Goal: Information Seeking & Learning: Learn about a topic

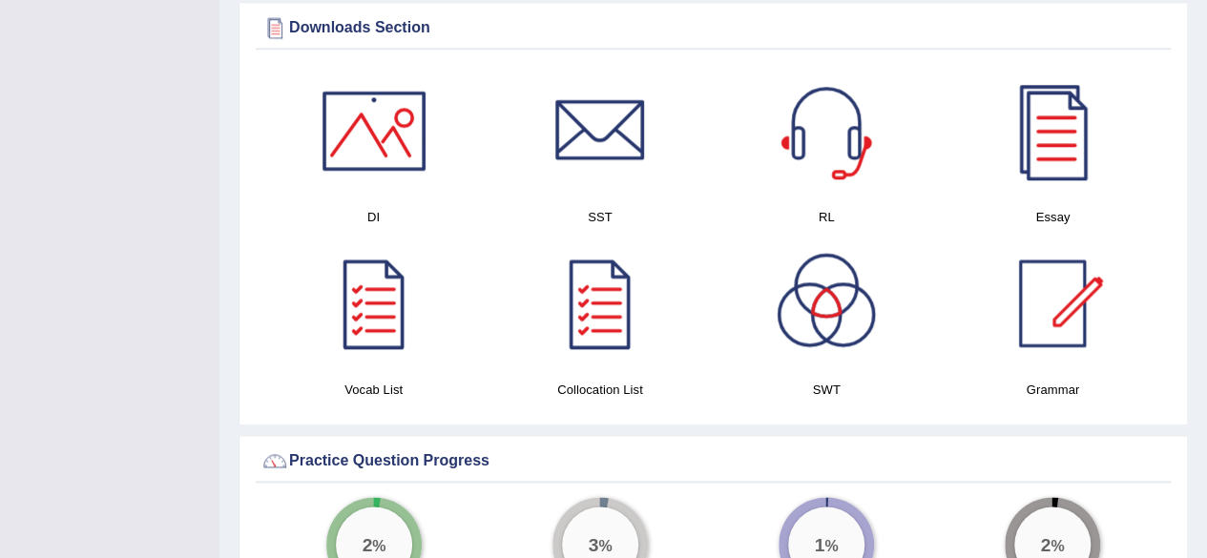
scroll to position [983, 0]
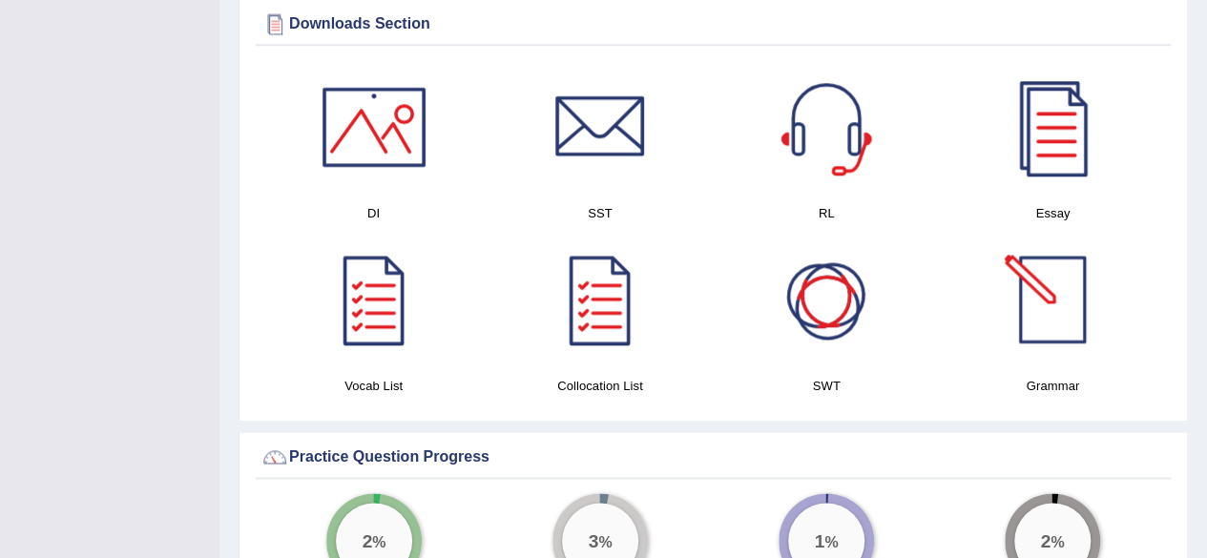
click at [832, 303] on div at bounding box center [827, 300] width 134 height 134
click at [825, 286] on div at bounding box center [827, 300] width 134 height 134
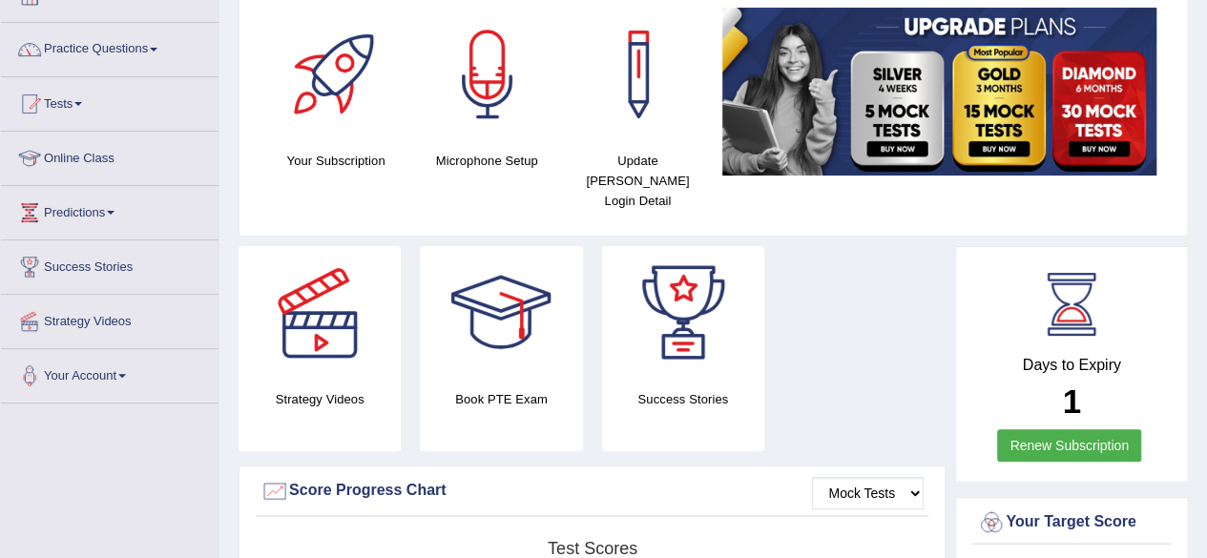
scroll to position [129, 0]
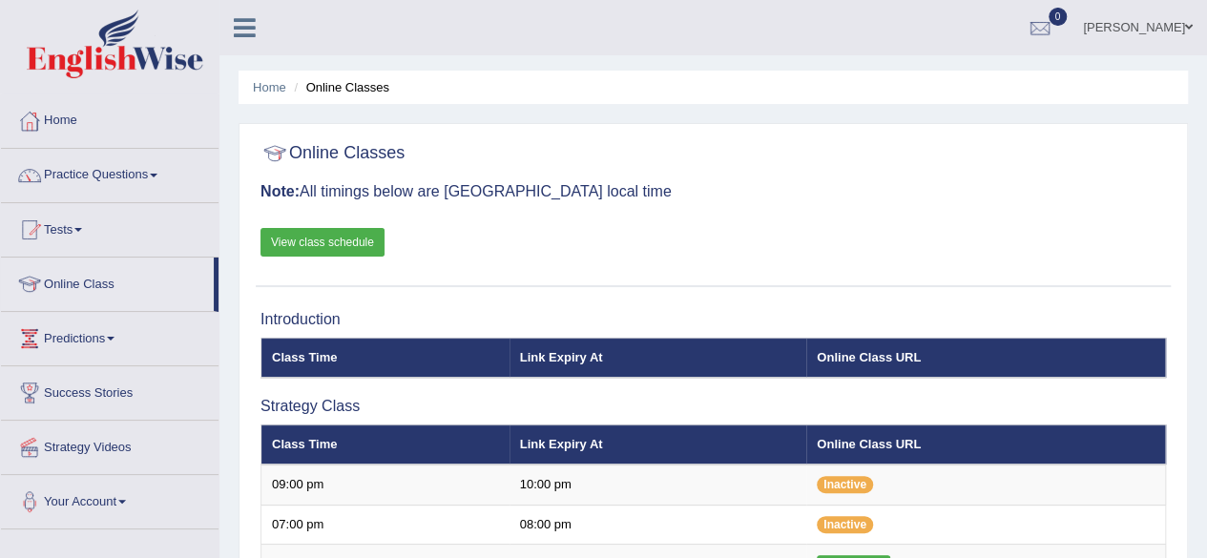
click at [64, 131] on link "Home" at bounding box center [110, 118] width 218 height 48
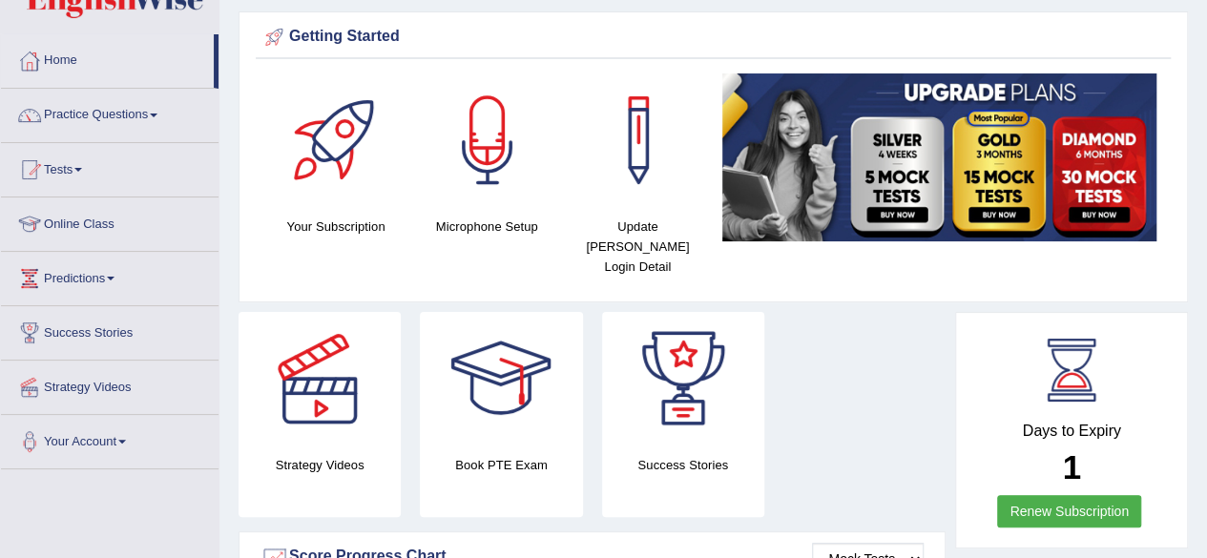
scroll to position [83, 0]
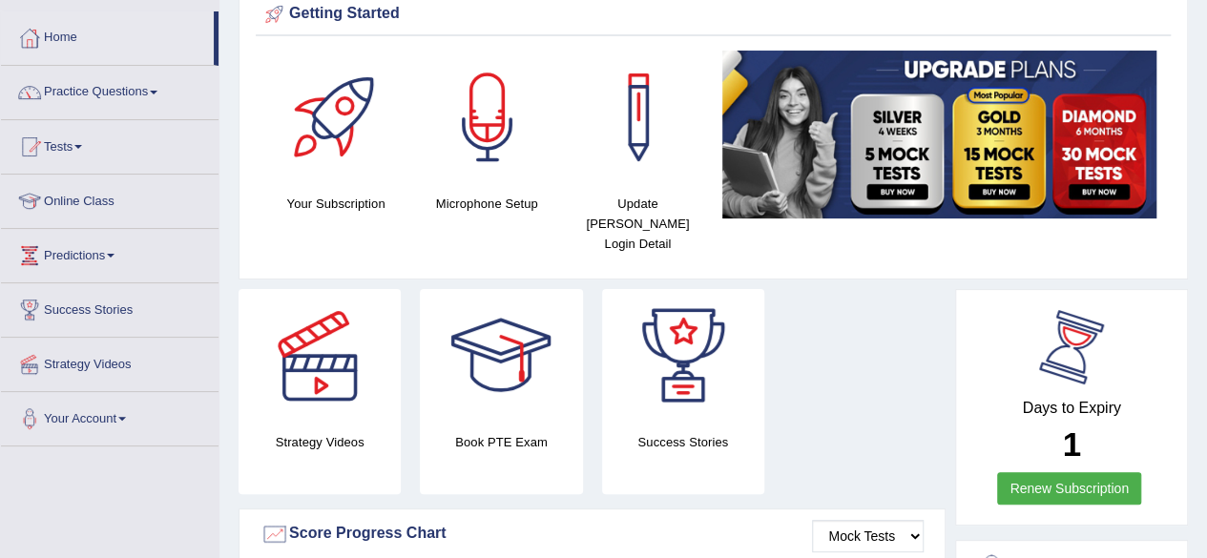
click at [1082, 365] on div at bounding box center [1072, 347] width 86 height 86
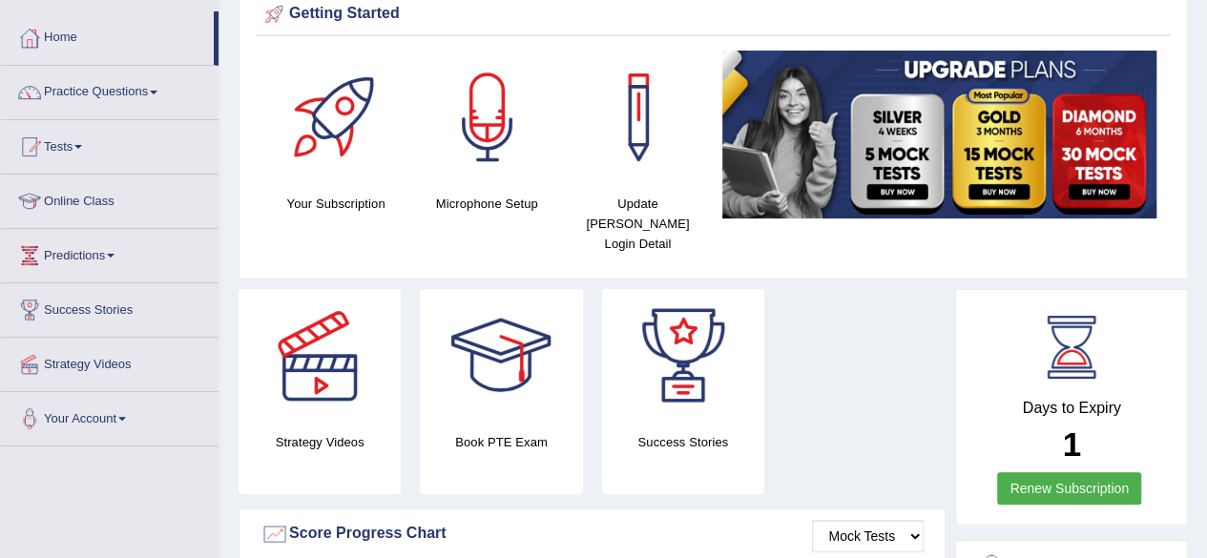
click at [1082, 427] on h2 "1" at bounding box center [1071, 445] width 189 height 37
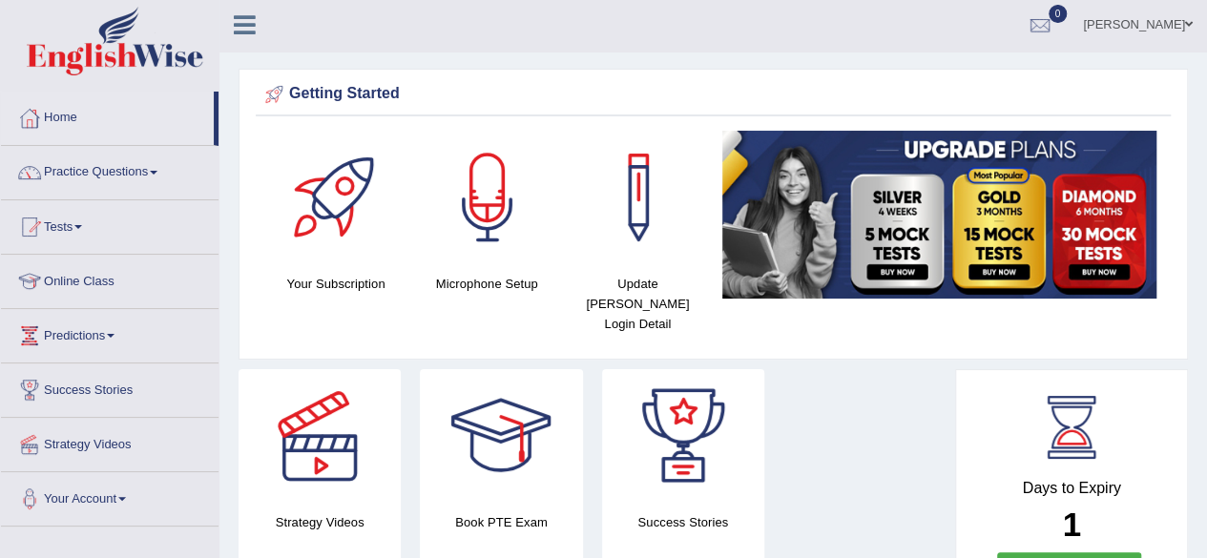
scroll to position [0, 0]
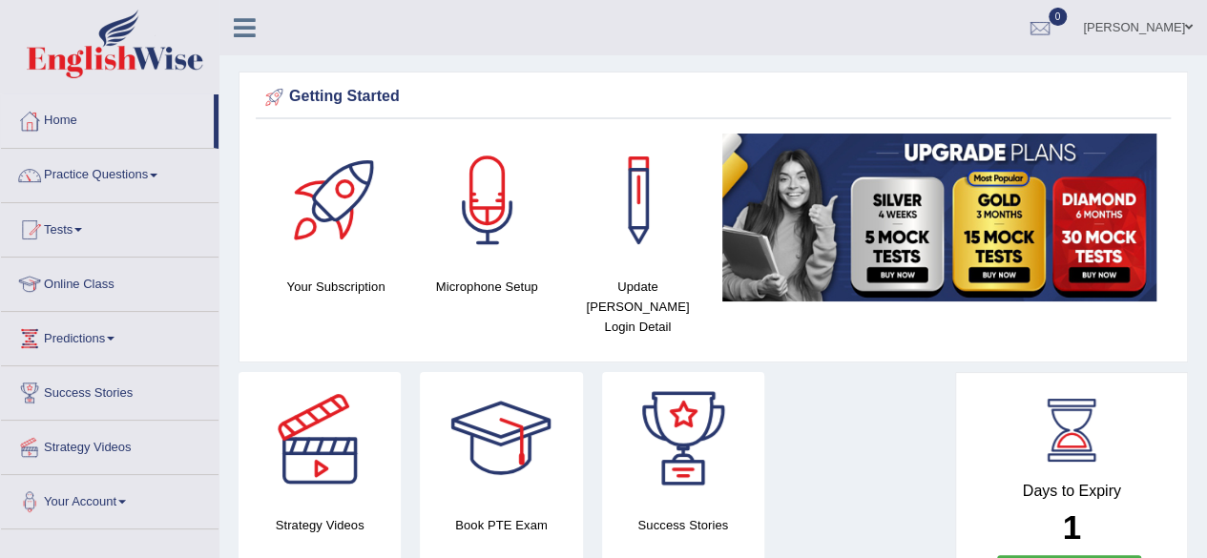
click at [1172, 26] on link "[PERSON_NAME]" at bounding box center [1138, 25] width 138 height 50
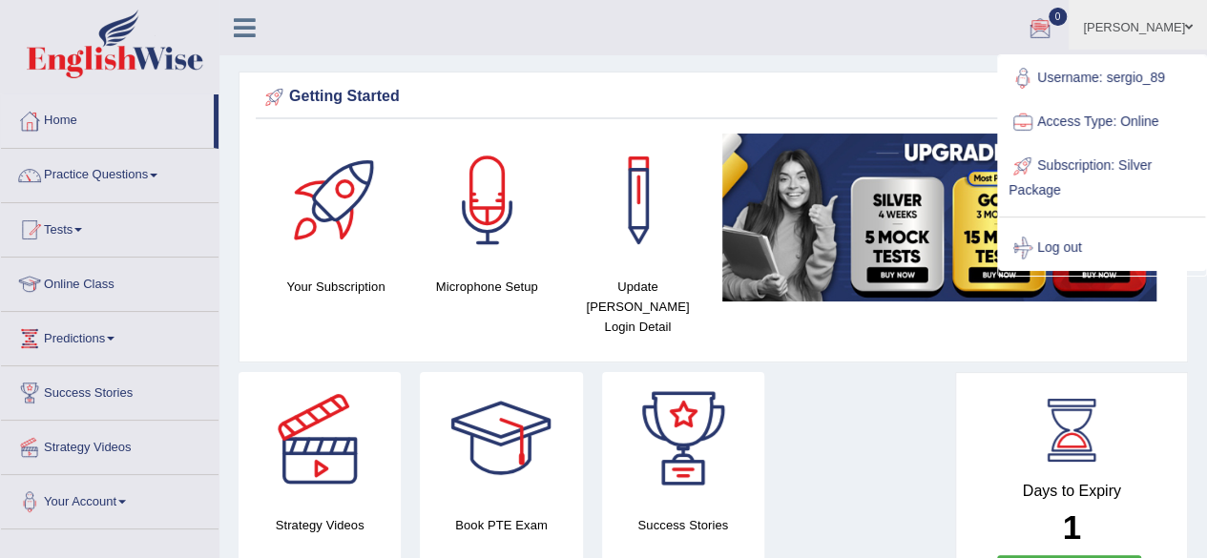
click at [1037, 188] on link "Subscription: Silver Package" at bounding box center [1102, 176] width 206 height 64
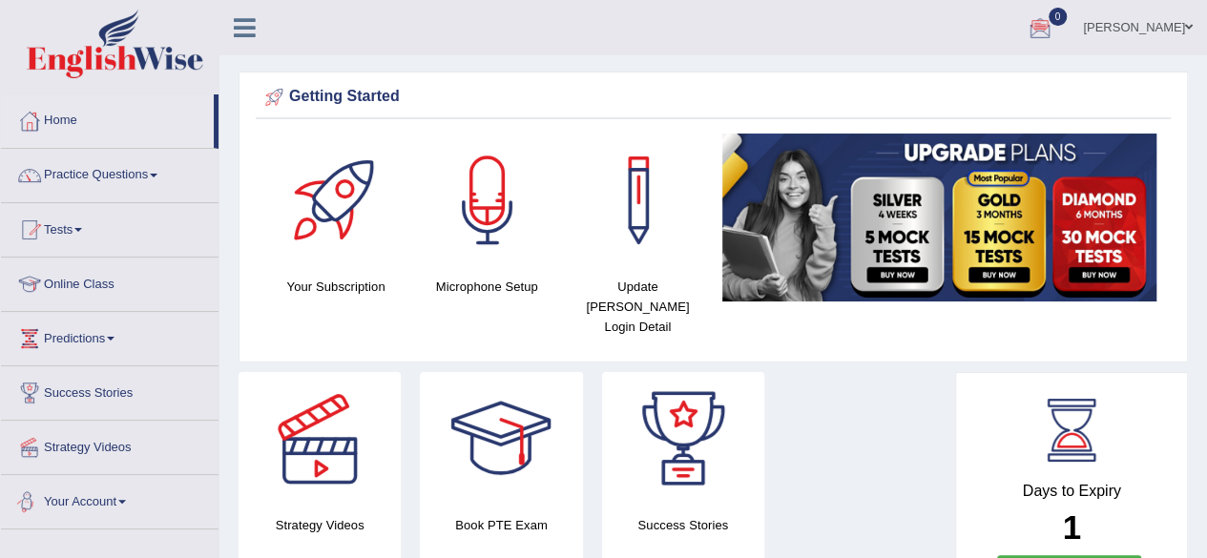
click at [128, 501] on link "Your Account" at bounding box center [110, 499] width 218 height 48
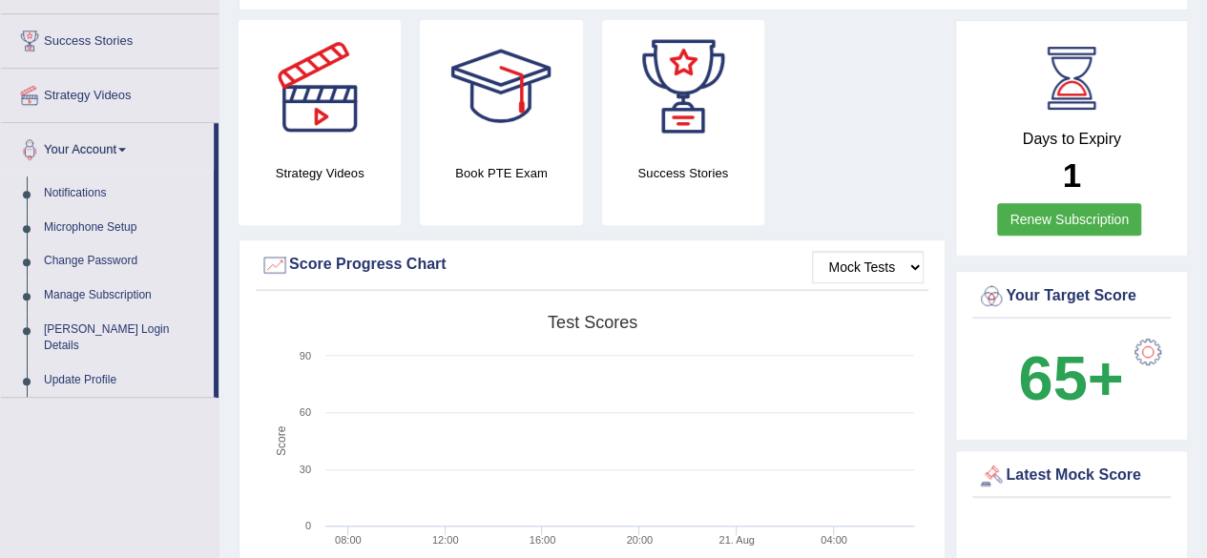
scroll to position [320, 0]
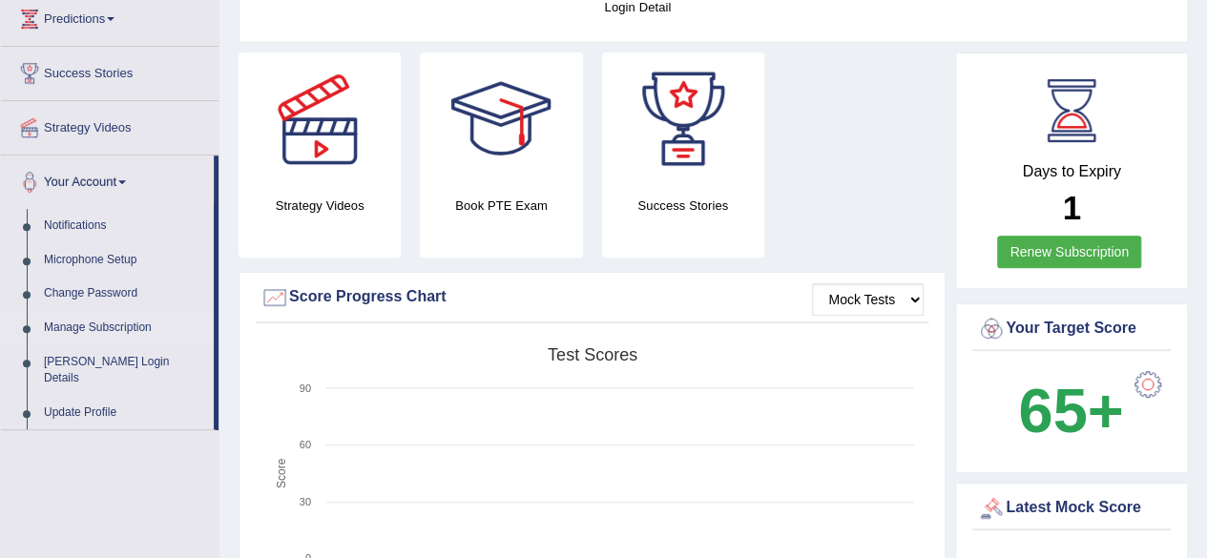
click at [104, 318] on link "Manage Subscription" at bounding box center [124, 328] width 178 height 34
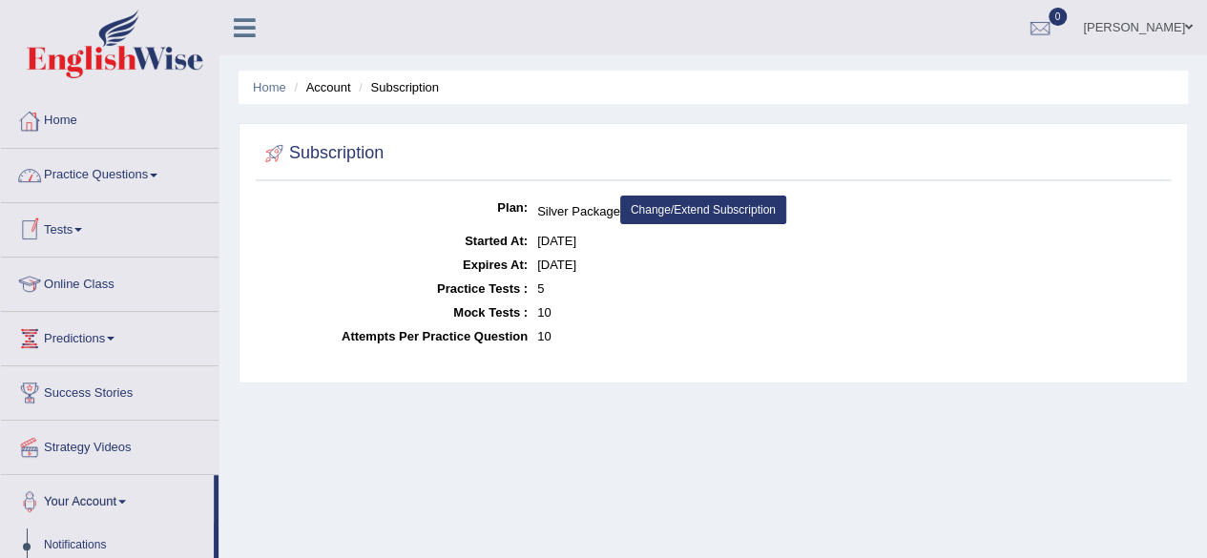
click at [154, 168] on link "Practice Questions" at bounding box center [110, 173] width 218 height 48
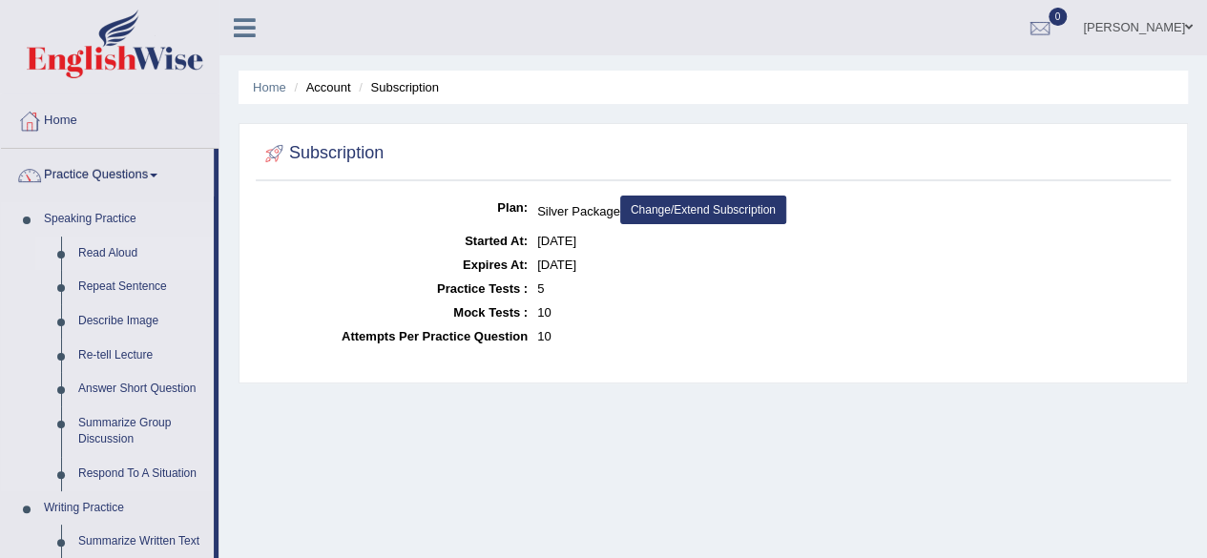
click at [150, 256] on link "Read Aloud" at bounding box center [142, 254] width 144 height 34
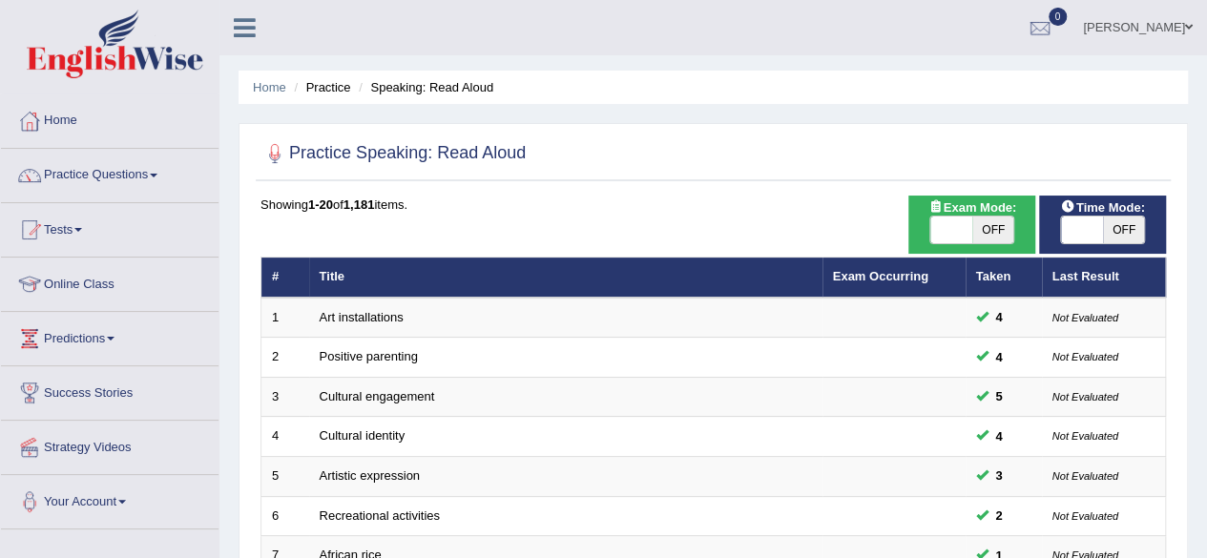
click at [80, 165] on link "Practice Questions" at bounding box center [110, 173] width 218 height 48
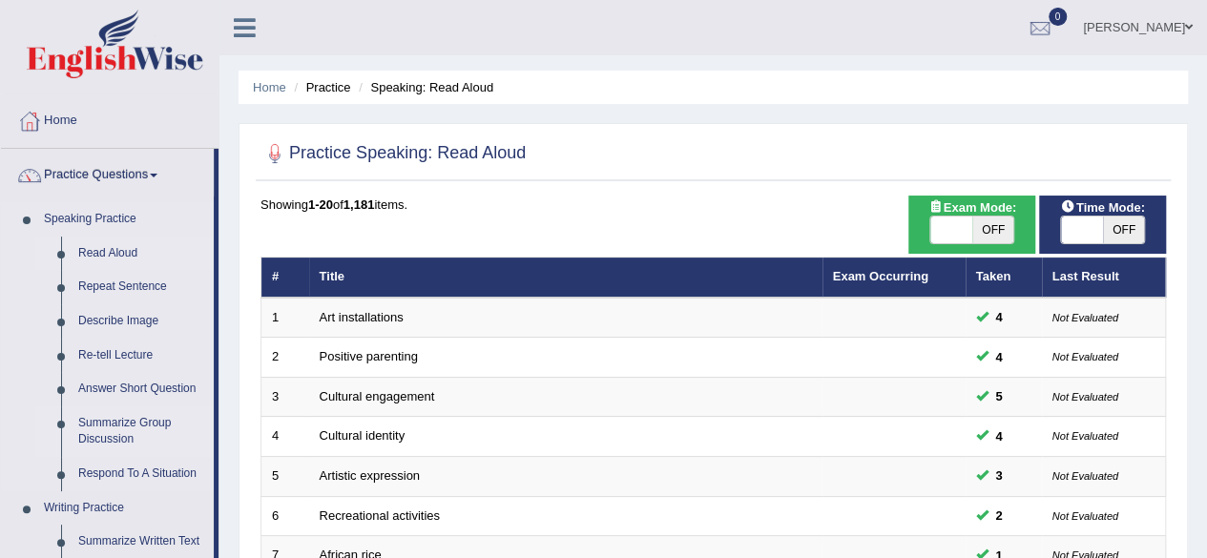
click at [116, 435] on link "Summarize Group Discussion" at bounding box center [142, 432] width 144 height 51
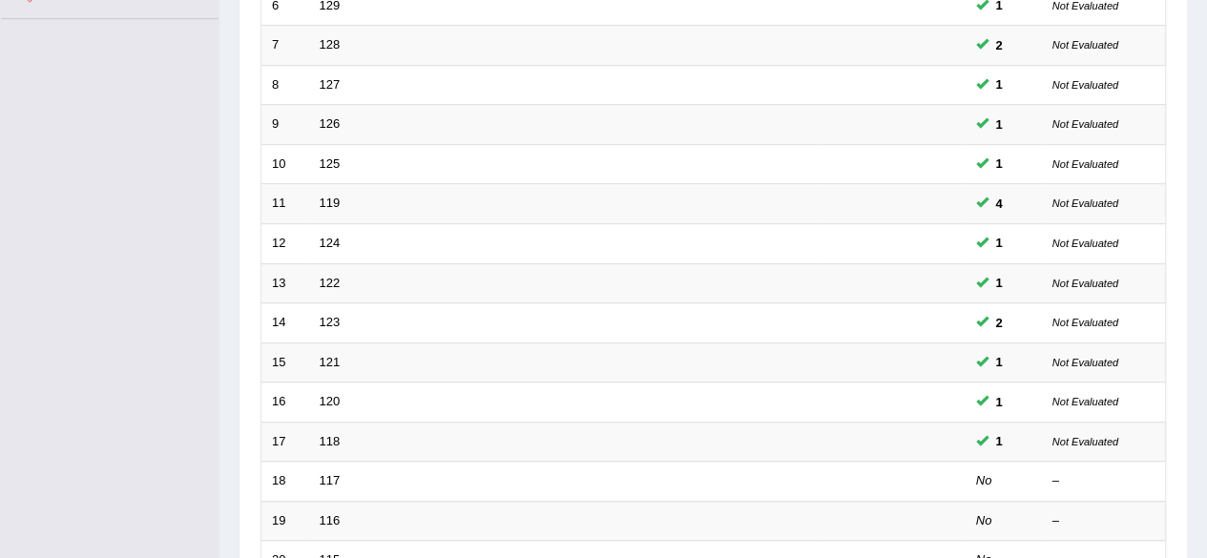
scroll to position [676, 0]
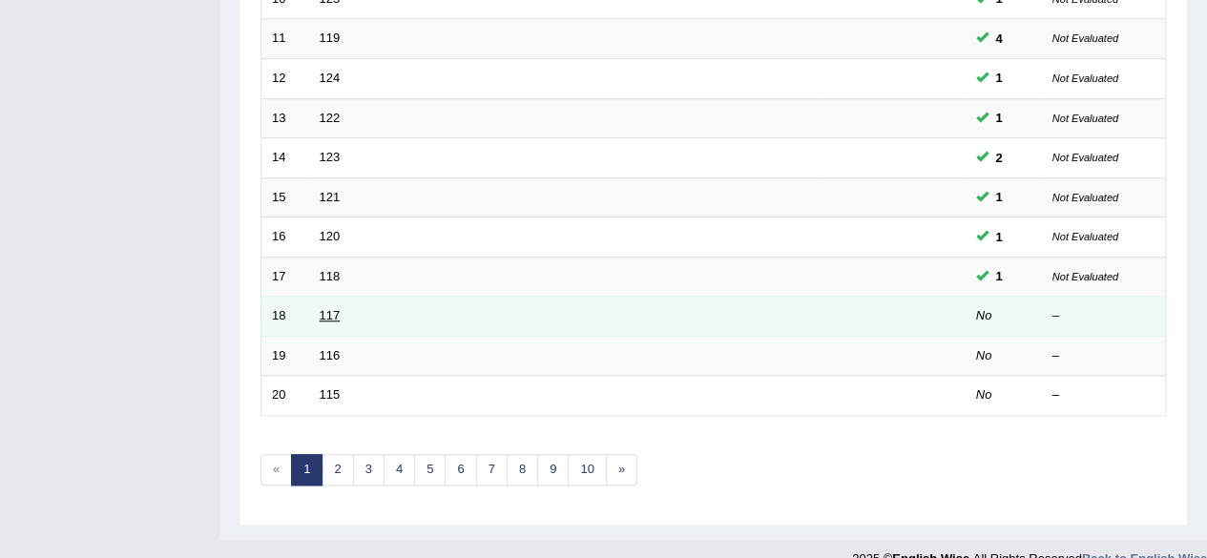
click at [329, 309] on link "117" at bounding box center [330, 315] width 21 height 14
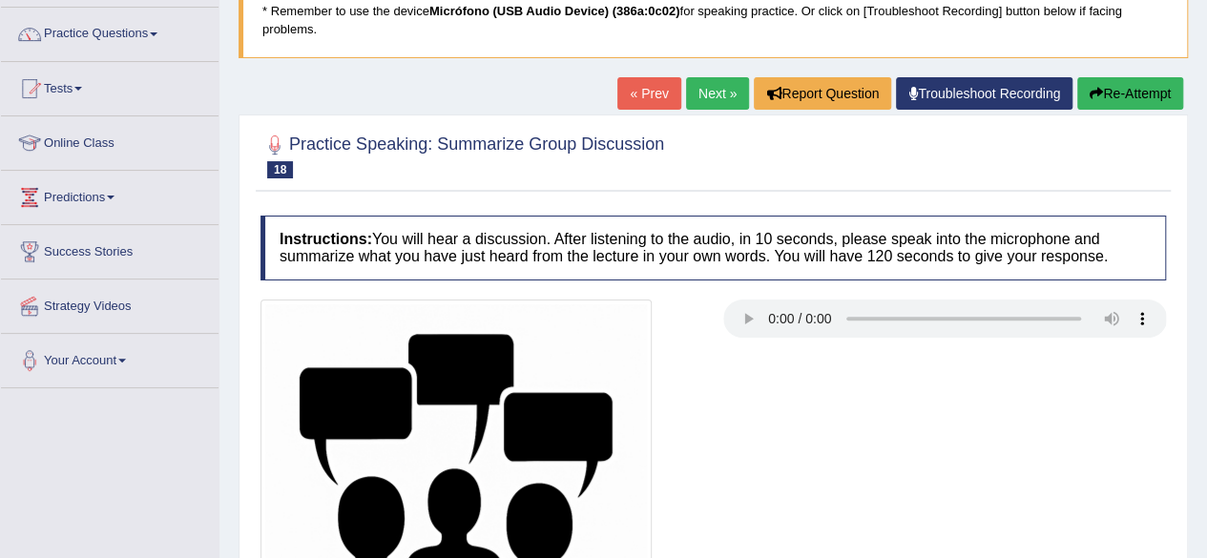
scroll to position [136, 0]
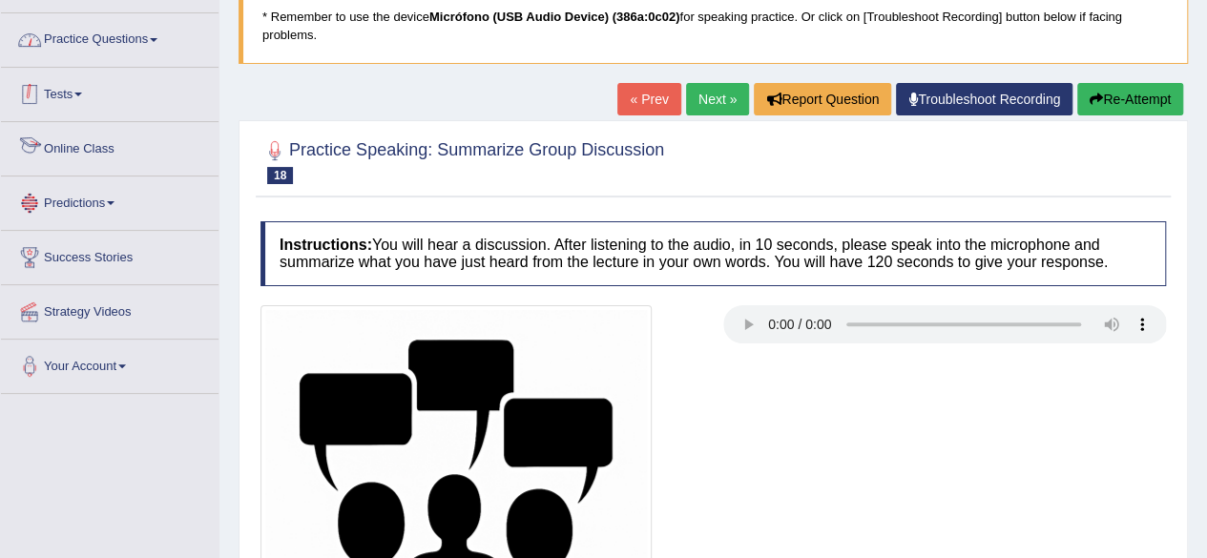
click at [147, 35] on link "Practice Questions" at bounding box center [110, 37] width 218 height 48
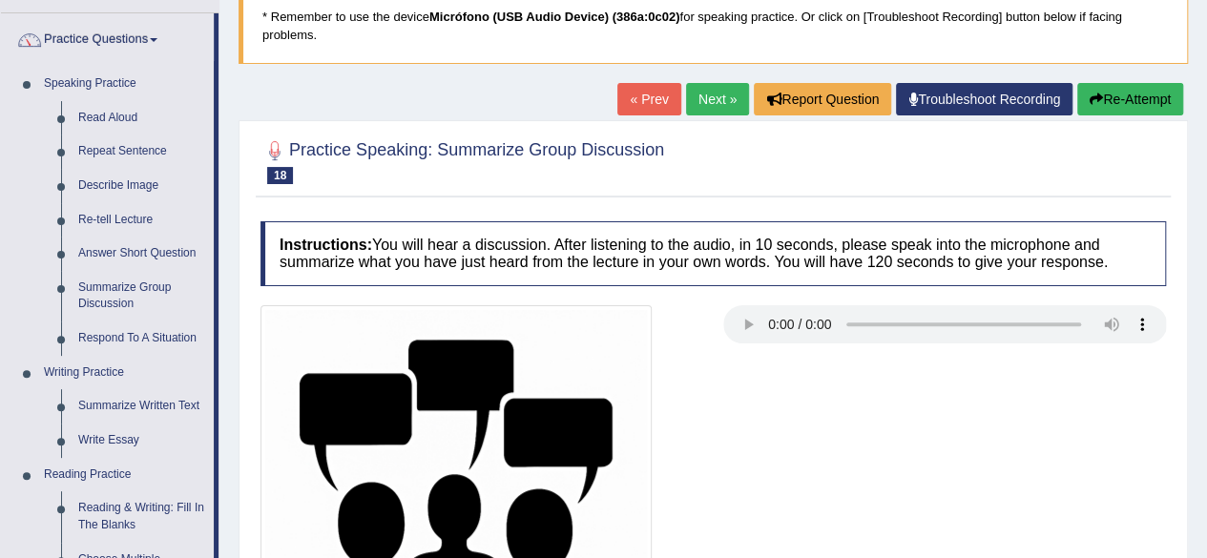
drag, startPoint x: 220, startPoint y: 94, endPoint x: 214, endPoint y: 112, distance: 19.0
click at [214, 112] on div "Toggle navigation Home Practice Questions Speaking Practice Read Aloud Repeat S…" at bounding box center [603, 360] width 1207 height 993
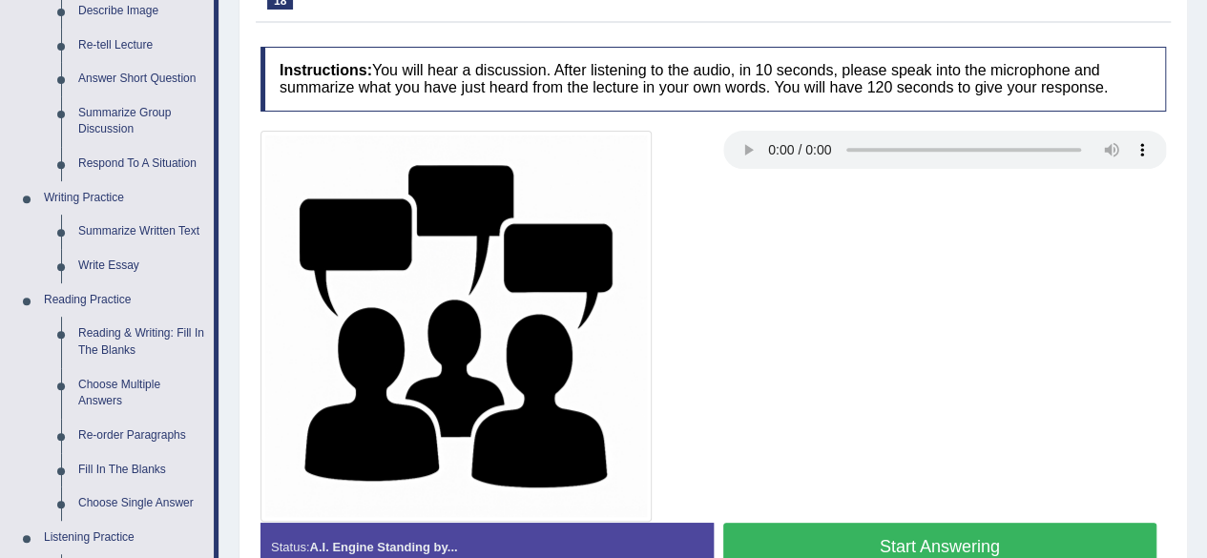
scroll to position [334, 0]
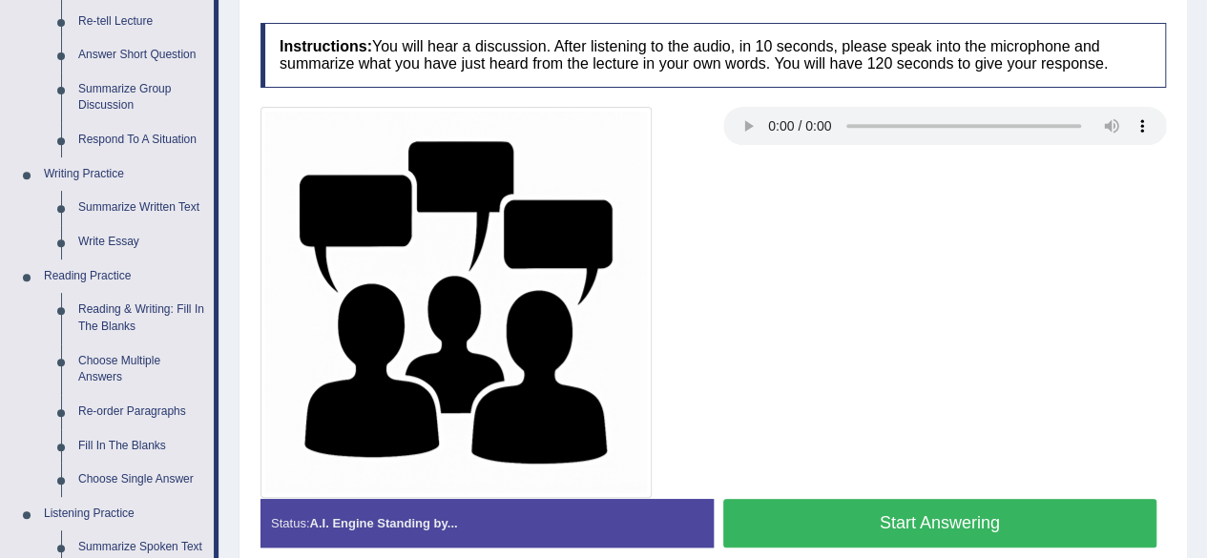
click at [95, 317] on link "Reading & Writing: Fill In The Blanks" at bounding box center [142, 318] width 144 height 51
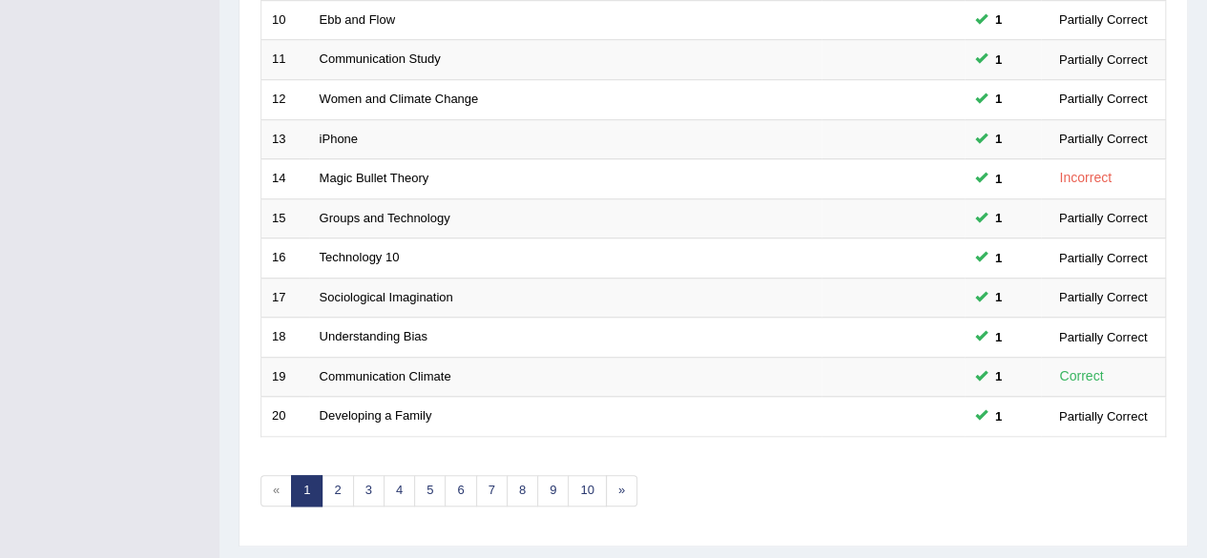
scroll to position [696, 0]
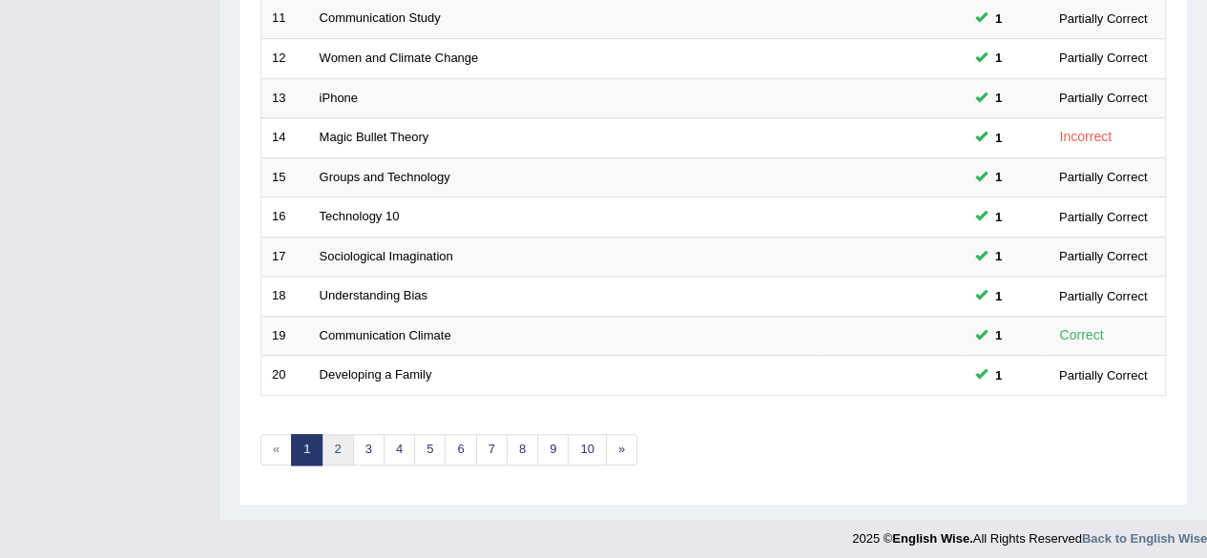
click at [336, 441] on link "2" at bounding box center [337, 449] width 31 height 31
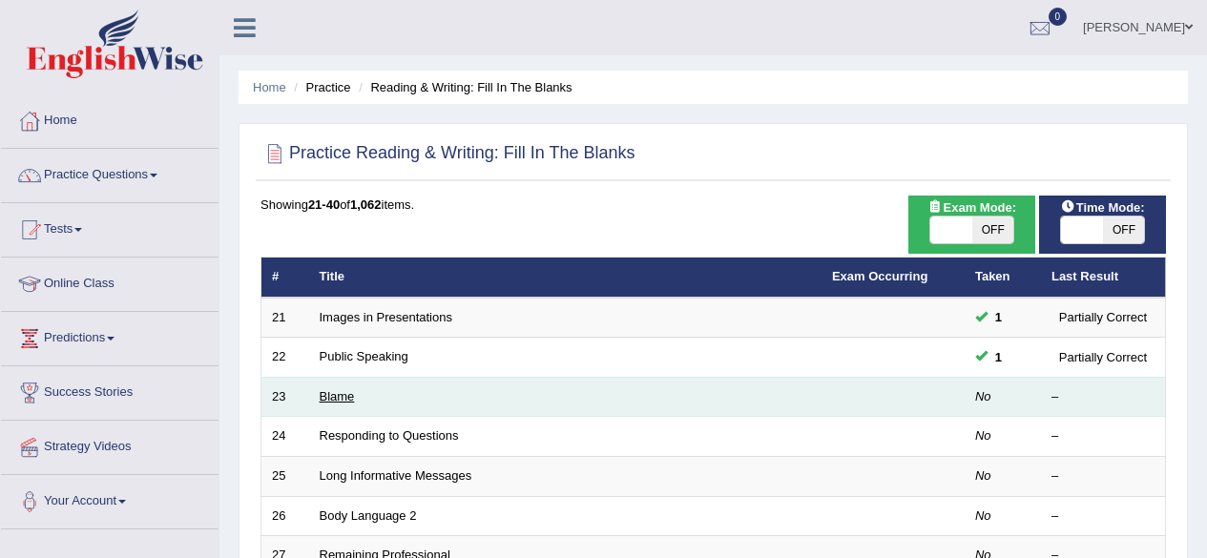
click at [320, 389] on link "Blame" at bounding box center [337, 396] width 35 height 14
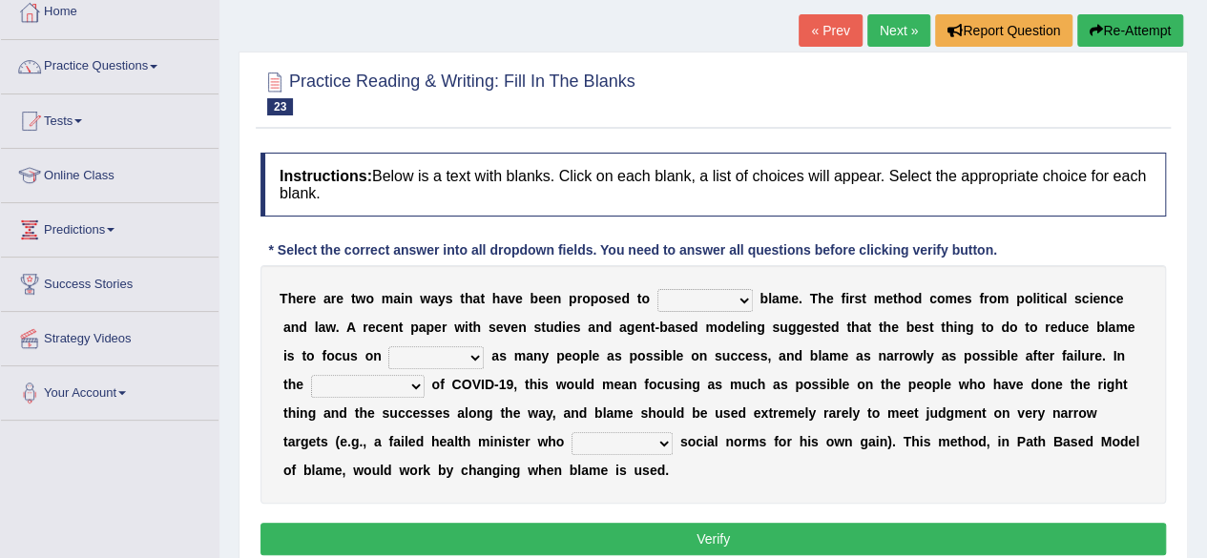
scroll to position [110, 0]
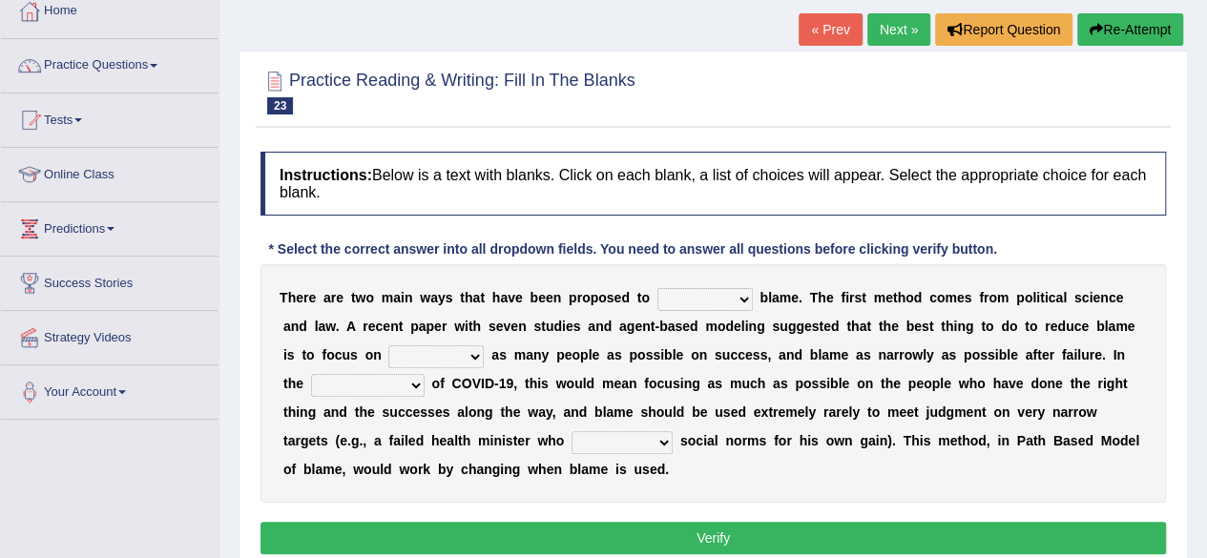
click at [737, 304] on select "abuse release reduce redress" at bounding box center [705, 299] width 95 height 23
select select "reduce"
click at [658, 288] on select "abuse release reduce redress" at bounding box center [705, 299] width 95 height 23
click at [475, 360] on select "praising promising preserving praying" at bounding box center [435, 357] width 95 height 23
select select "praising"
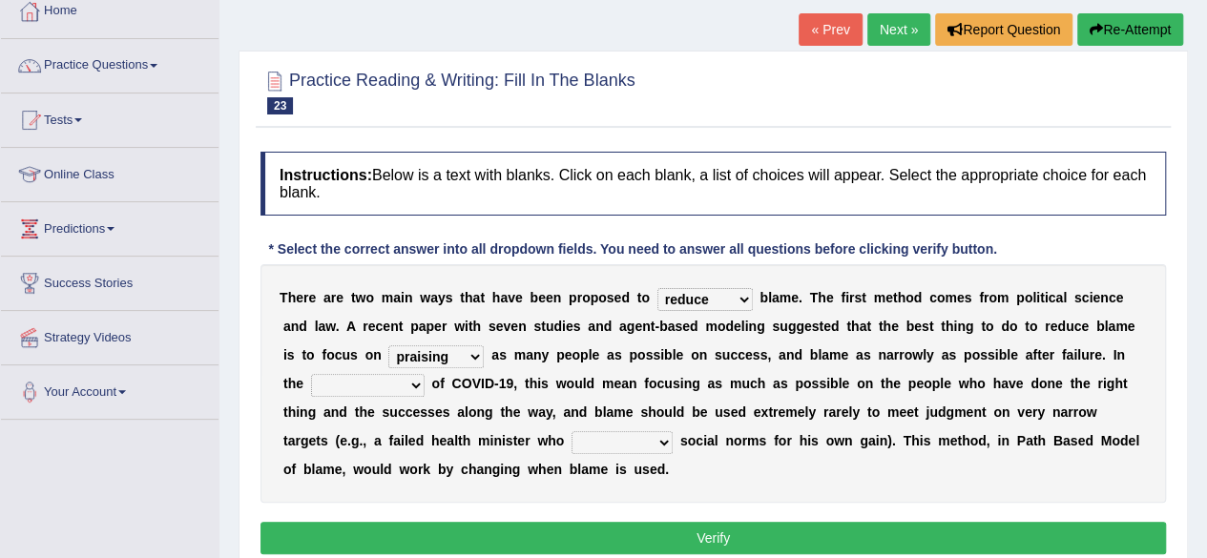
click at [388, 346] on select "praising promising preserving praying" at bounding box center [435, 357] width 95 height 23
click at [418, 386] on select "context confrontation text construction" at bounding box center [368, 385] width 114 height 23
select select "context"
click at [311, 374] on select "context confrontation text construction" at bounding box center [368, 385] width 114 height 23
click at [666, 438] on select "departed established violated met" at bounding box center [622, 442] width 101 height 23
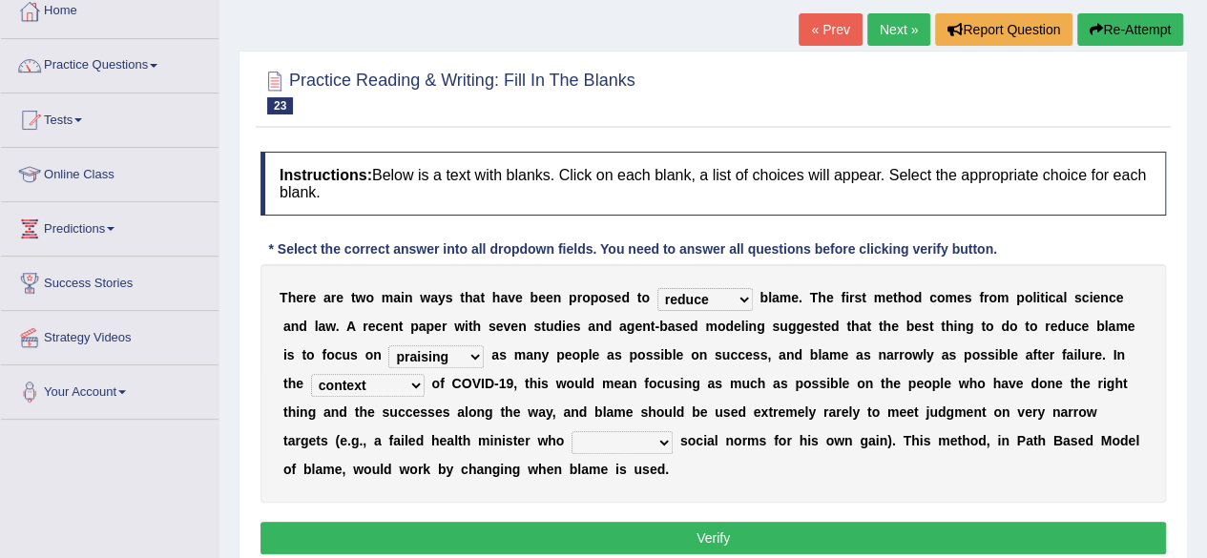
select select "violated"
click at [572, 431] on select "departed established violated met" at bounding box center [622, 442] width 101 height 23
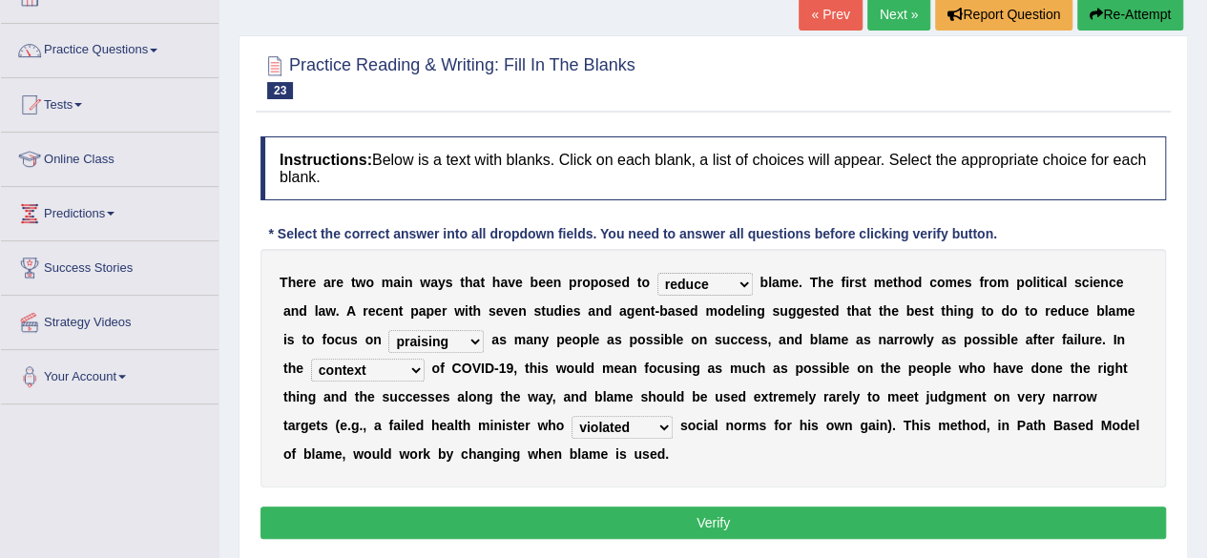
scroll to position [127, 0]
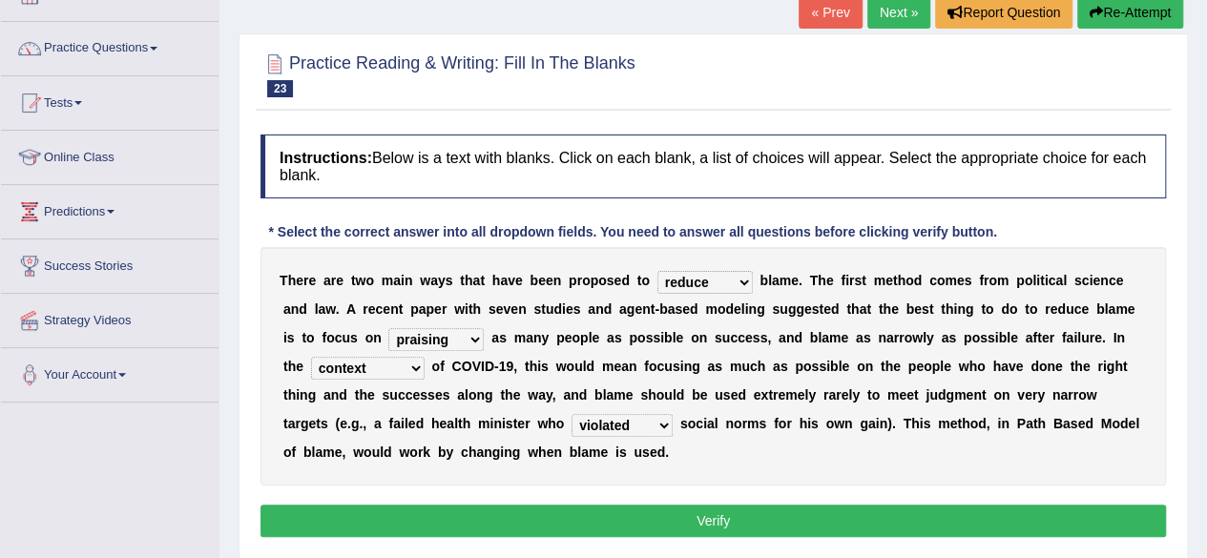
click at [859, 521] on button "Verify" at bounding box center [714, 521] width 906 height 32
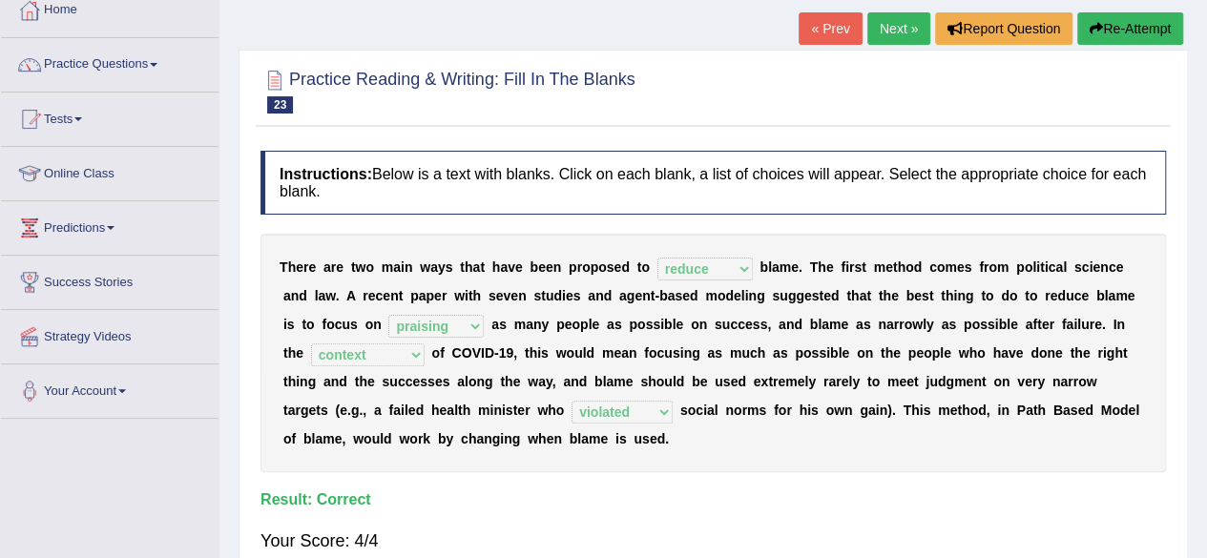
scroll to position [73, 0]
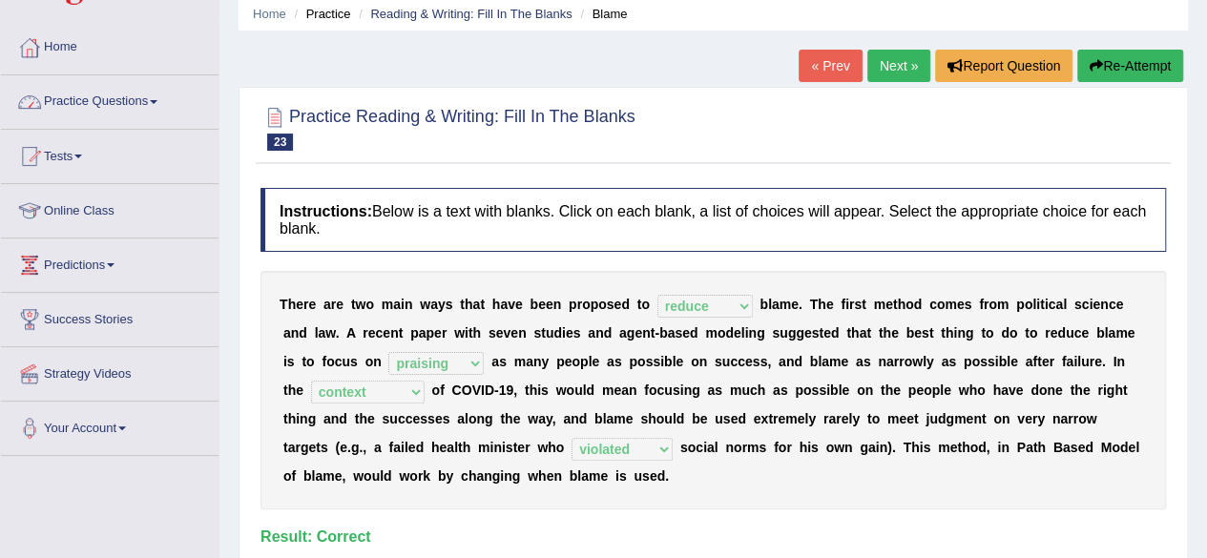
click at [130, 92] on link "Practice Questions" at bounding box center [110, 99] width 218 height 48
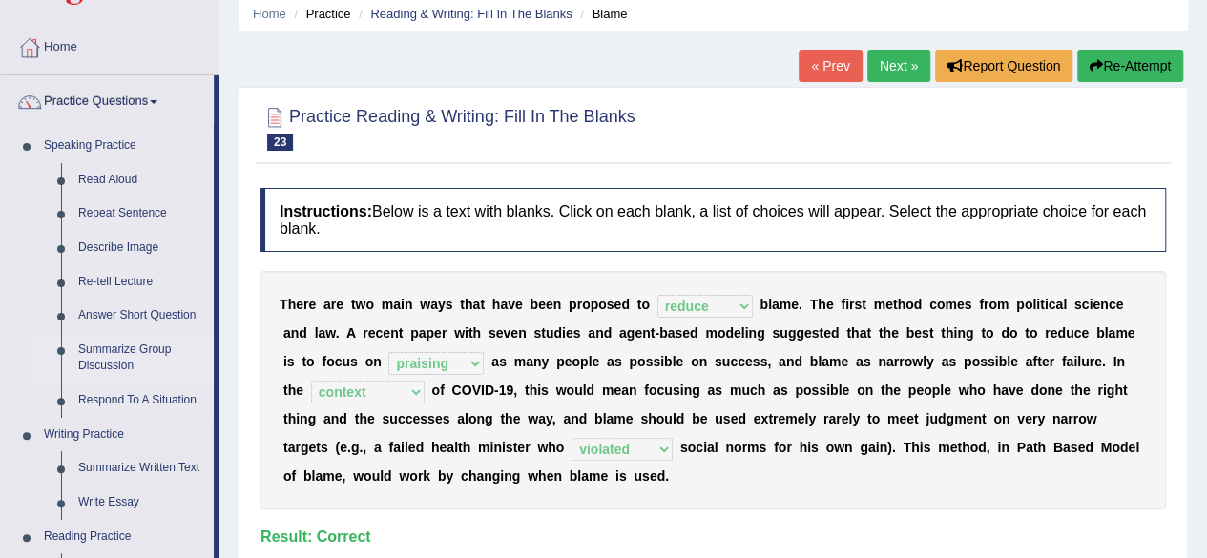
click at [136, 358] on link "Summarize Group Discussion" at bounding box center [142, 358] width 144 height 51
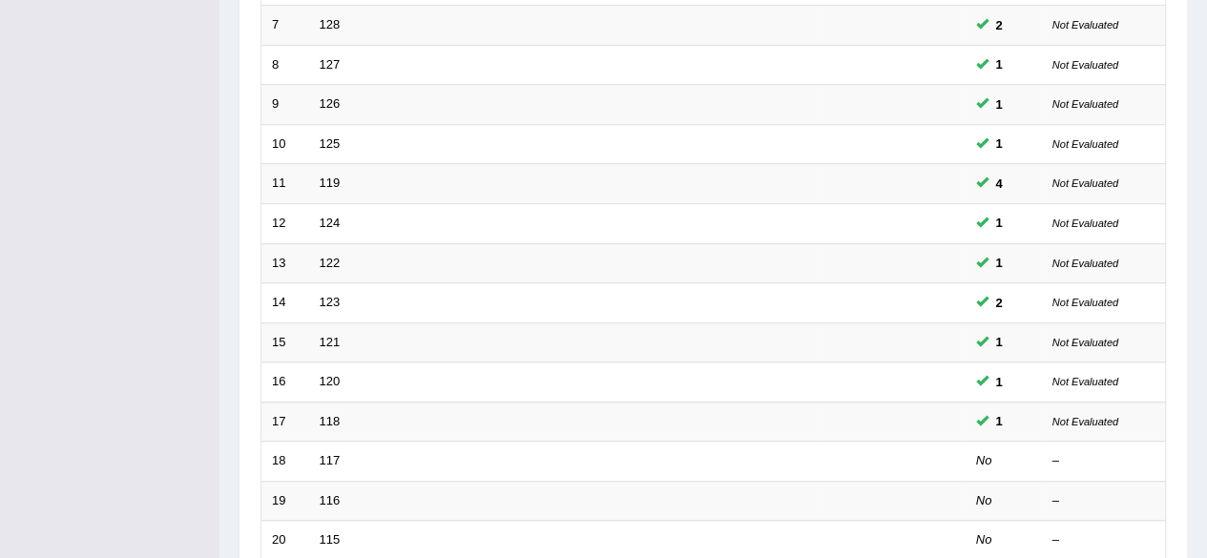
scroll to position [608, 0]
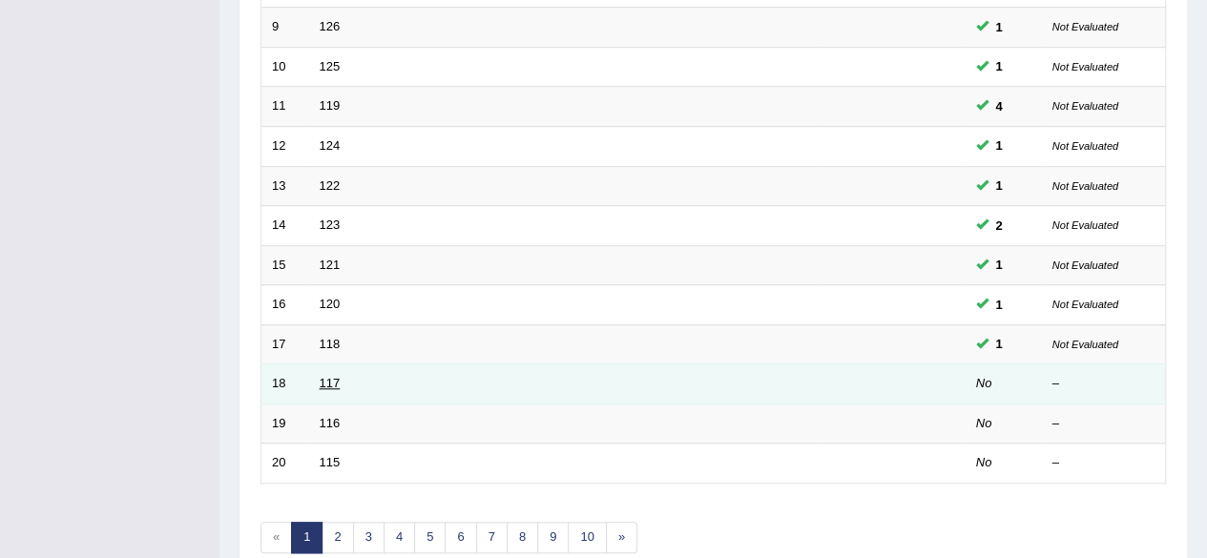
click at [331, 376] on link "117" at bounding box center [330, 383] width 21 height 14
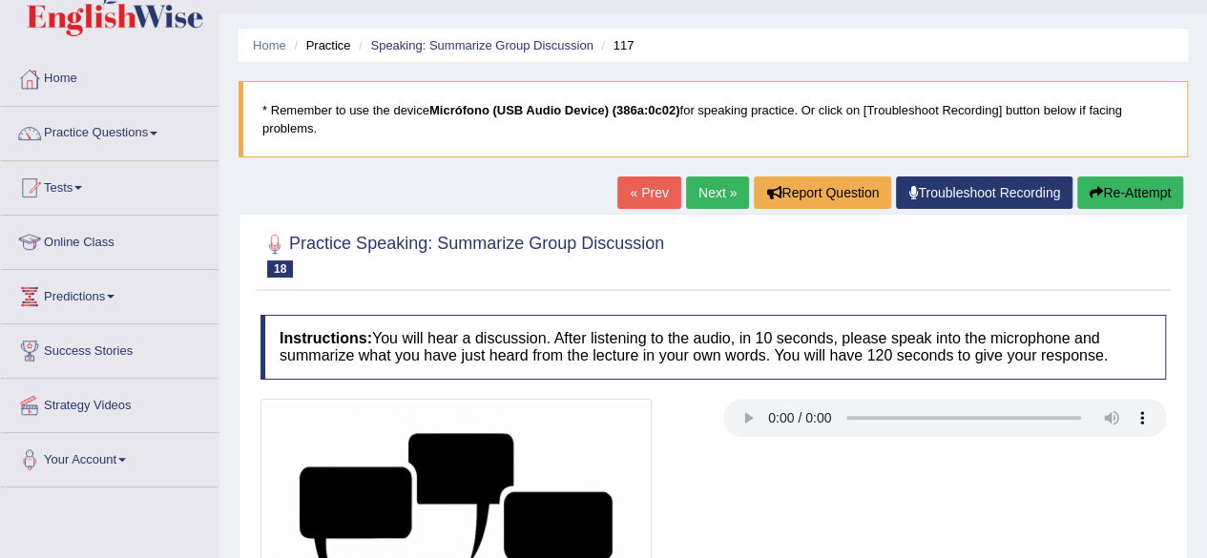
scroll to position [57, 0]
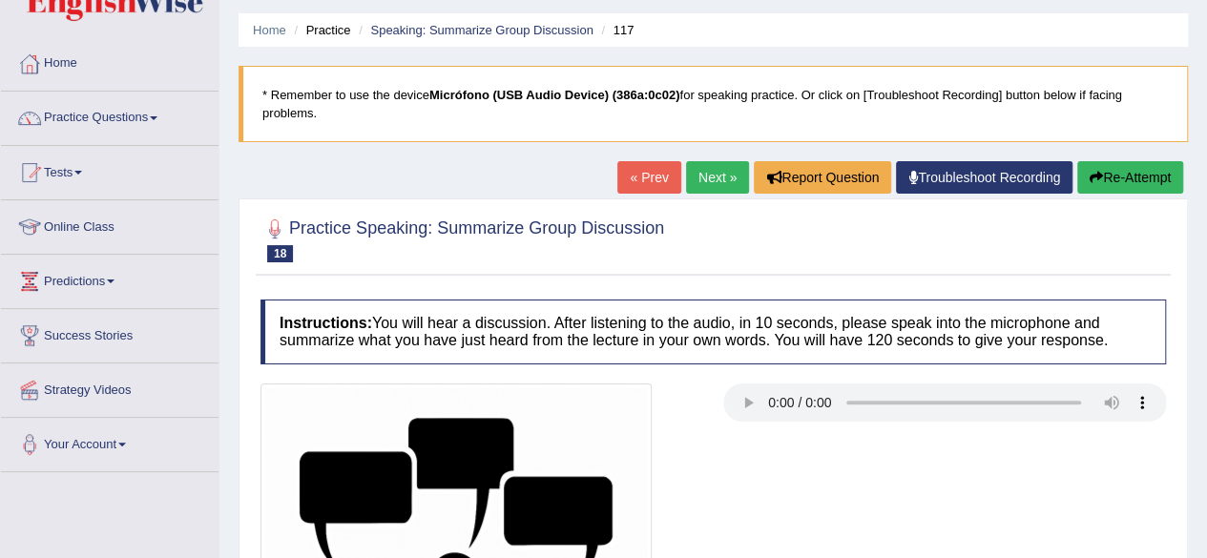
click at [1198, 129] on div "Home Practice Speaking: Summarize Group Discussion 117 * Remember to use the de…" at bounding box center [714, 420] width 988 height 954
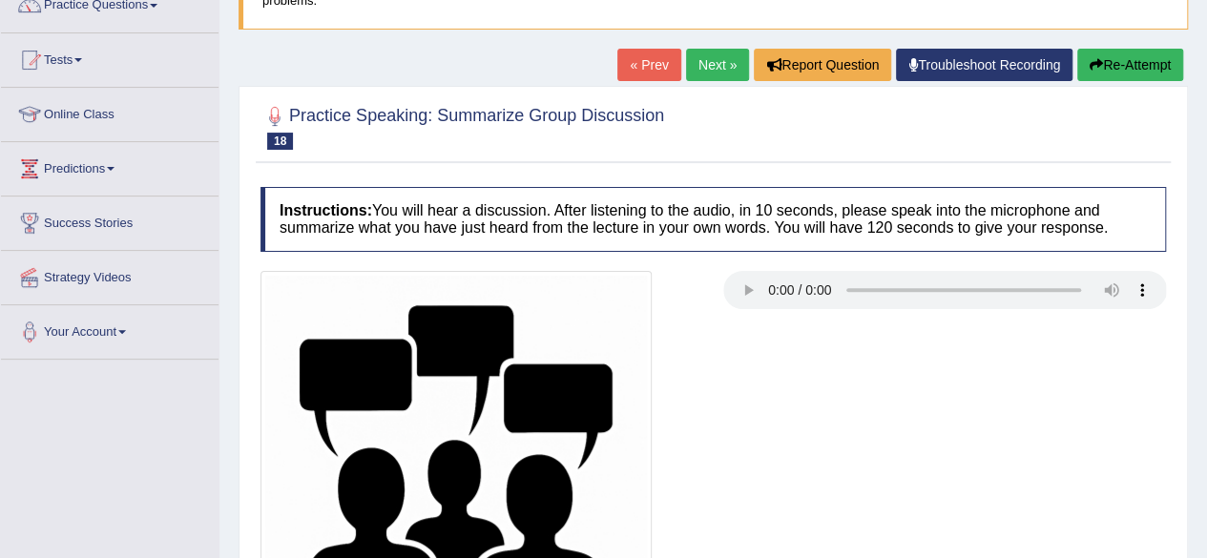
scroll to position [168, 0]
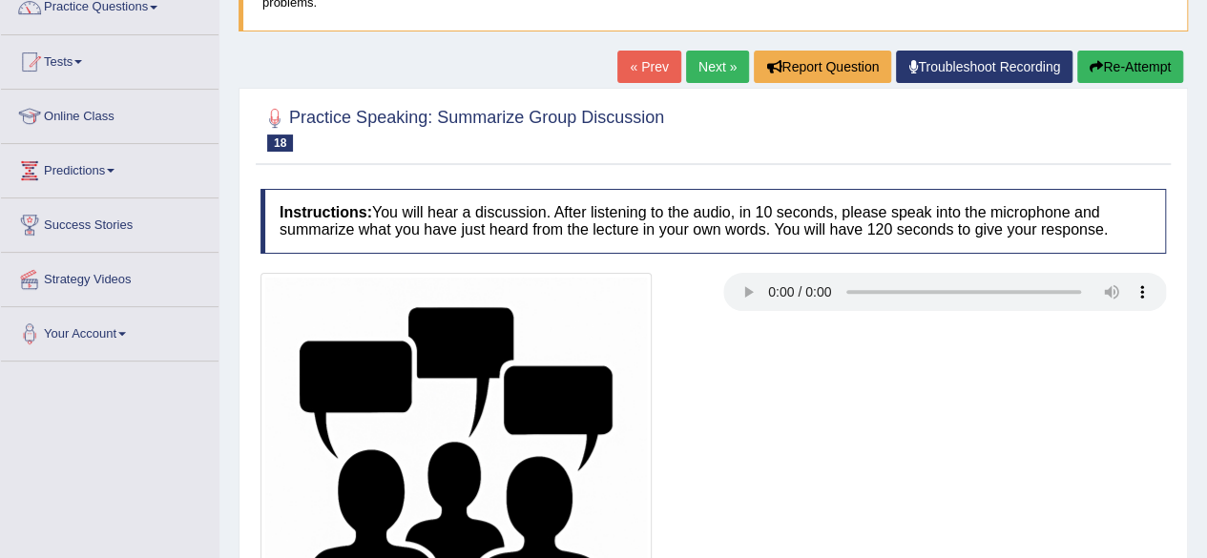
click at [717, 68] on link "Next »" at bounding box center [717, 67] width 63 height 32
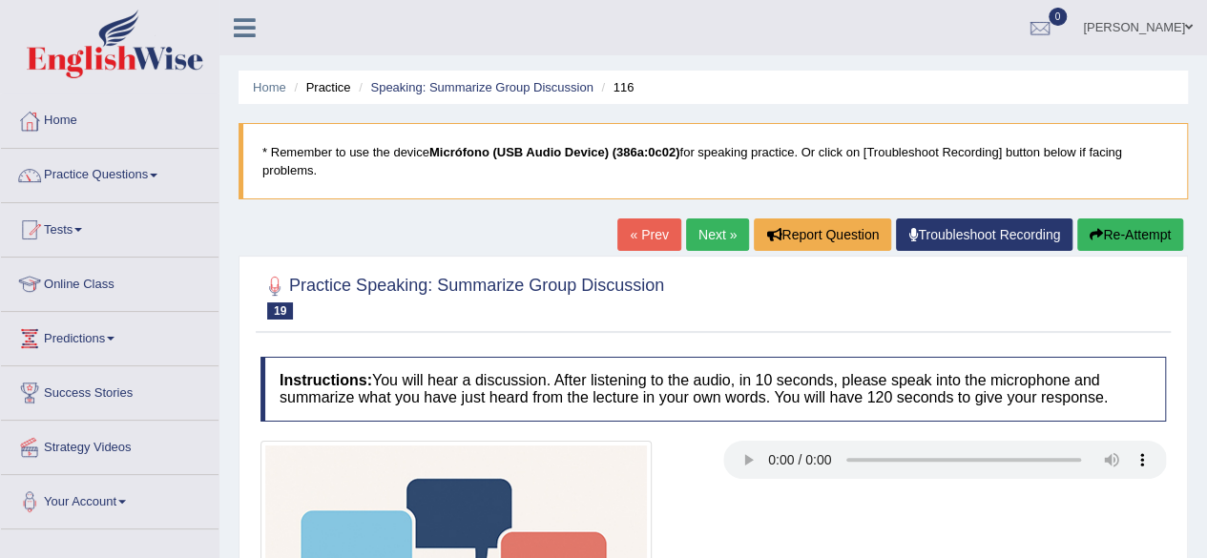
click at [731, 234] on link "Next »" at bounding box center [717, 235] width 63 height 32
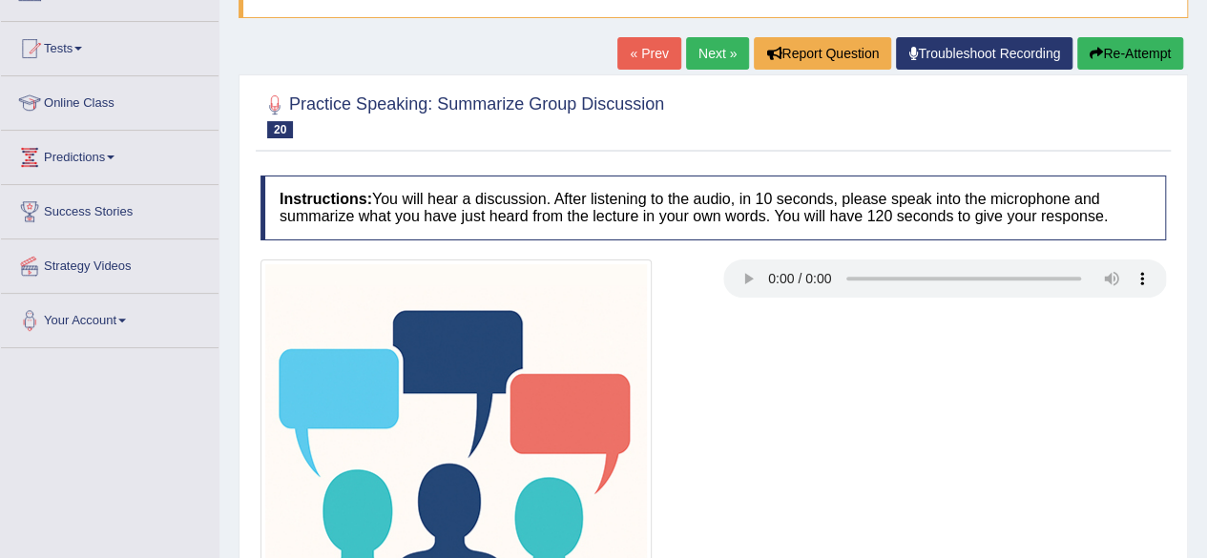
scroll to position [212, 0]
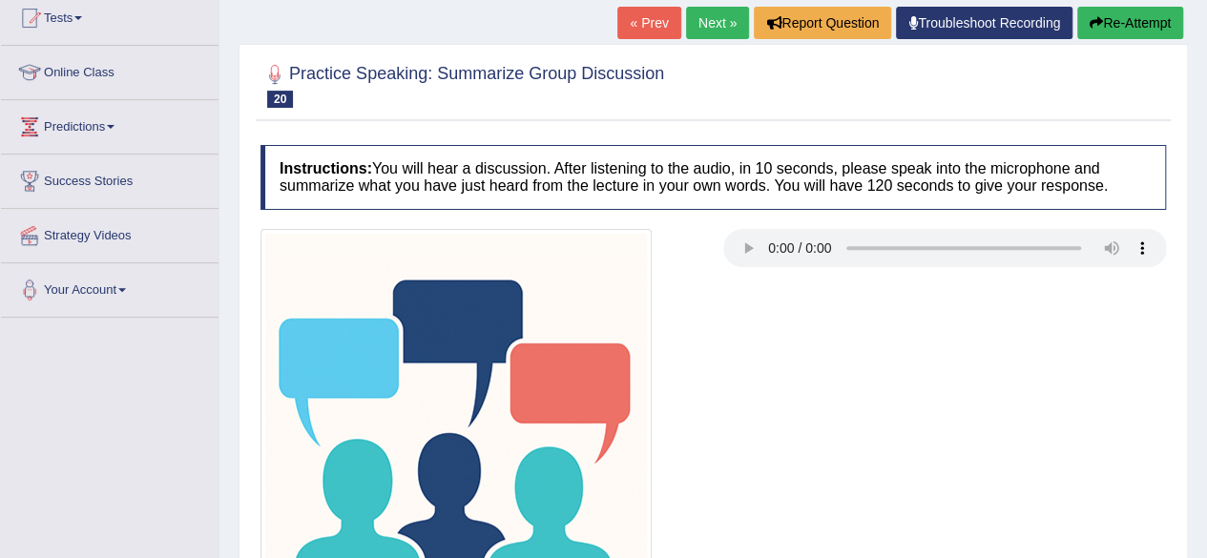
click at [821, 346] on div at bounding box center [713, 424] width 925 height 391
click at [708, 24] on link "Next »" at bounding box center [717, 23] width 63 height 32
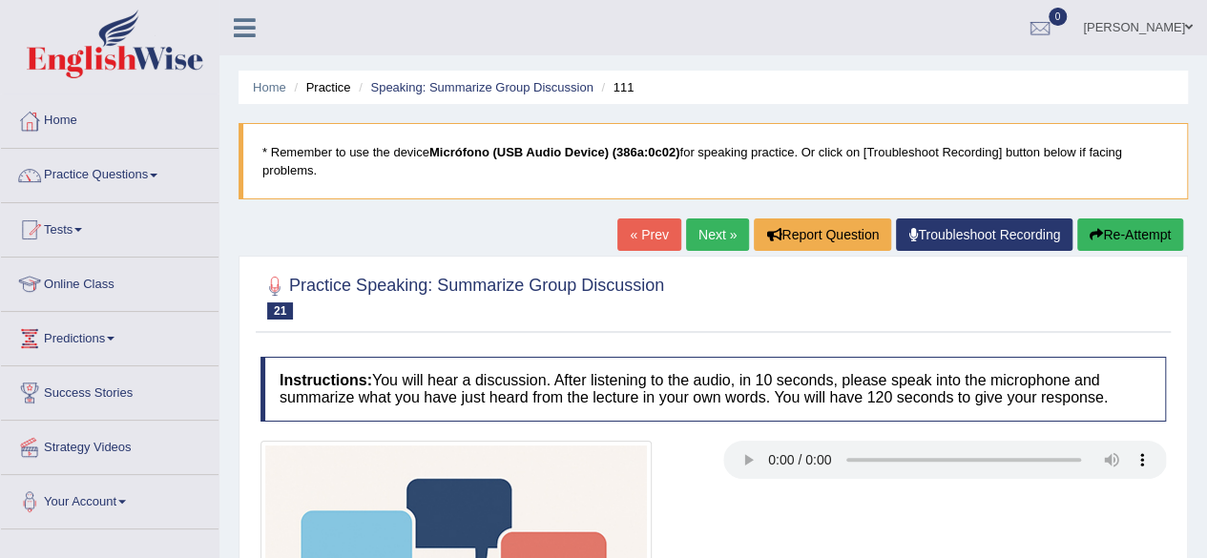
click at [636, 242] on link "« Prev" at bounding box center [649, 235] width 63 height 32
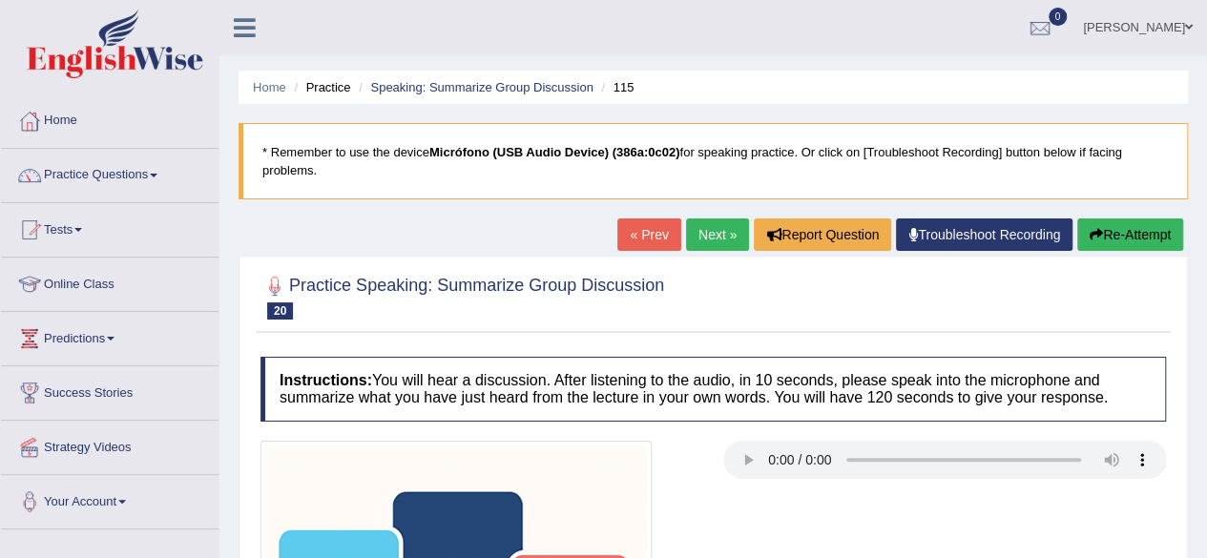
click at [112, 174] on link "Practice Questions" at bounding box center [110, 173] width 218 height 48
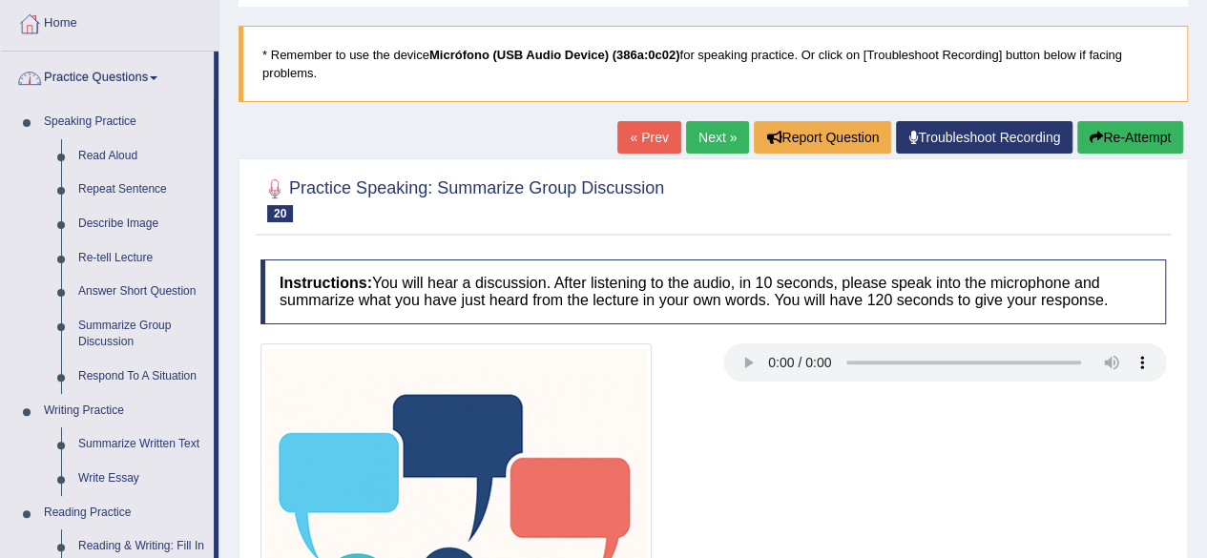
scroll to position [69, 0]
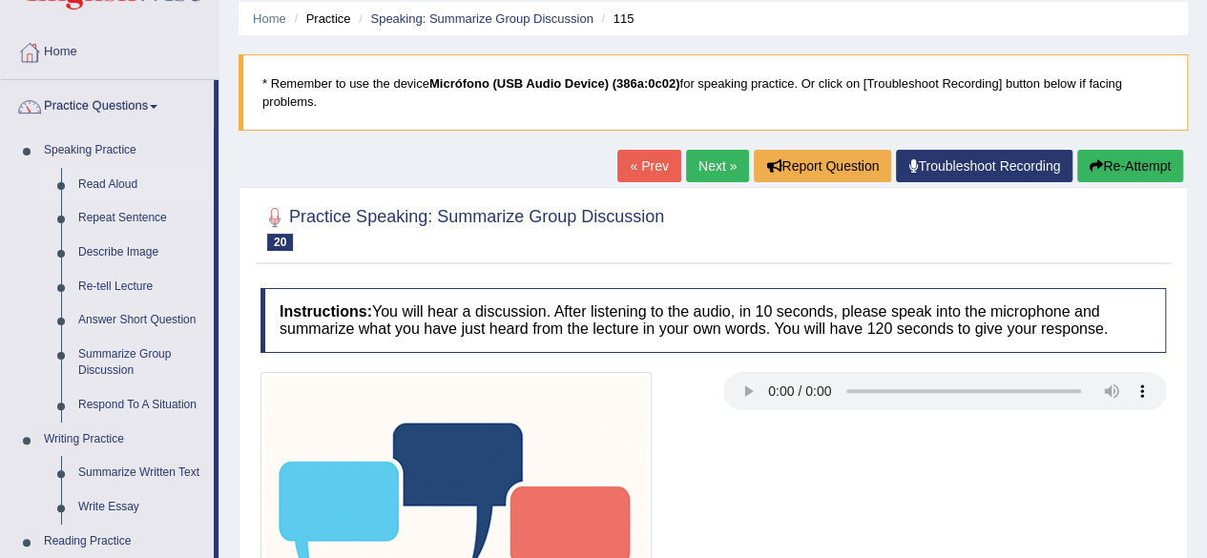
click at [88, 185] on link "Read Aloud" at bounding box center [142, 185] width 144 height 34
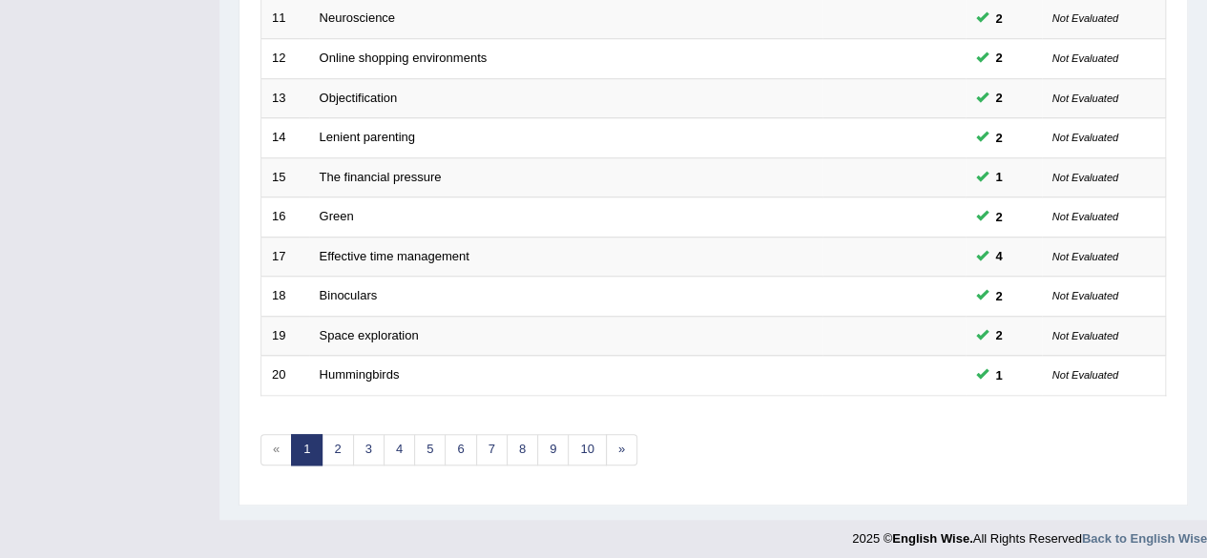
scroll to position [695, 0]
click at [342, 442] on link "2" at bounding box center [337, 450] width 31 height 31
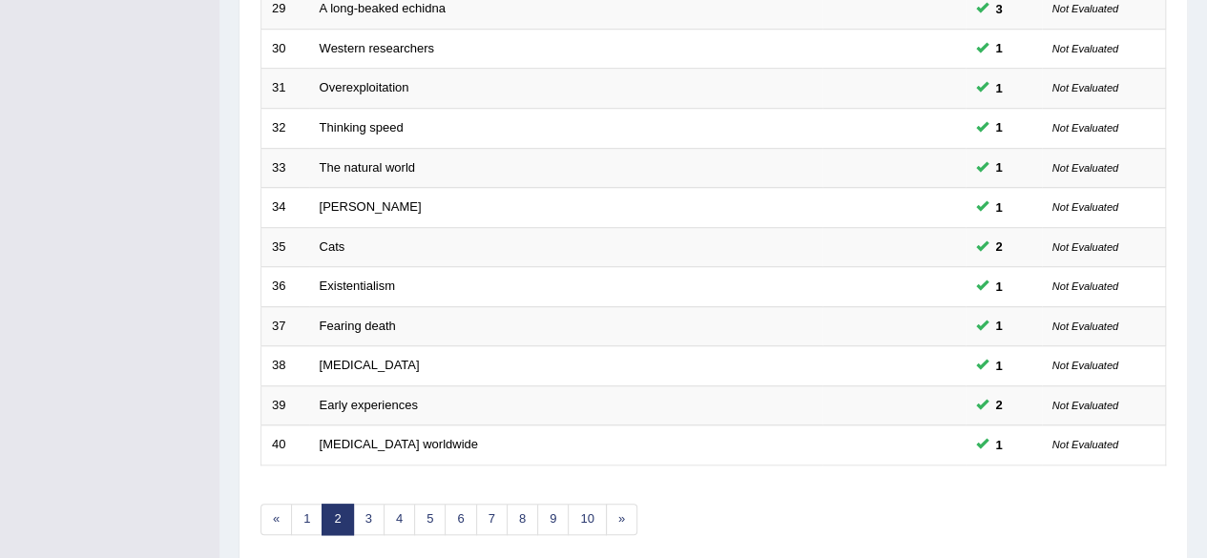
scroll to position [696, 0]
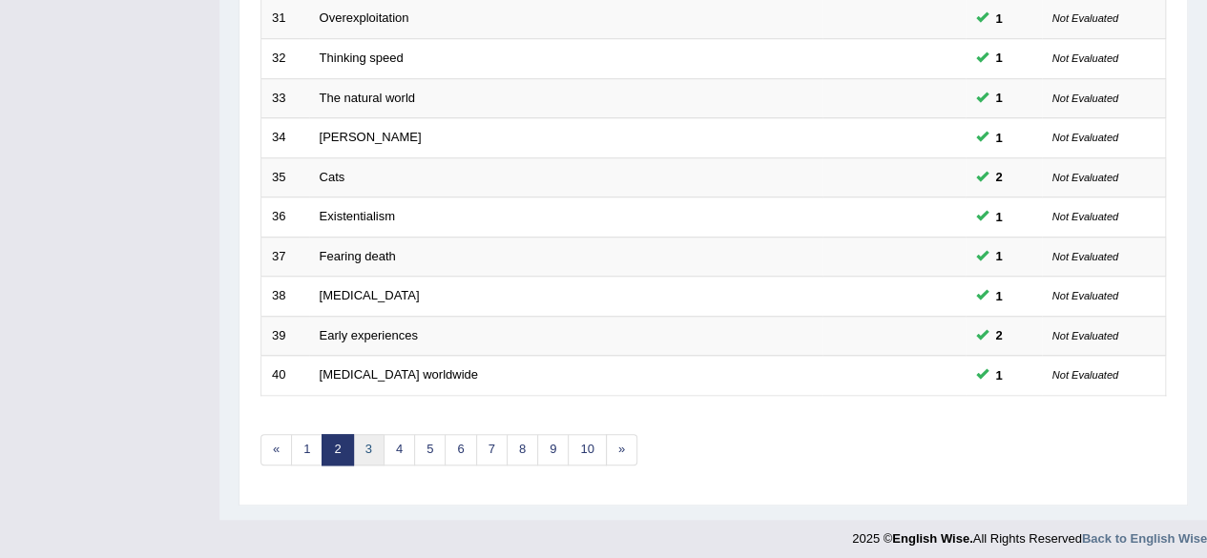
click at [372, 445] on link "3" at bounding box center [368, 449] width 31 height 31
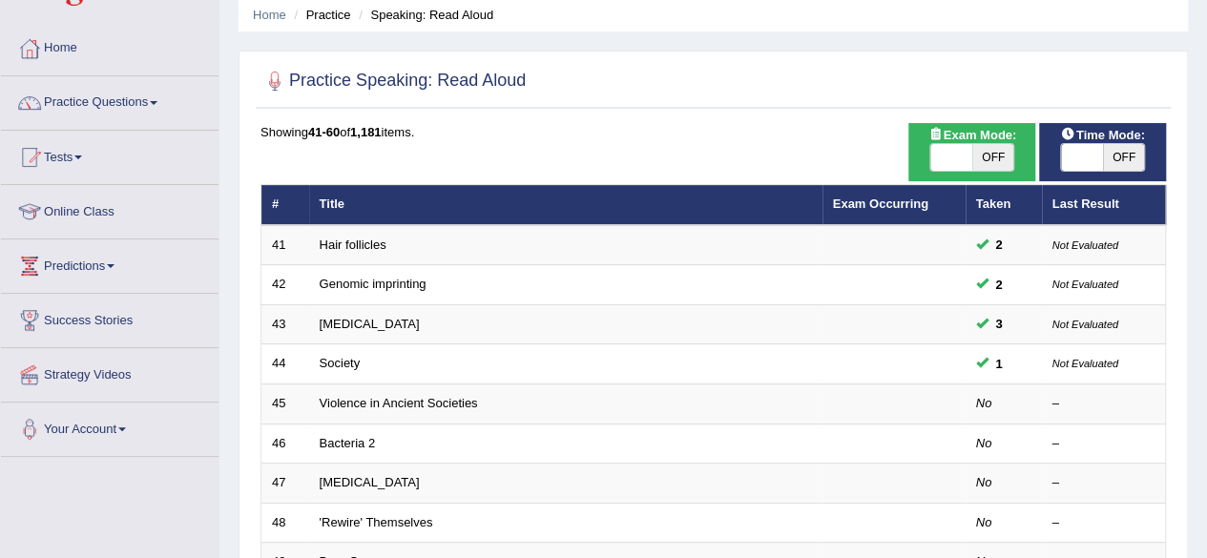
scroll to position [76, 0]
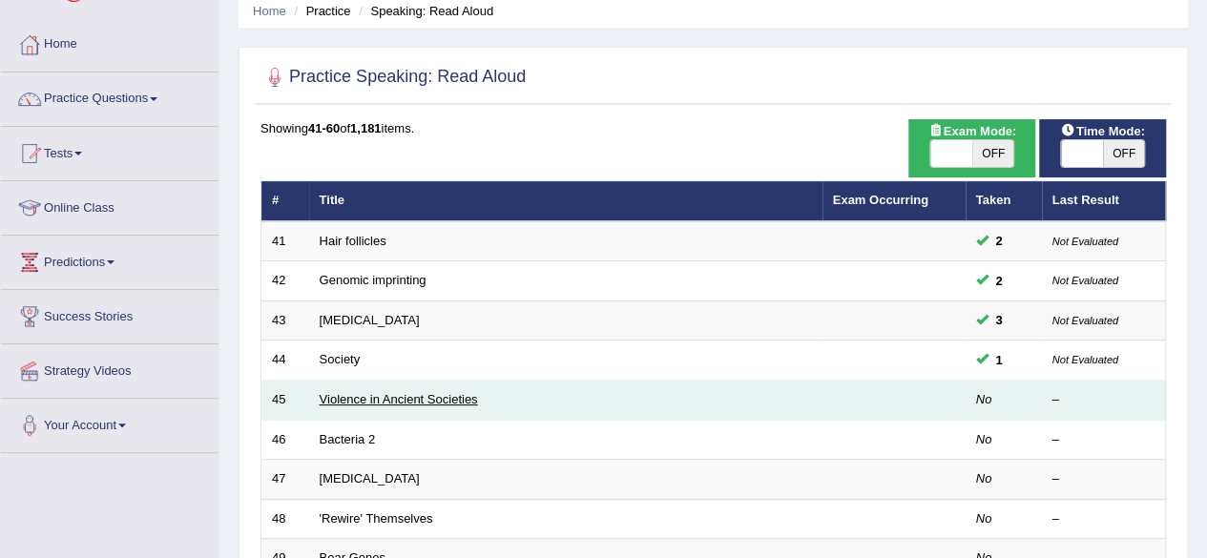
click at [409, 392] on link "Violence in Ancient Societies" at bounding box center [399, 399] width 158 height 14
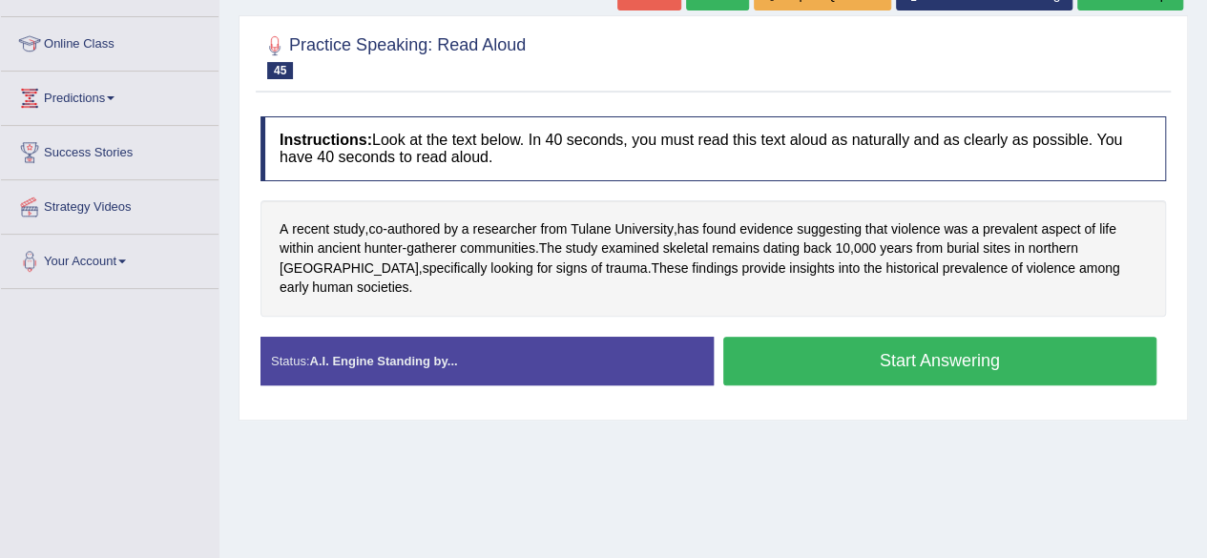
scroll to position [223, 0]
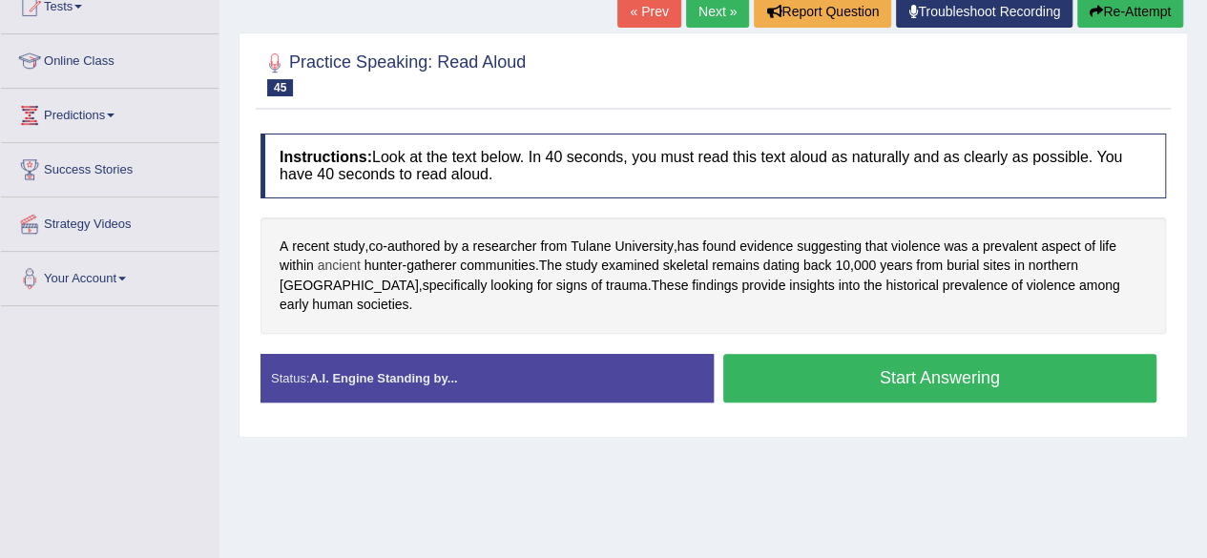
click at [347, 264] on span "ancient" at bounding box center [339, 266] width 43 height 20
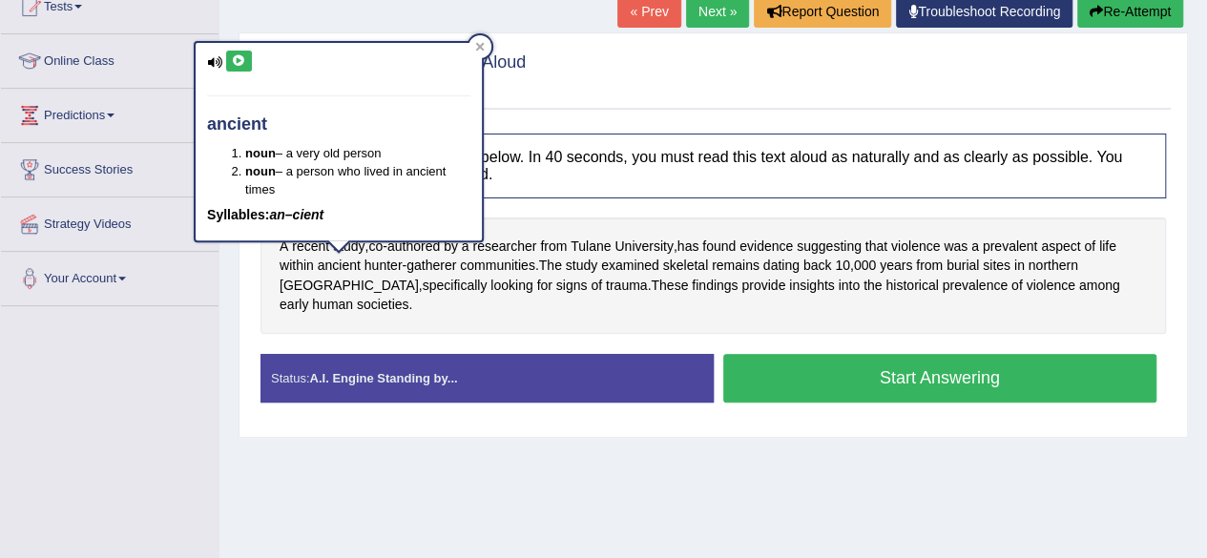
click at [248, 53] on button at bounding box center [239, 61] width 26 height 21
click at [485, 41] on div at bounding box center [480, 46] width 23 height 23
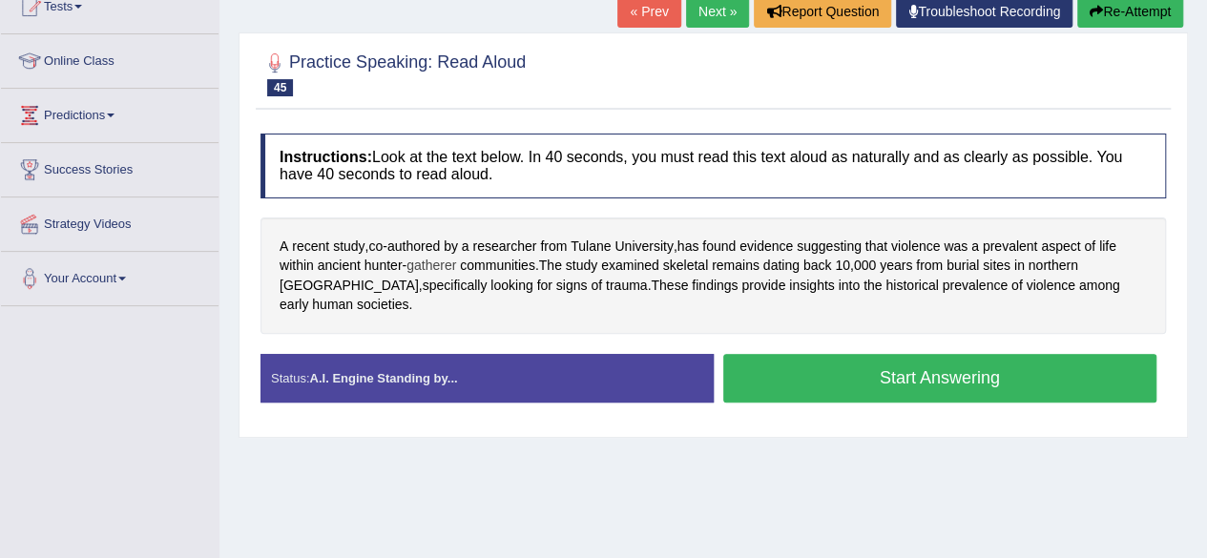
click at [431, 263] on span "gatherer" at bounding box center [432, 266] width 50 height 20
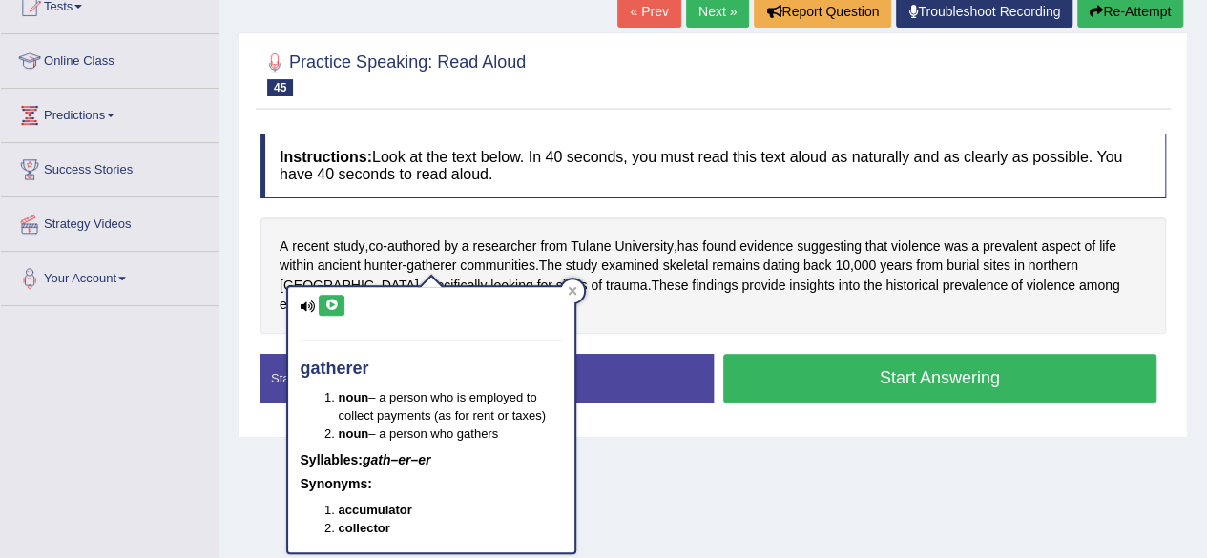
click at [333, 306] on icon at bounding box center [332, 305] width 14 height 11
click at [575, 285] on div at bounding box center [572, 291] width 23 height 23
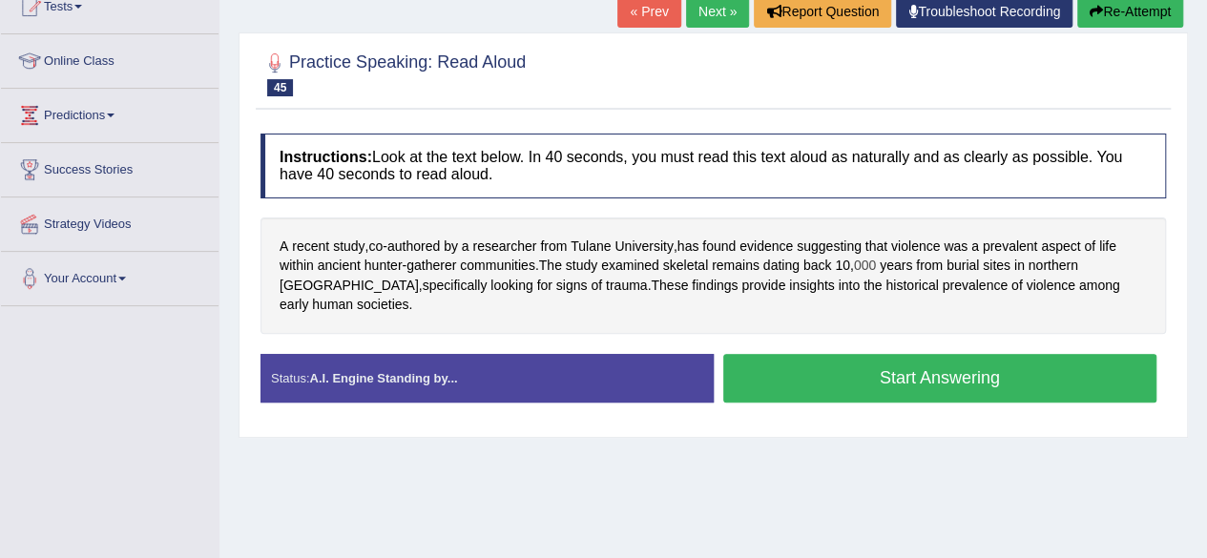
click at [857, 264] on span "000" at bounding box center [865, 266] width 22 height 20
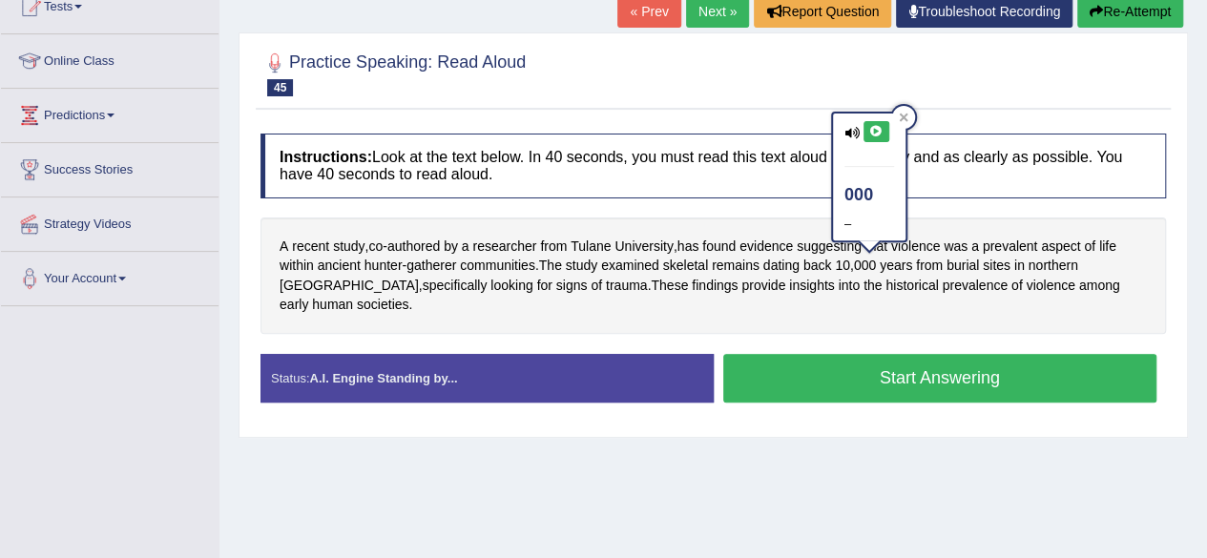
click at [877, 136] on button at bounding box center [877, 131] width 26 height 21
click at [909, 118] on div at bounding box center [903, 117] width 23 height 23
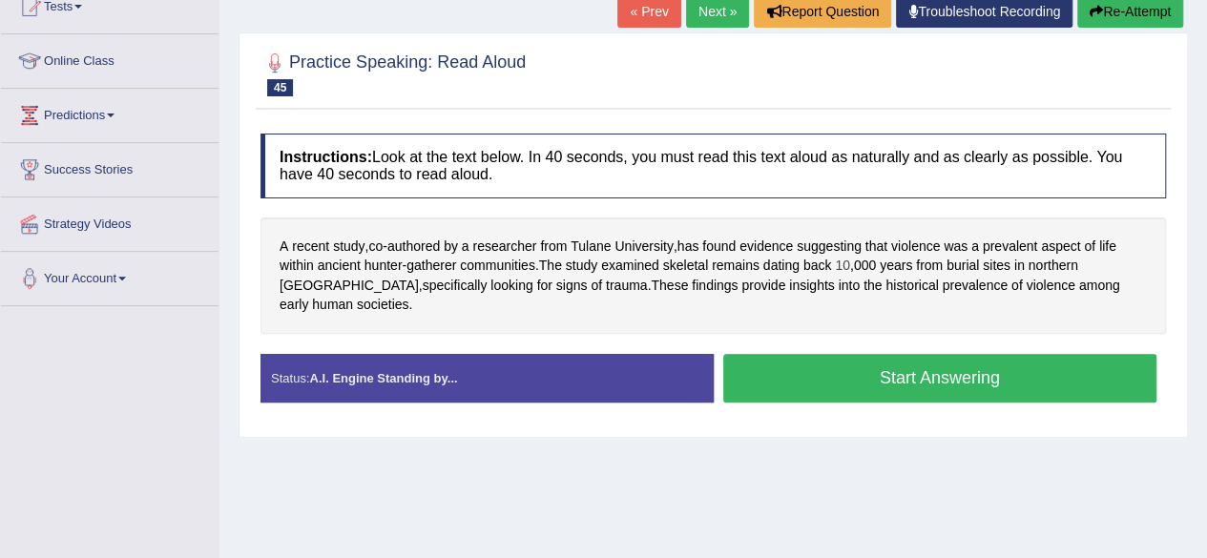
click at [847, 256] on span "10" at bounding box center [842, 266] width 15 height 20
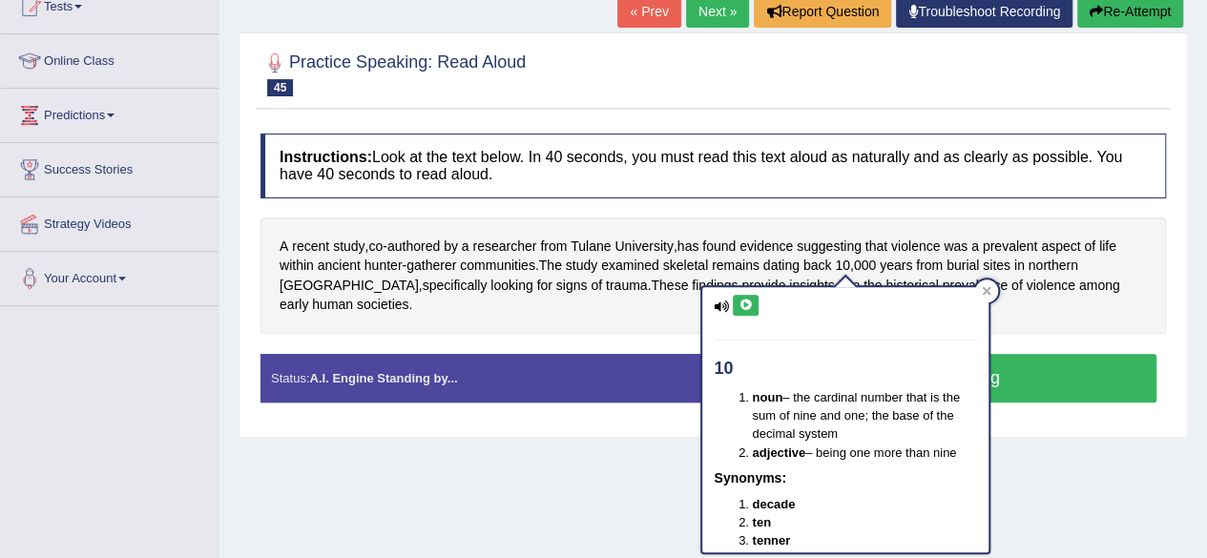
click at [752, 308] on icon at bounding box center [746, 305] width 14 height 11
click at [1025, 252] on span "prevalent" at bounding box center [1010, 247] width 55 height 20
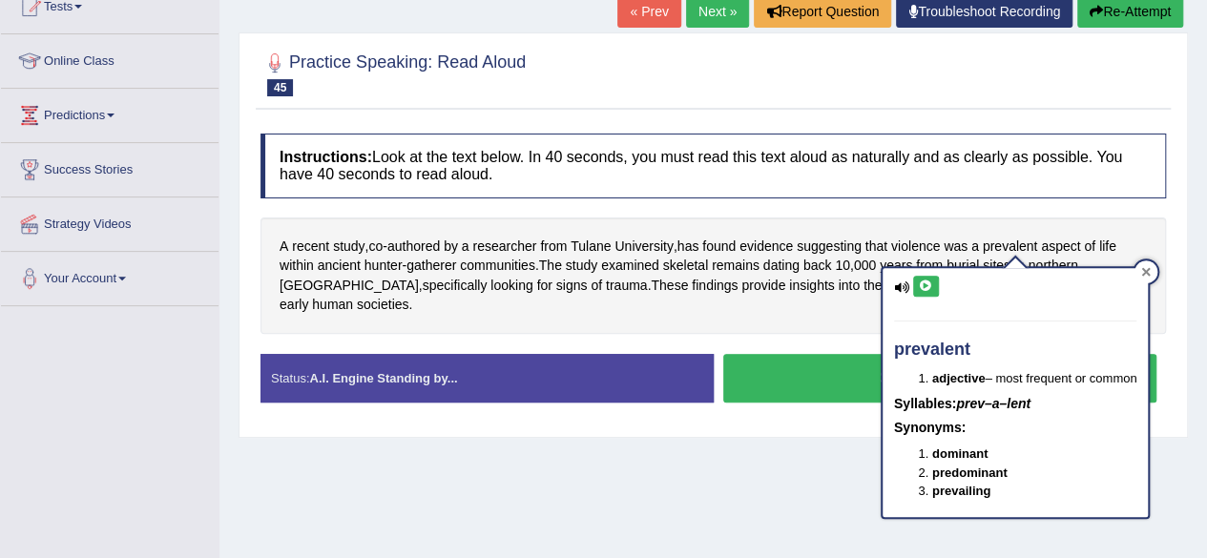
click at [1152, 282] on div at bounding box center [1146, 272] width 23 height 23
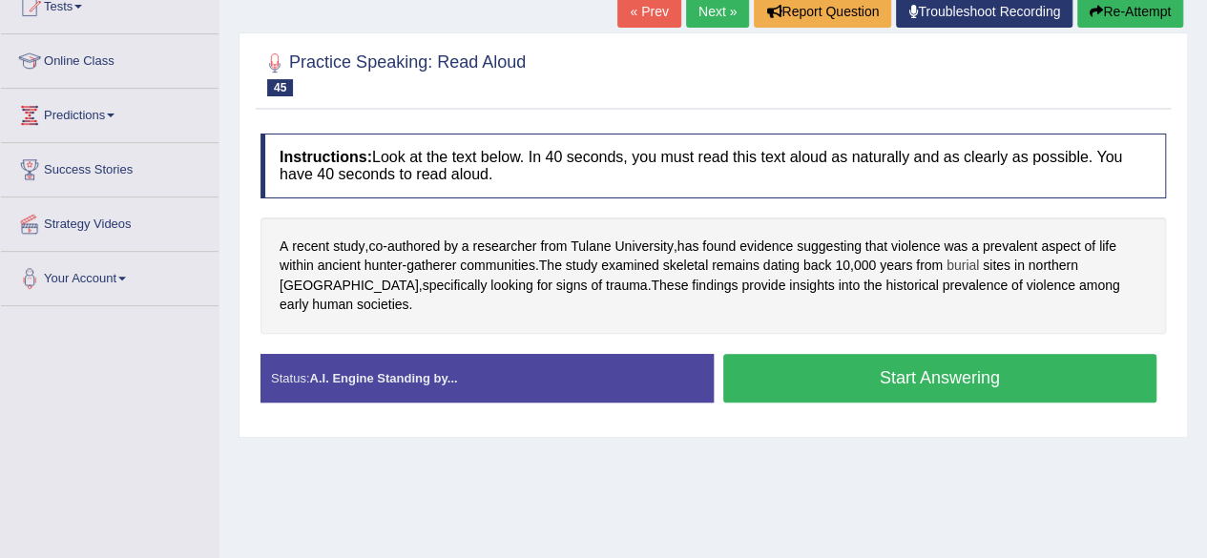
drag, startPoint x: 1023, startPoint y: 311, endPoint x: 968, endPoint y: 264, distance: 72.5
click at [968, 264] on div "Instructions: Look at the text below. In 40 seconds, you must read this text al…" at bounding box center [713, 276] width 915 height 304
click at [886, 287] on span "historical" at bounding box center [912, 286] width 52 height 20
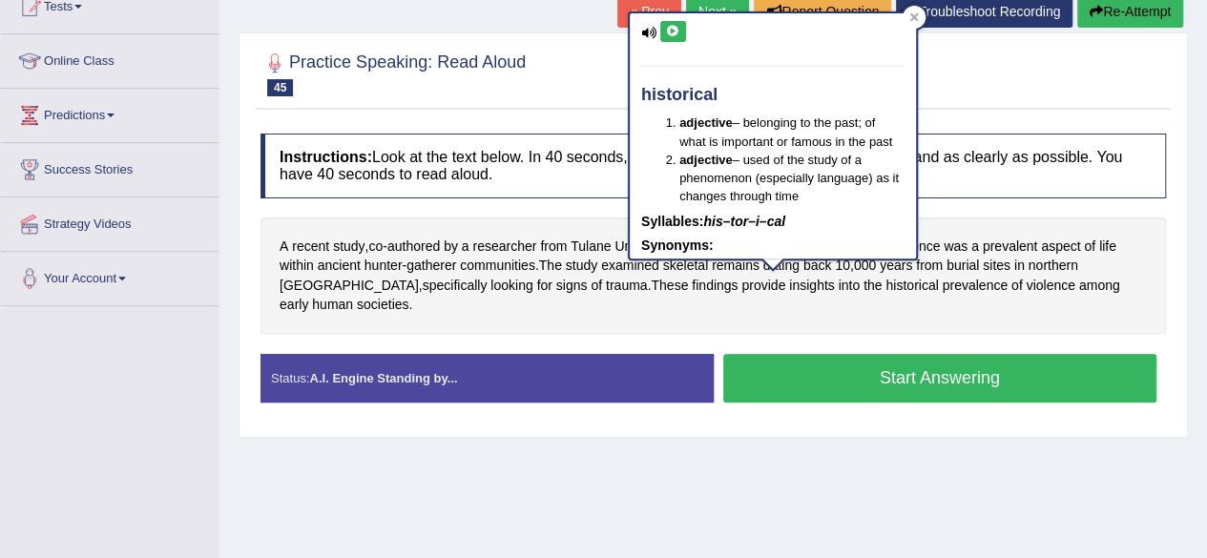
click at [674, 41] on div "historical adjective – belonging to the past; of what is important or famous in…" at bounding box center [773, 136] width 286 height 246
click at [671, 36] on button at bounding box center [673, 31] width 26 height 21
click at [942, 283] on span "prevalence" at bounding box center [975, 286] width 66 height 20
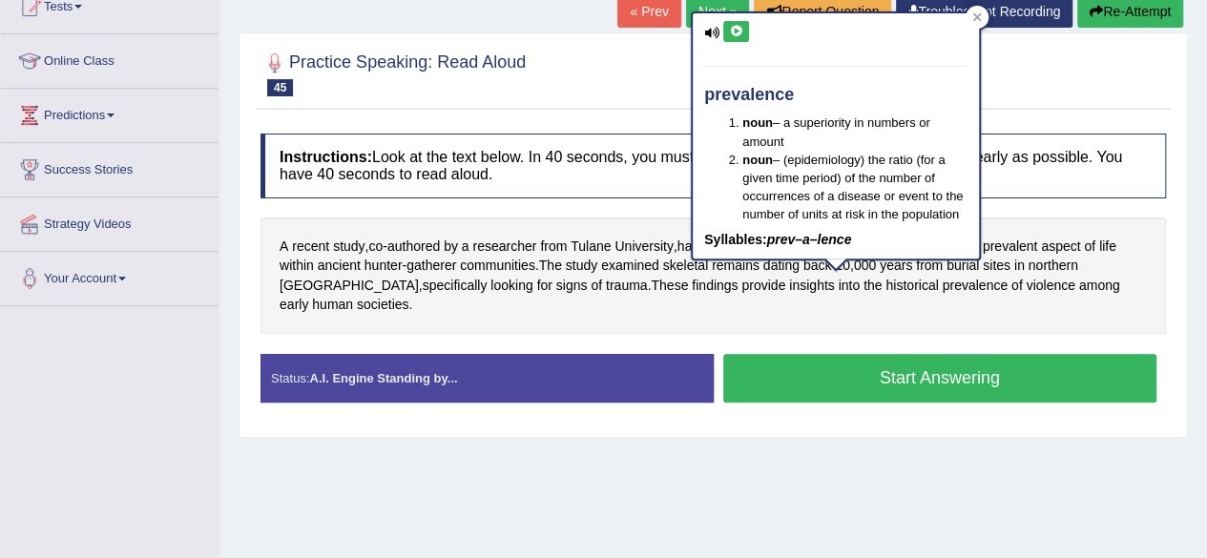
click at [724, 26] on button at bounding box center [736, 31] width 26 height 21
drag, startPoint x: 724, startPoint y: 26, endPoint x: 891, endPoint y: 121, distance: 191.6
click at [891, 121] on div "prevalence noun – a superiority in numbers or amount noun – (epidemiology) the …" at bounding box center [836, 136] width 286 height 246
click at [1117, 238] on span "life" at bounding box center [1108, 247] width 17 height 20
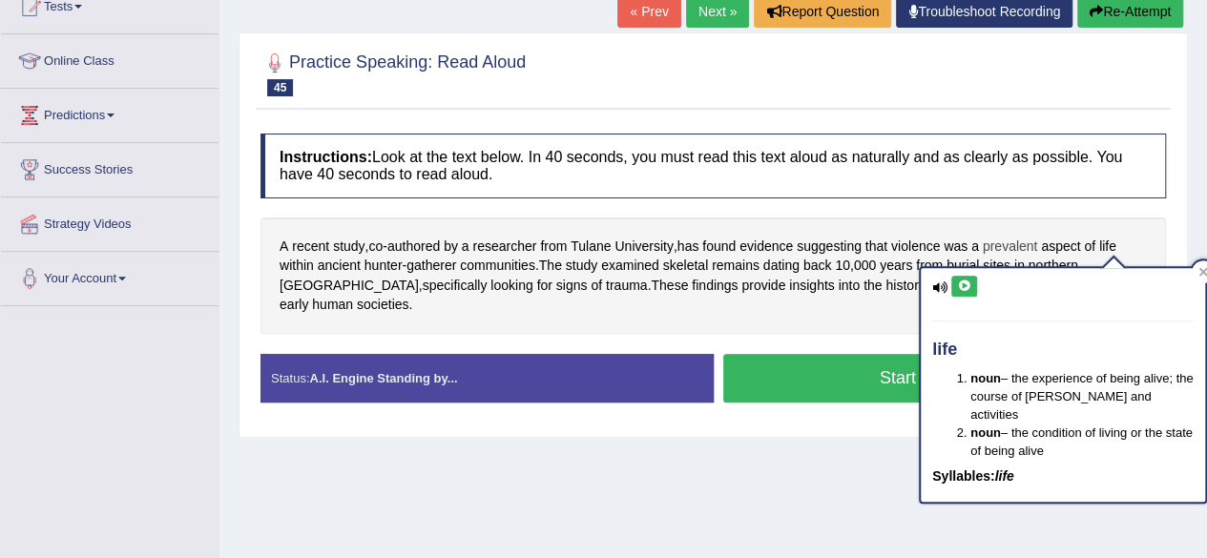
click at [994, 238] on span "prevalent" at bounding box center [1010, 247] width 55 height 20
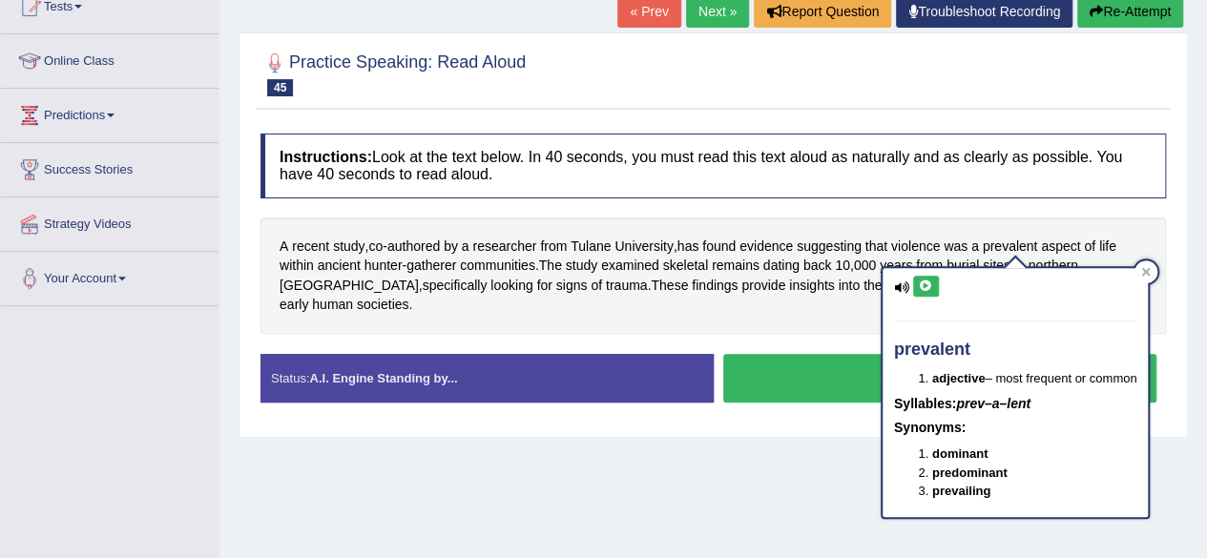
click at [773, 303] on div "A recent study , co - authored by a researcher from Tulane University , has fou…" at bounding box center [714, 276] width 906 height 116
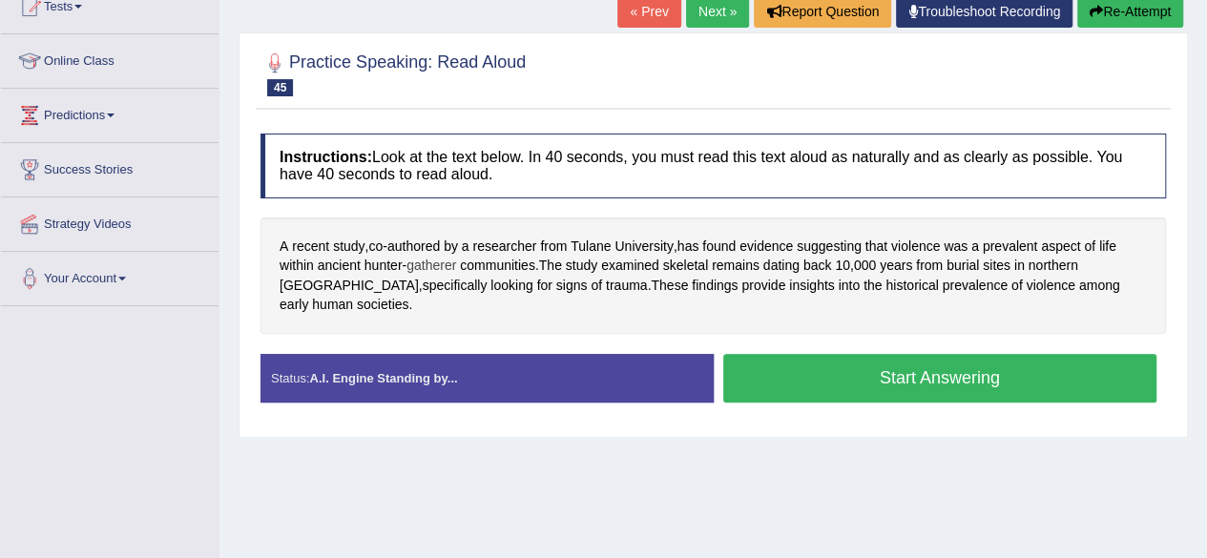
click at [441, 258] on span "gatherer" at bounding box center [432, 266] width 50 height 20
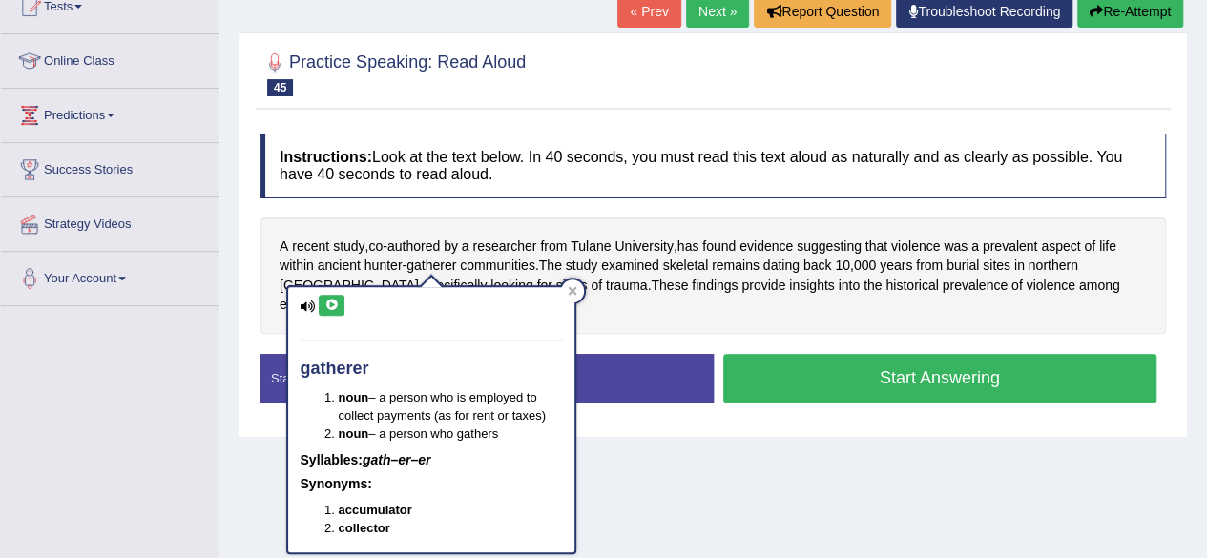
click at [336, 306] on icon at bounding box center [332, 305] width 14 height 11
click at [576, 281] on div "gatherer noun – a person who is employed to collect payments (as for rent or ta…" at bounding box center [431, 413] width 290 height 281
click at [569, 290] on icon at bounding box center [573, 291] width 10 height 10
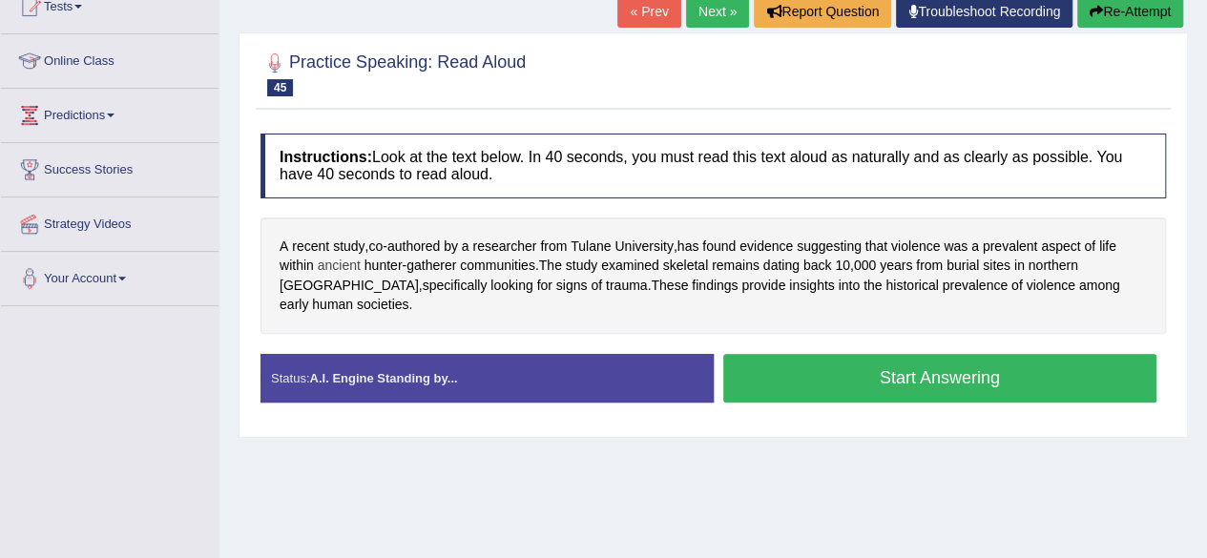
click at [354, 265] on span "ancient" at bounding box center [339, 266] width 43 height 20
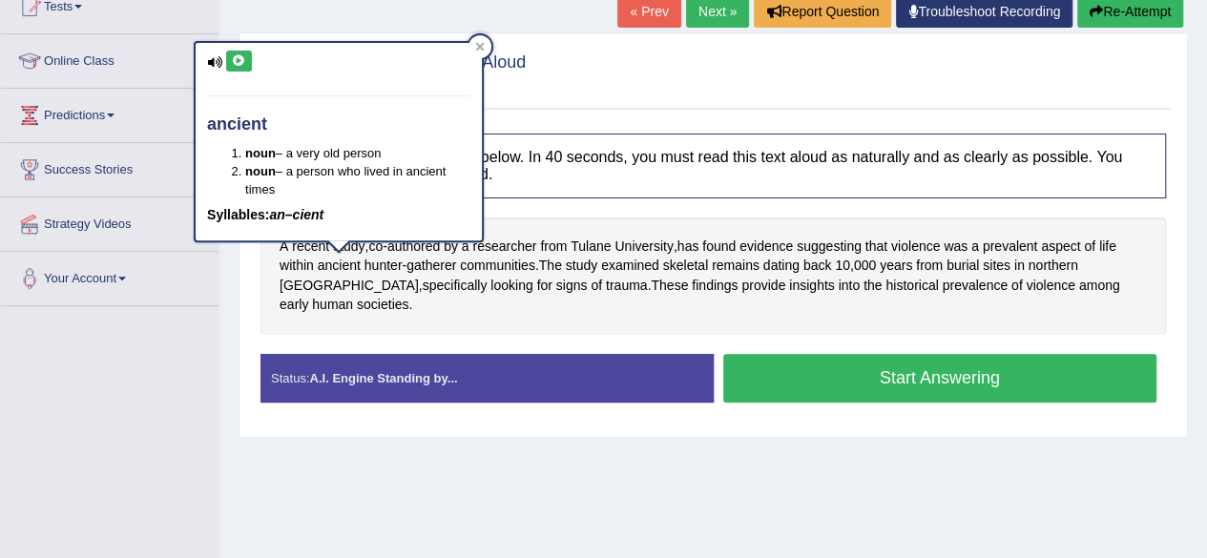
click at [226, 66] on button at bounding box center [239, 61] width 26 height 21
click at [477, 46] on icon at bounding box center [480, 47] width 10 height 10
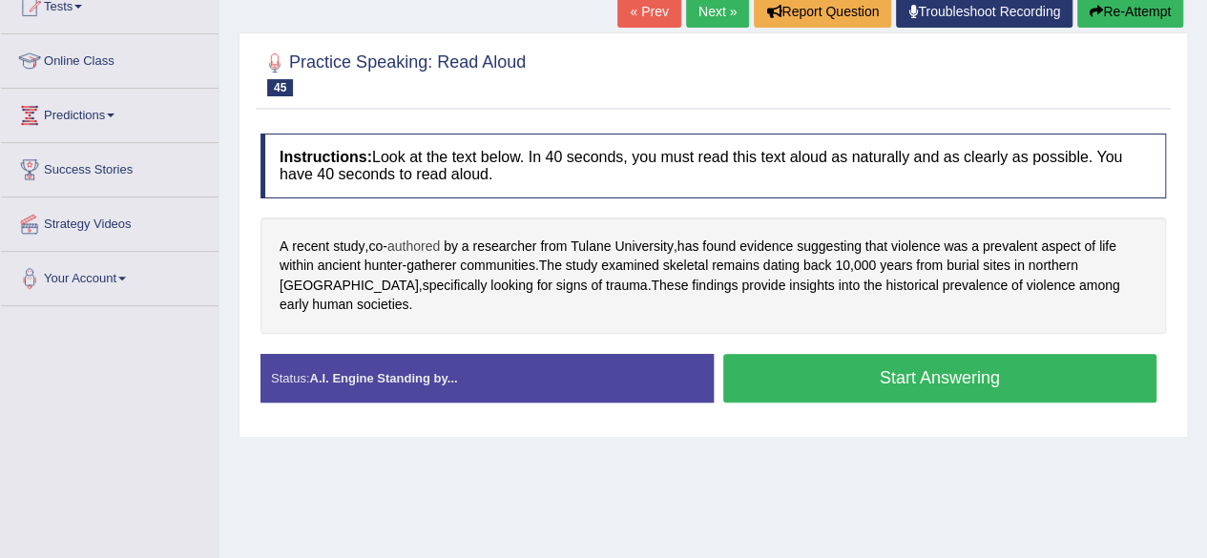
click at [429, 239] on span "authored" at bounding box center [414, 247] width 52 height 20
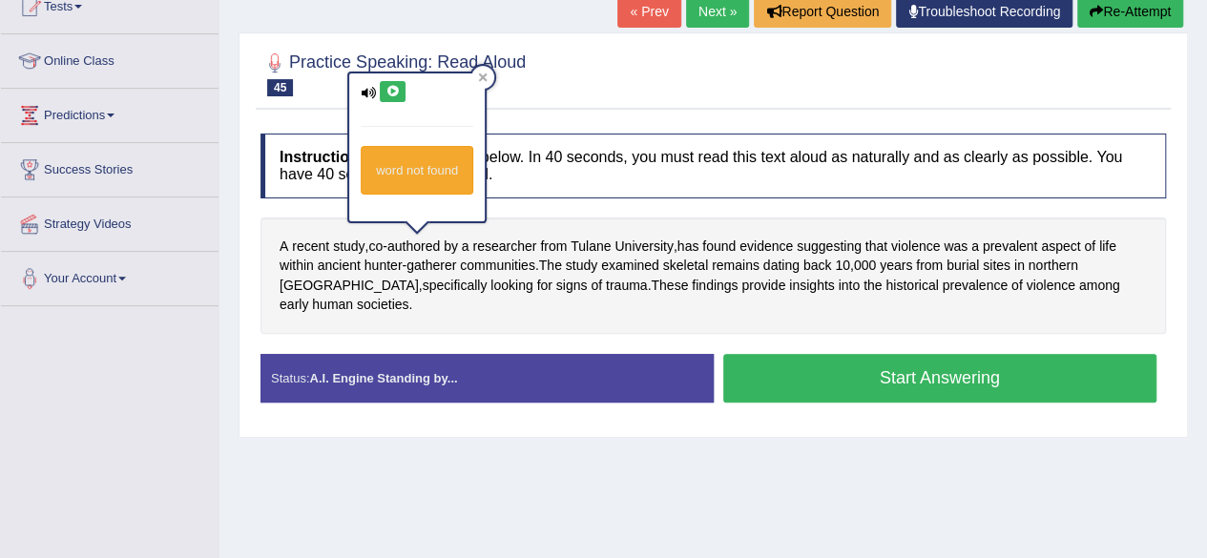
click at [407, 83] on div "word not found" at bounding box center [417, 147] width 136 height 148
click at [388, 92] on icon at bounding box center [393, 91] width 14 height 11
click at [488, 83] on div at bounding box center [483, 77] width 23 height 23
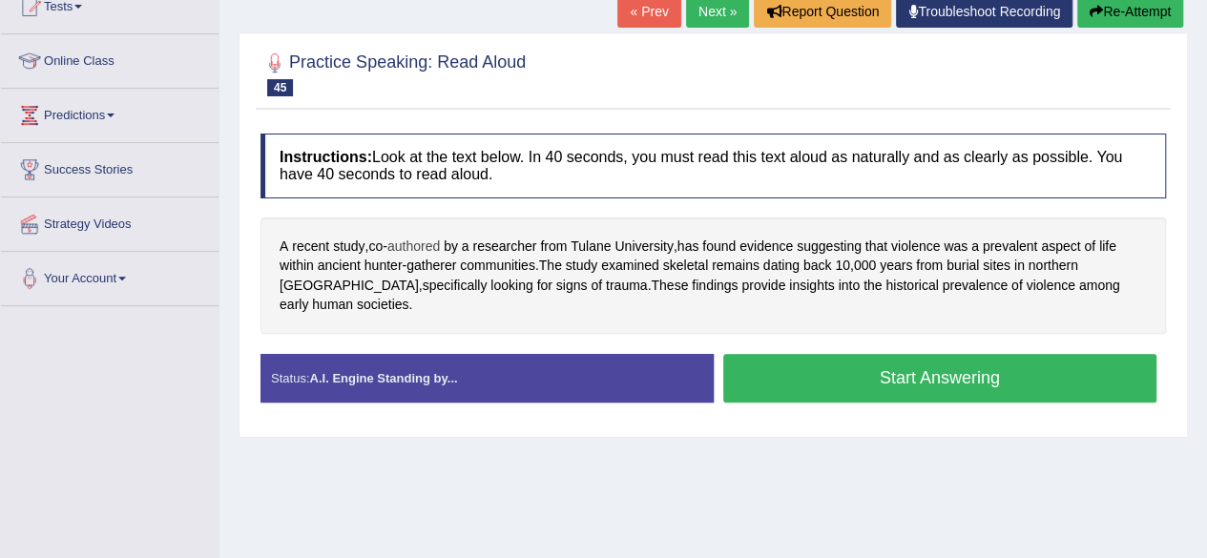
click at [429, 241] on span "authored" at bounding box center [414, 247] width 52 height 20
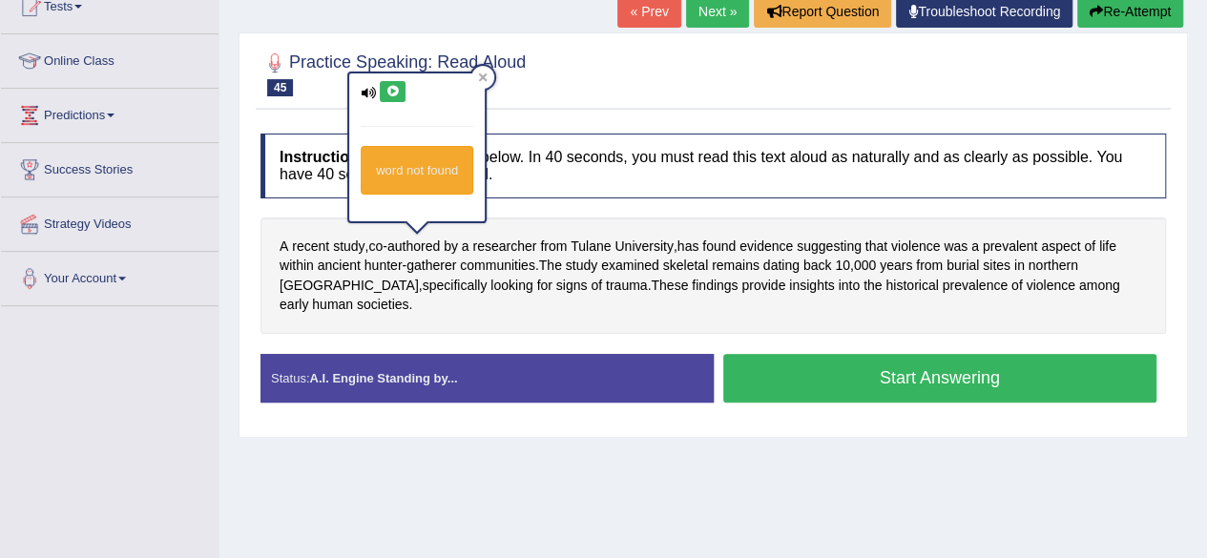
click at [388, 87] on icon at bounding box center [393, 91] width 14 height 11
click at [480, 73] on icon at bounding box center [483, 78] width 10 height 10
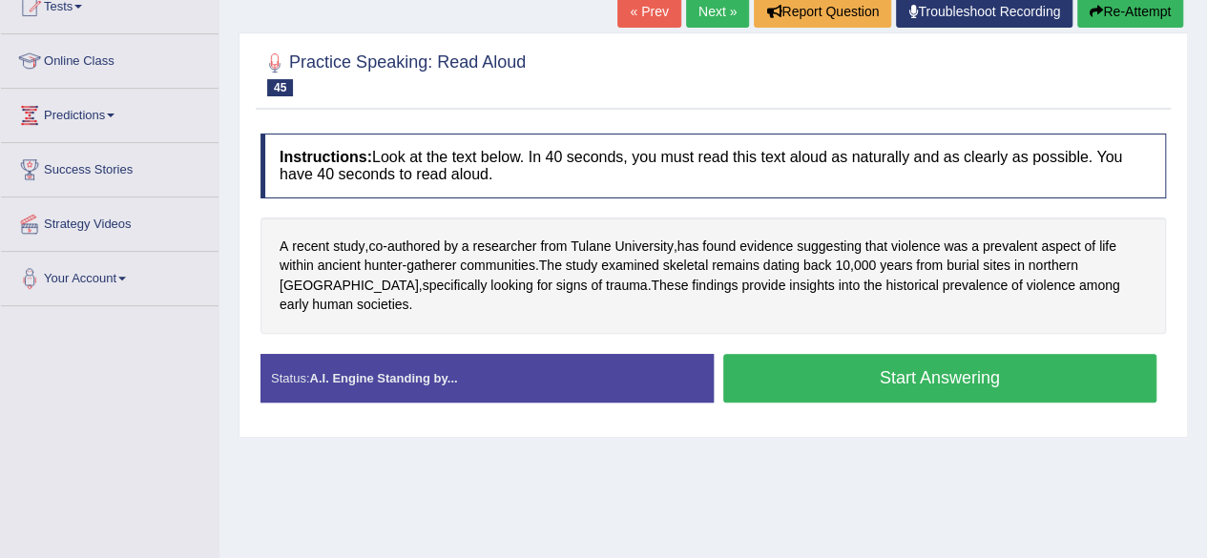
click at [865, 354] on button "Start Answering" at bounding box center [940, 378] width 434 height 49
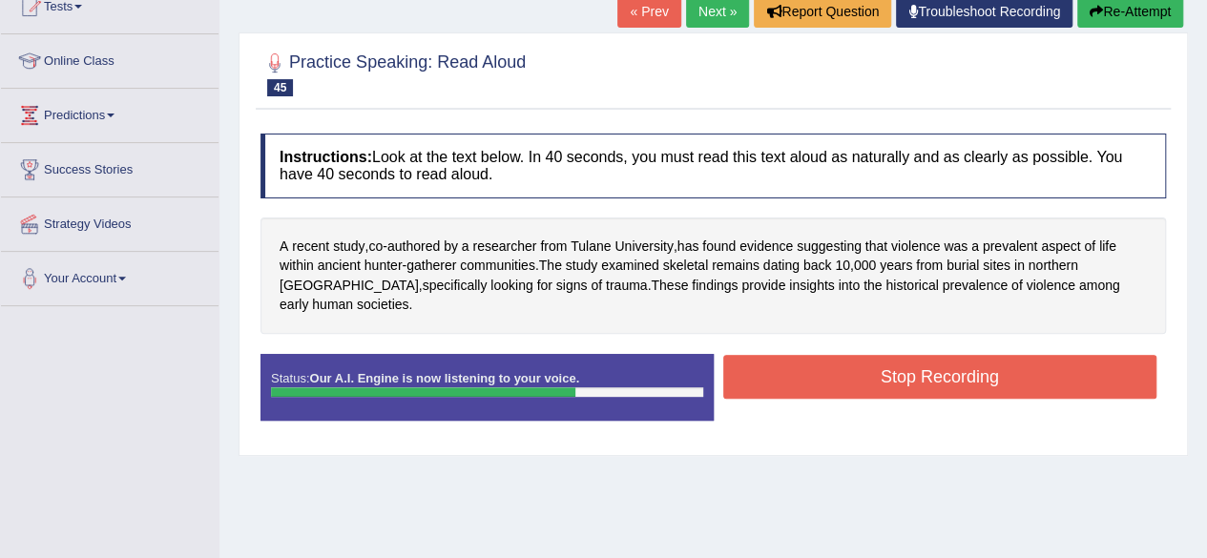
click at [865, 355] on button "Stop Recording" at bounding box center [940, 377] width 434 height 44
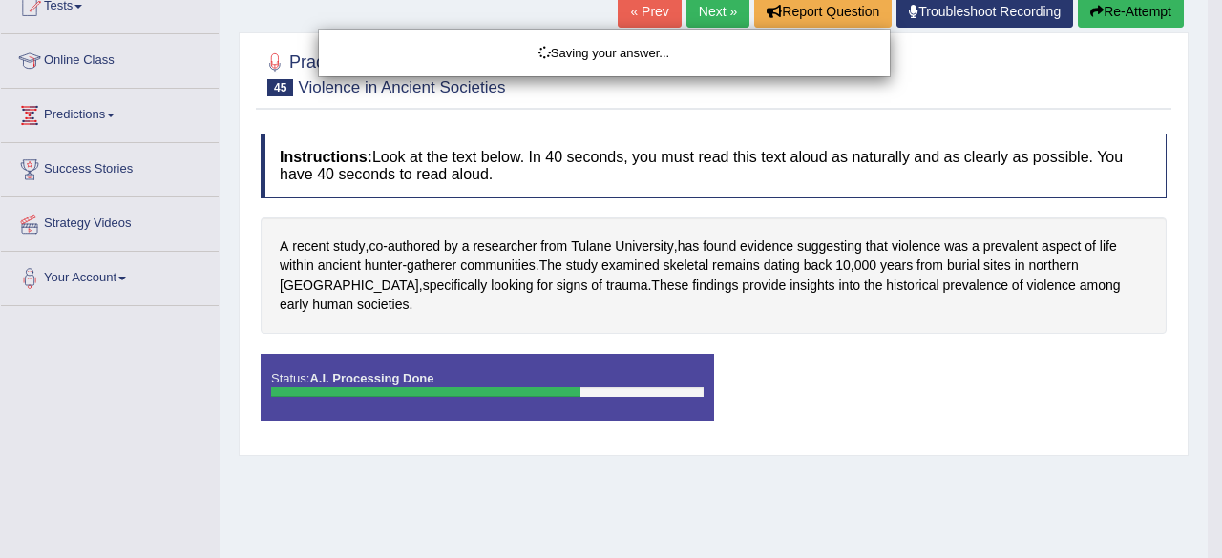
click at [865, 335] on body "Toggle navigation Home Practice Questions Speaking Practice Read Aloud Repeat S…" at bounding box center [611, 56] width 1222 height 558
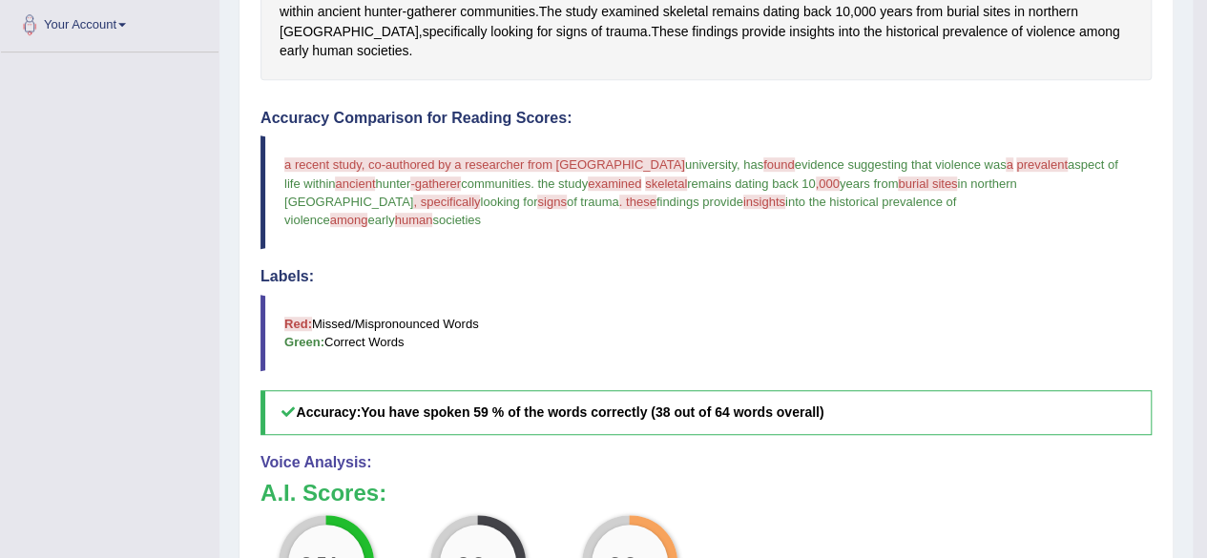
scroll to position [394, 0]
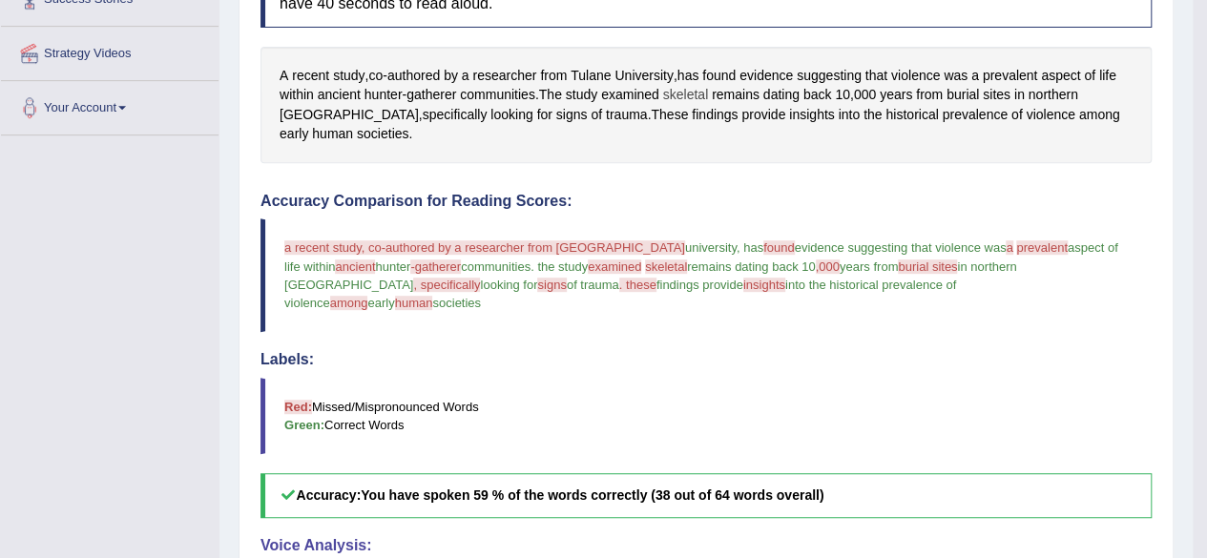
drag, startPoint x: 657, startPoint y: 86, endPoint x: 687, endPoint y: 87, distance: 30.6
click at [687, 87] on div "A recent study , co - authored by a researcher from Tulane University , has fou…" at bounding box center [706, 105] width 891 height 116
click at [687, 87] on span "skeletal" at bounding box center [685, 95] width 45 height 20
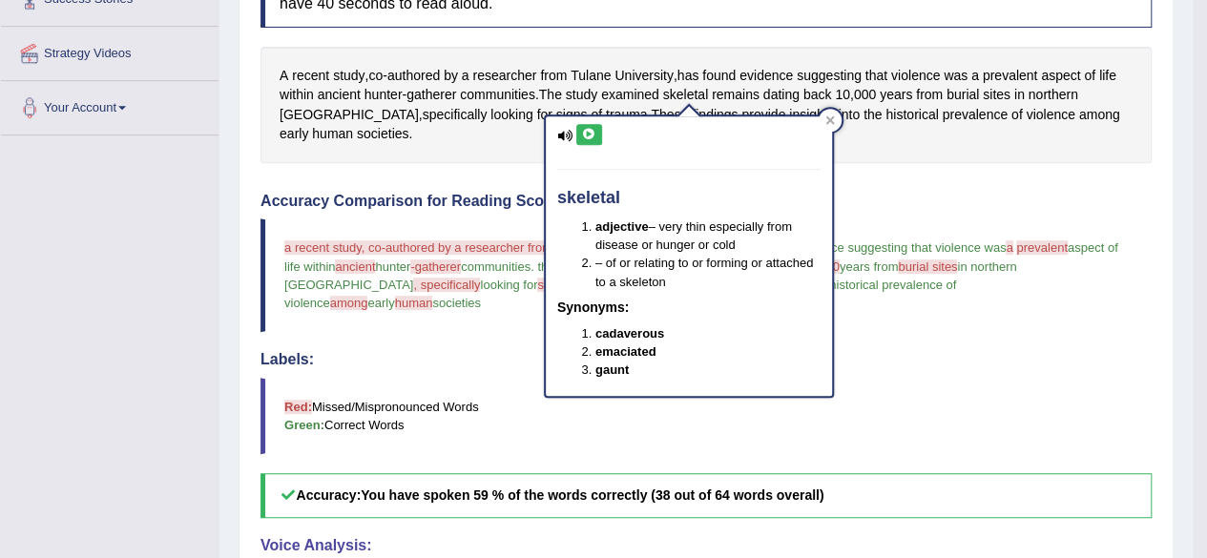
click at [591, 135] on icon at bounding box center [589, 134] width 14 height 11
click at [830, 115] on div at bounding box center [830, 120] width 23 height 23
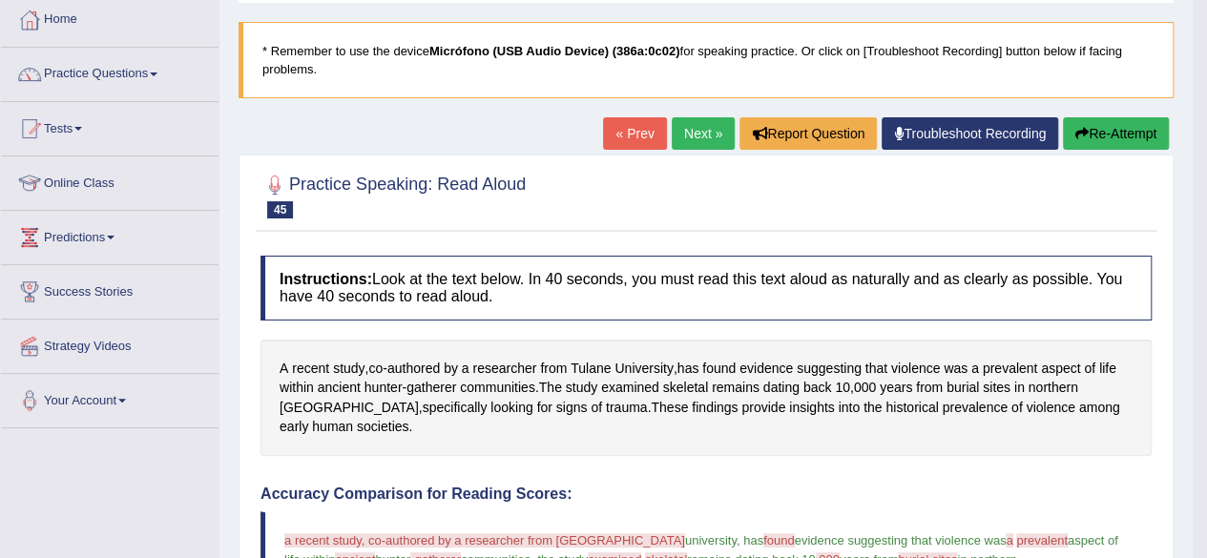
scroll to position [46, 0]
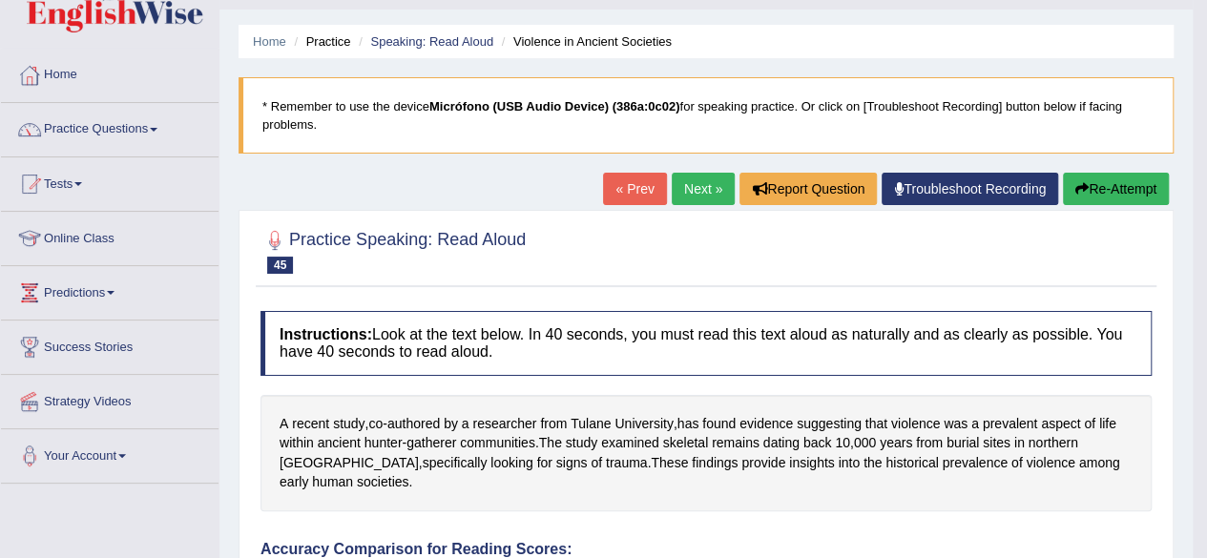
click at [918, 201] on link "Troubleshoot Recording" at bounding box center [970, 189] width 177 height 32
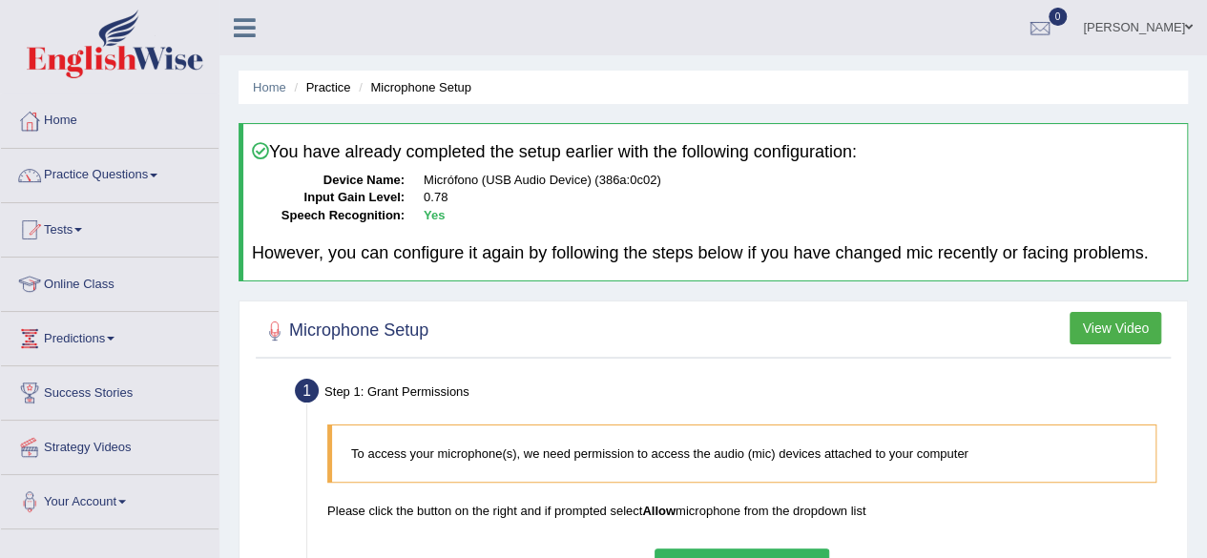
click at [1202, 195] on div "Home Practice Microphone Setup You have already completed the setup earlier wit…" at bounding box center [714, 477] width 988 height 954
click at [1203, 192] on div "Home Practice Microphone Setup You have already completed the setup earlier wit…" at bounding box center [714, 477] width 988 height 954
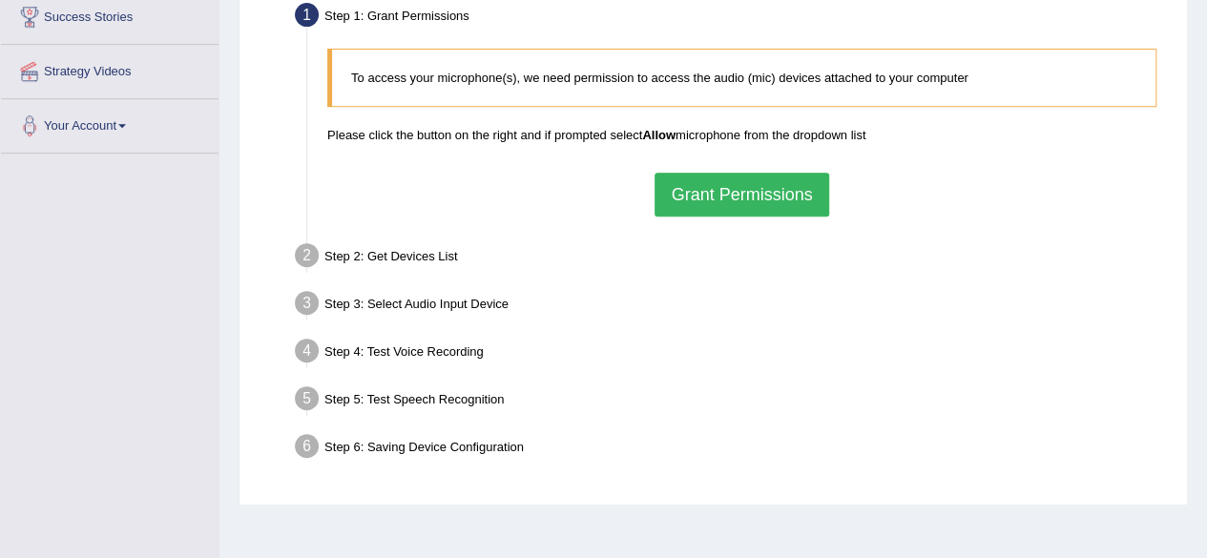
scroll to position [378, 0]
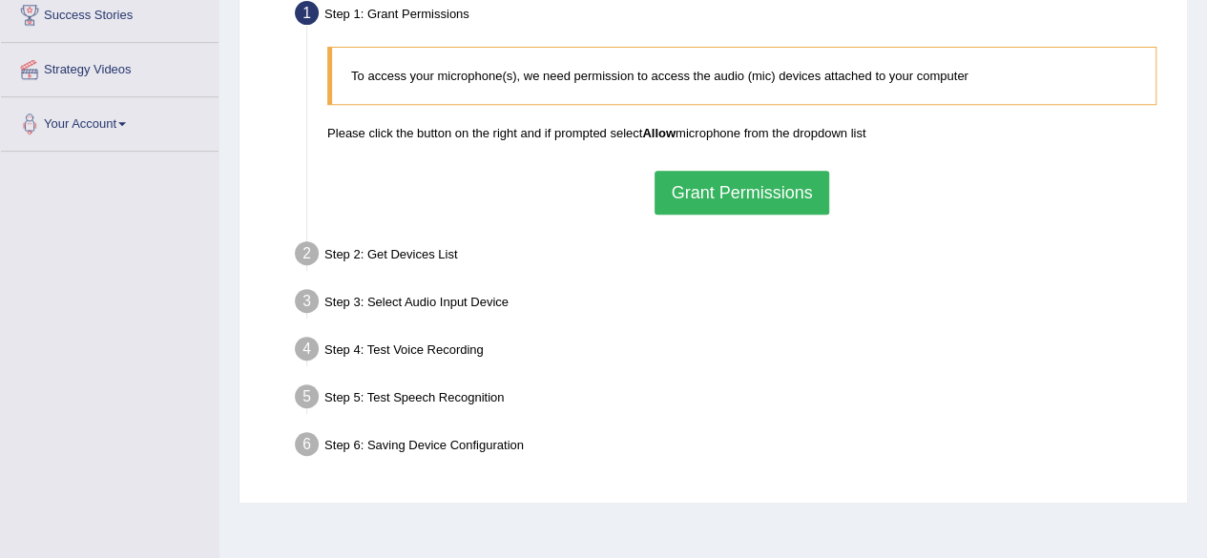
click at [735, 201] on button "Grant Permissions" at bounding box center [742, 193] width 174 height 44
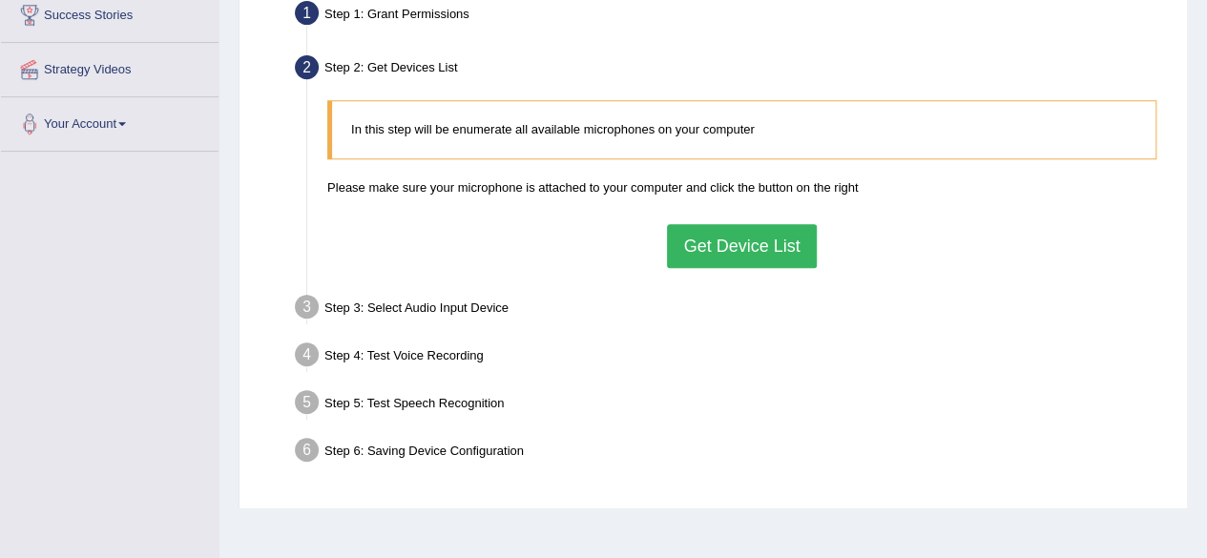
click at [683, 241] on button "Get Device List" at bounding box center [741, 246] width 149 height 44
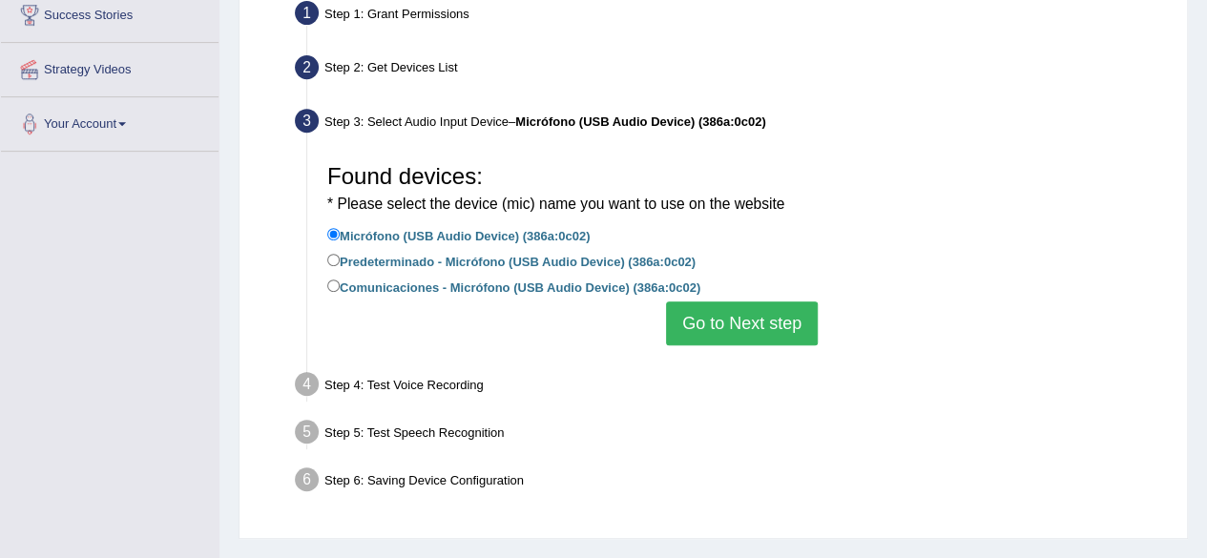
click at [697, 329] on button "Go to Next step" at bounding box center [742, 324] width 152 height 44
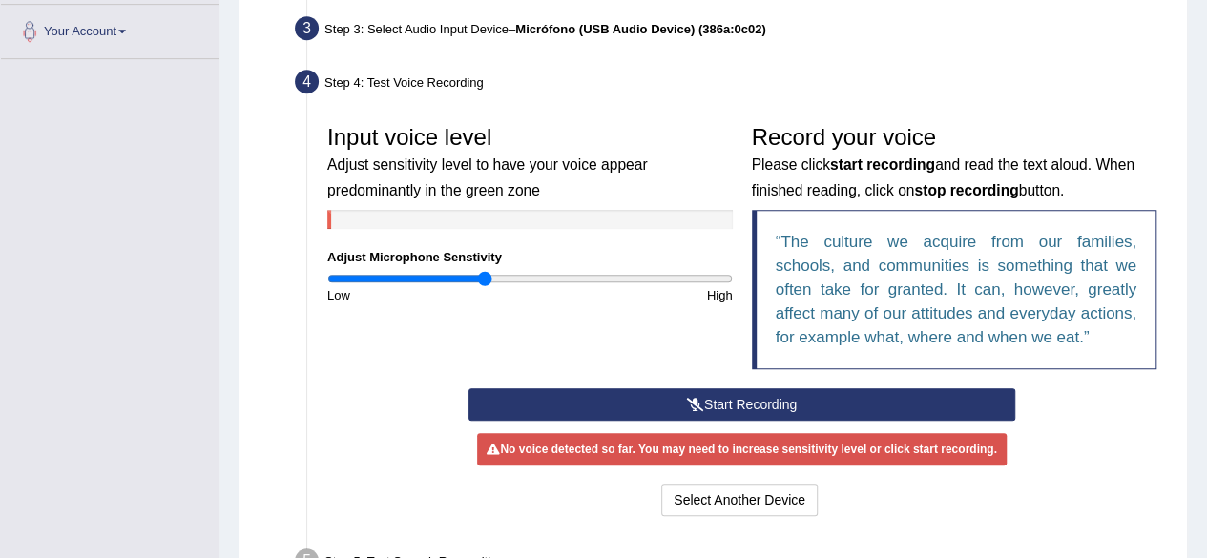
scroll to position [488, 0]
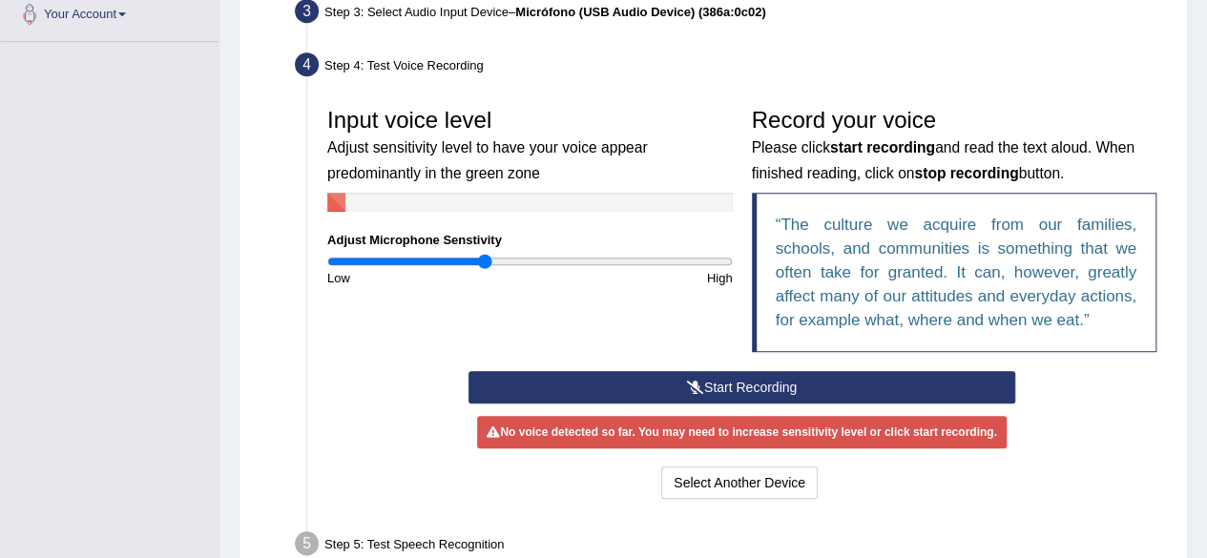
click at [772, 380] on button "Start Recording" at bounding box center [742, 387] width 547 height 32
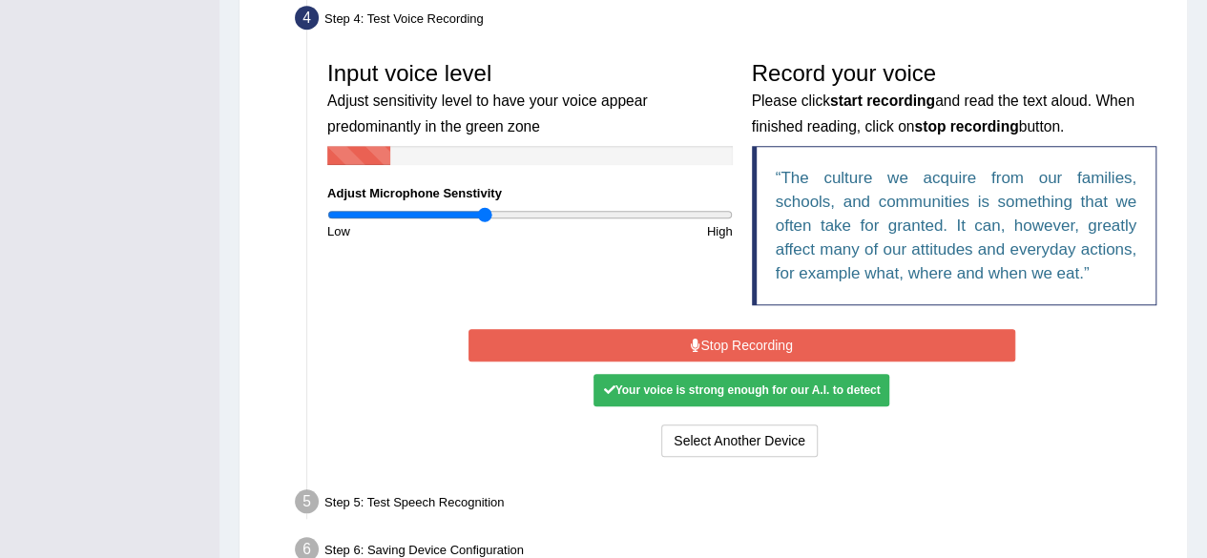
scroll to position [583, 0]
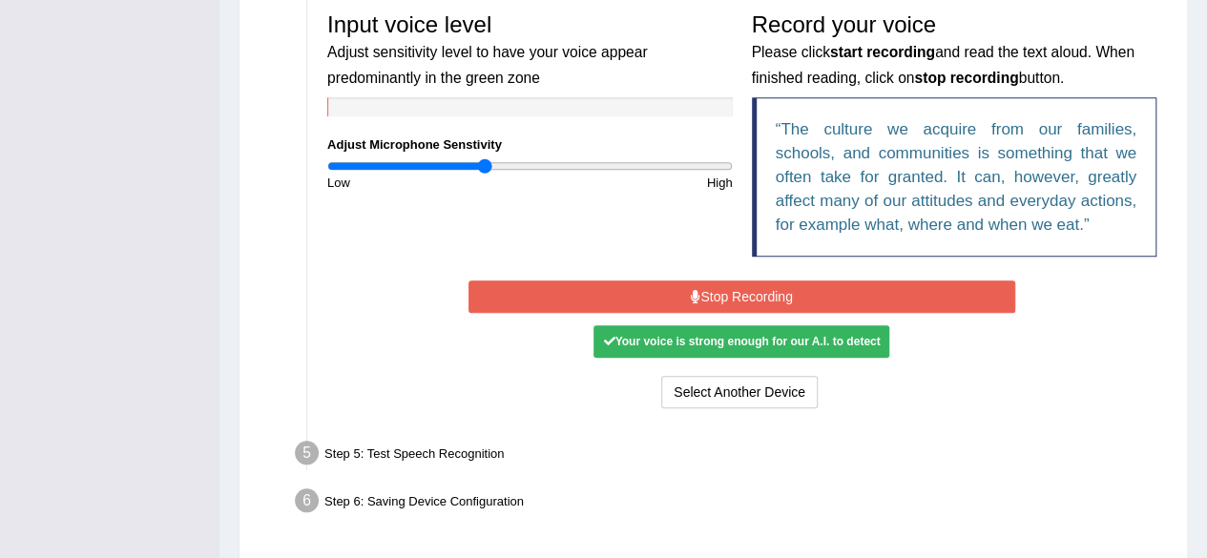
click at [782, 308] on button "Stop Recording" at bounding box center [742, 297] width 547 height 32
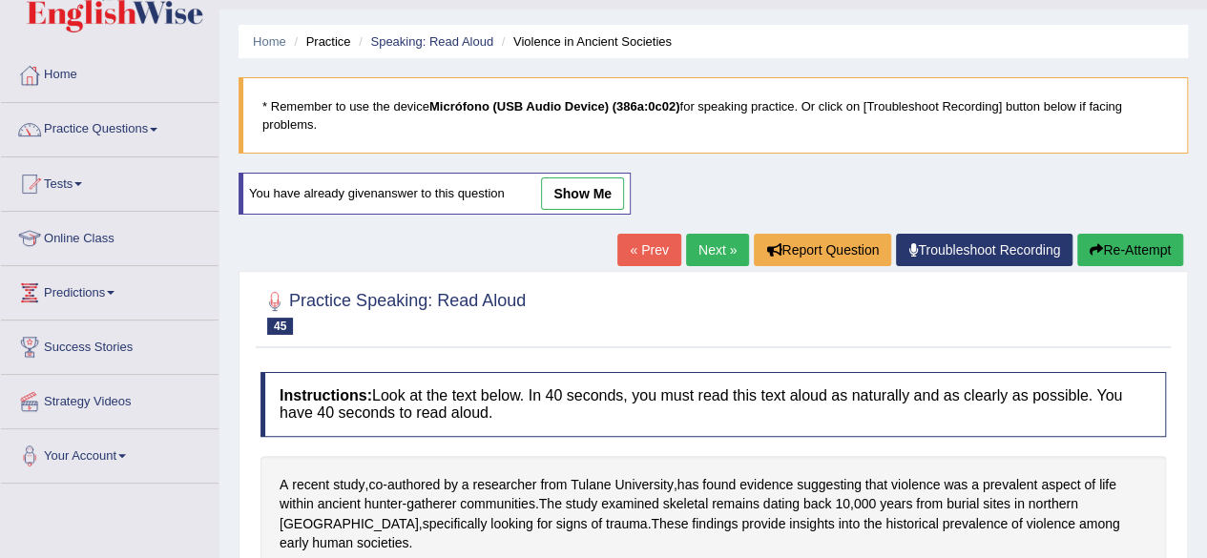
click at [954, 250] on link "Troubleshoot Recording" at bounding box center [984, 250] width 177 height 32
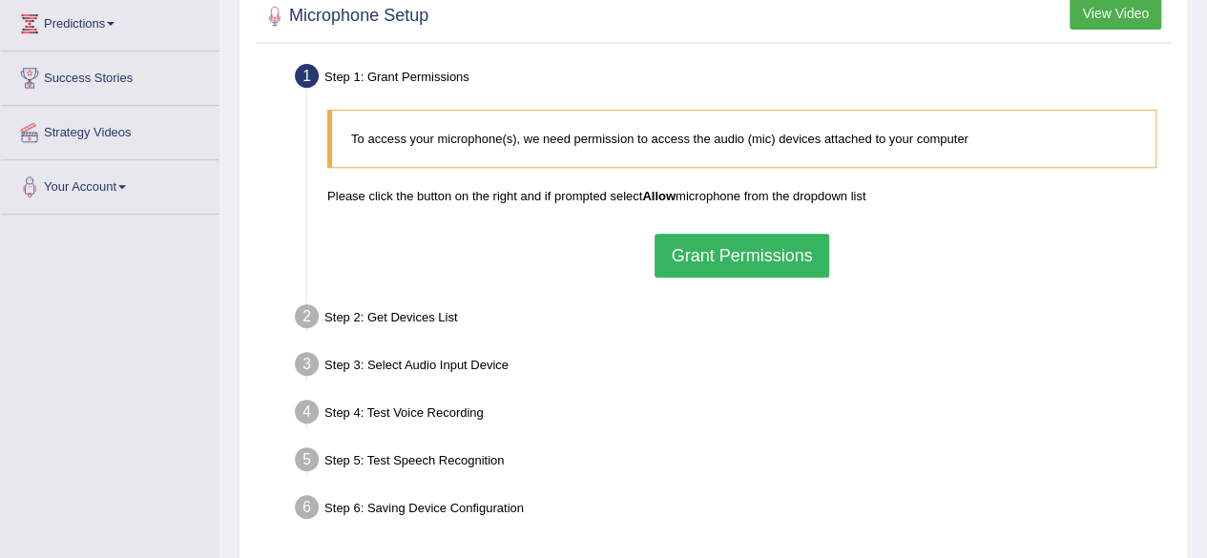
scroll to position [414, 0]
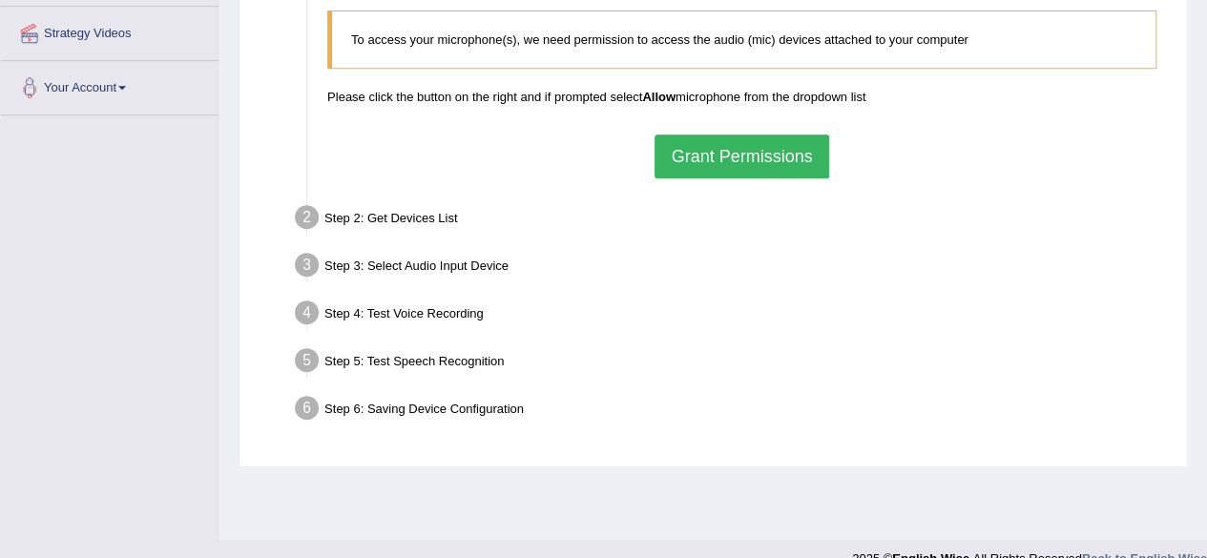
click at [696, 157] on button "Grant Permissions" at bounding box center [742, 157] width 174 height 44
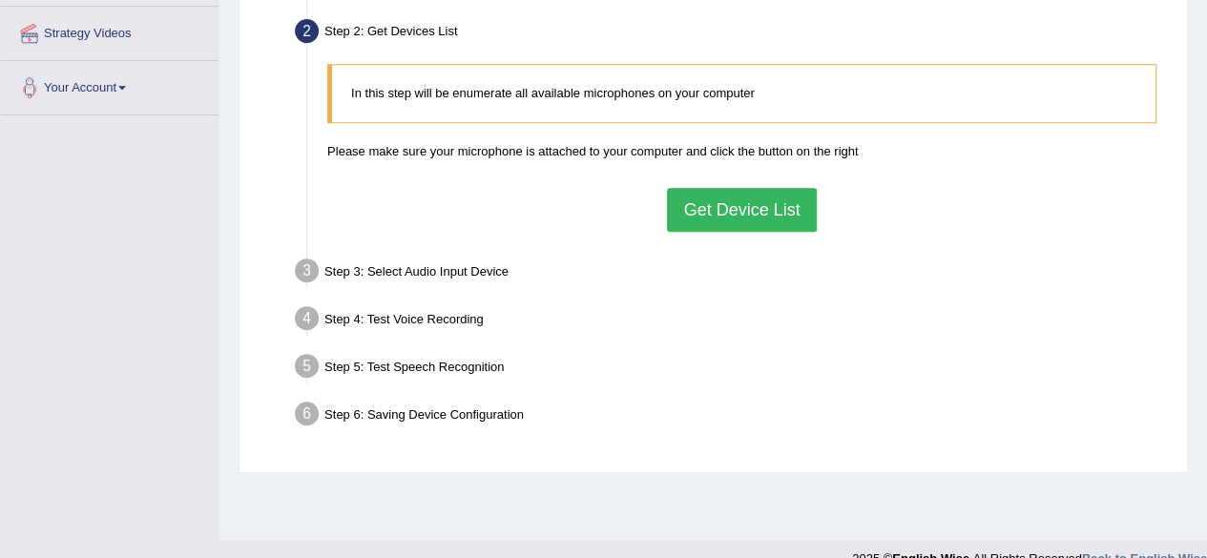
click at [716, 215] on button "Get Device List" at bounding box center [741, 210] width 149 height 44
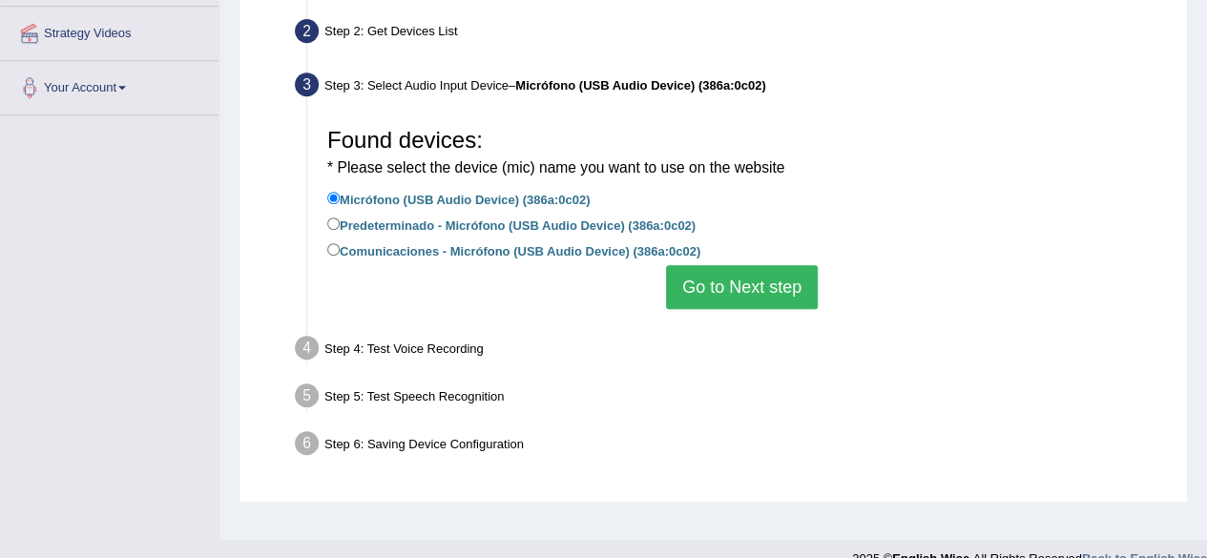
click at [406, 241] on label "Comunicaciones - Micrófono (USB Audio Device) (386a:0c02)" at bounding box center [513, 250] width 373 height 21
click at [340, 243] on input "Comunicaciones - Micrófono (USB Audio Device) (386a:0c02)" at bounding box center [333, 249] width 12 height 12
radio input "true"
click at [712, 283] on button "Go to Next step" at bounding box center [742, 287] width 152 height 44
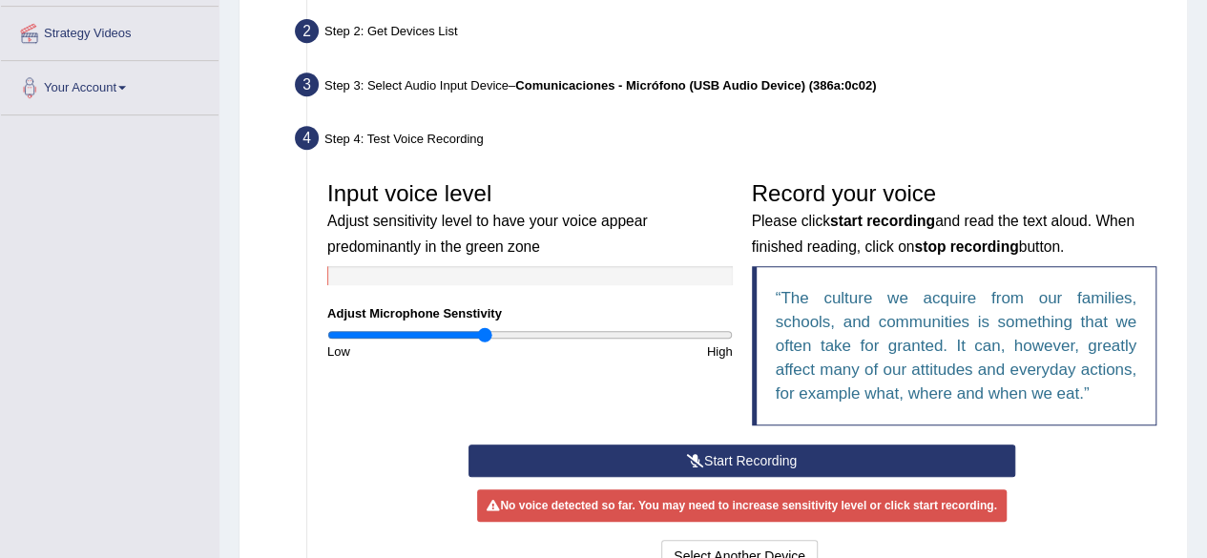
click at [681, 459] on button "Start Recording" at bounding box center [742, 461] width 547 height 32
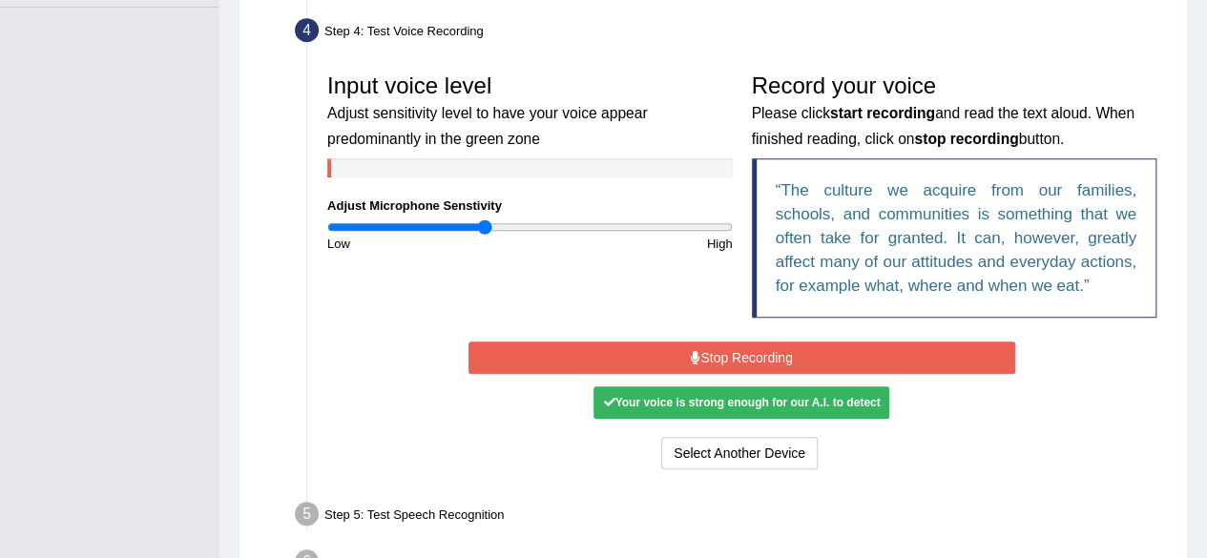
scroll to position [527, 0]
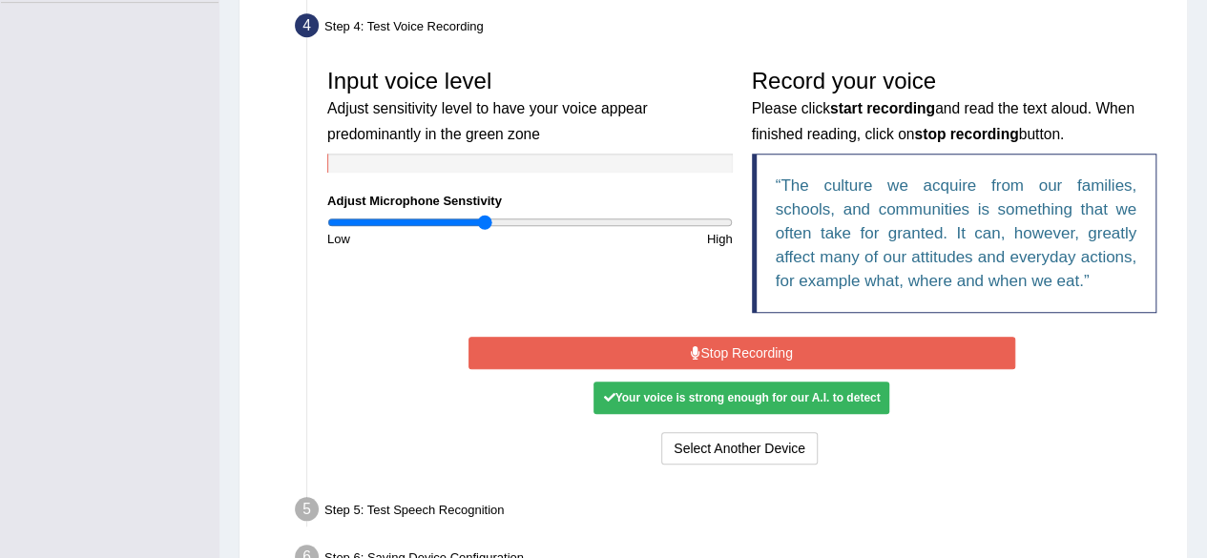
click at [820, 358] on button "Stop Recording" at bounding box center [742, 353] width 547 height 32
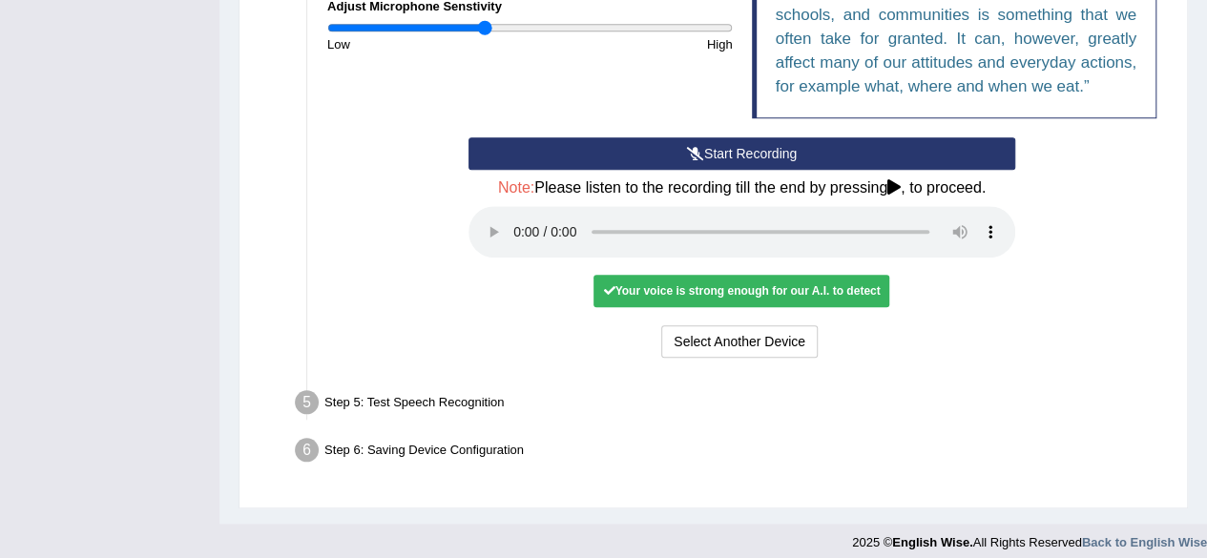
scroll to position [730, 0]
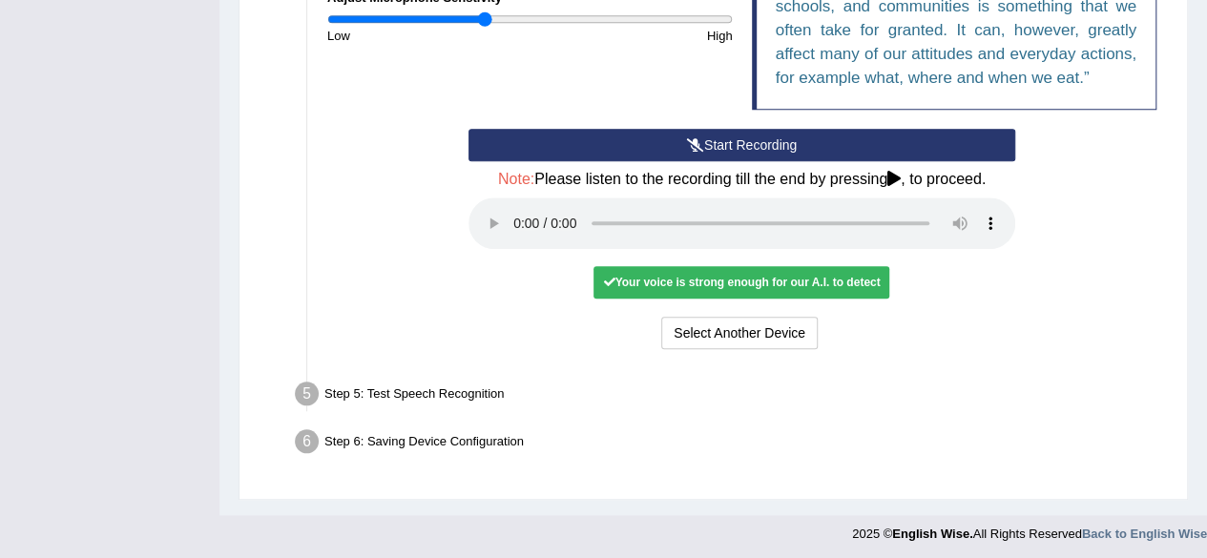
click at [762, 284] on div "Your voice is strong enough for our A.I. to detect" at bounding box center [742, 282] width 296 height 32
click at [750, 326] on button "Select Another Device" at bounding box center [739, 333] width 157 height 32
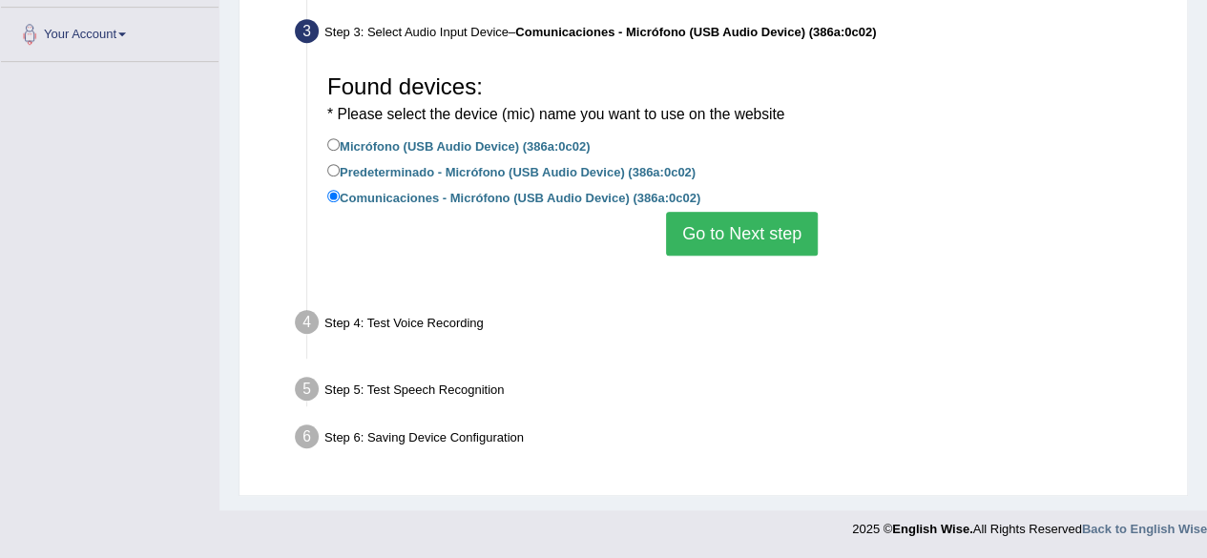
scroll to position [443, 0]
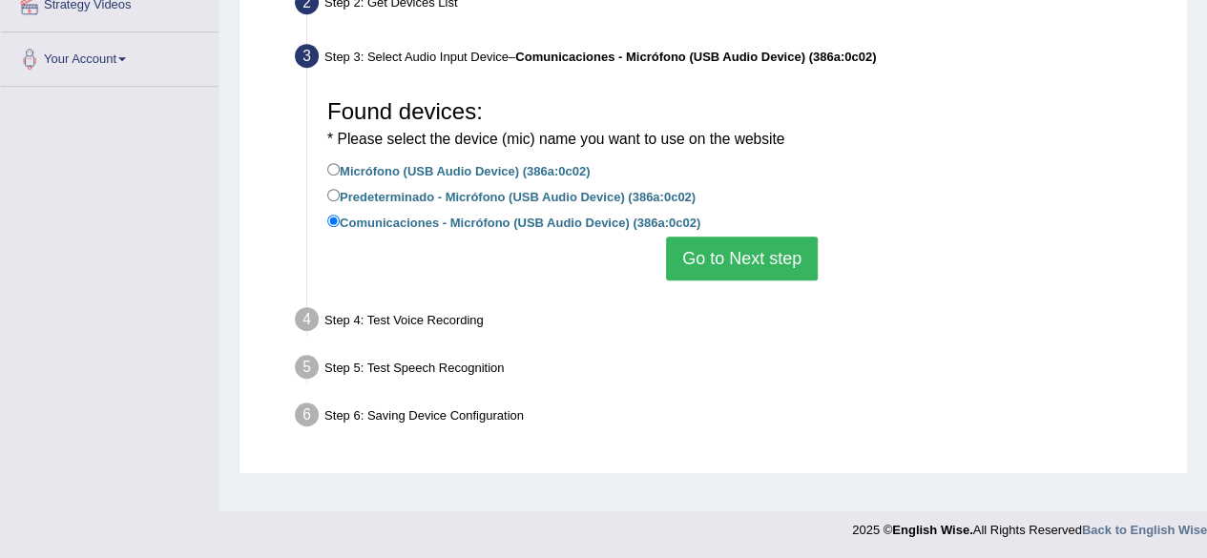
click at [713, 264] on button "Go to Next step" at bounding box center [742, 259] width 152 height 44
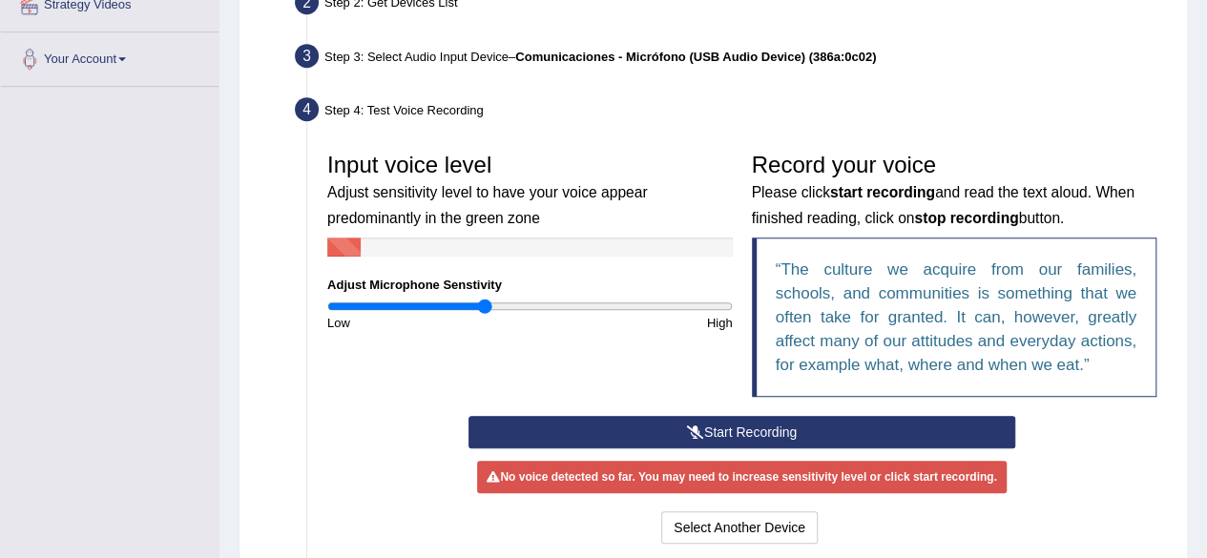
click at [725, 420] on button "Start Recording" at bounding box center [742, 432] width 547 height 32
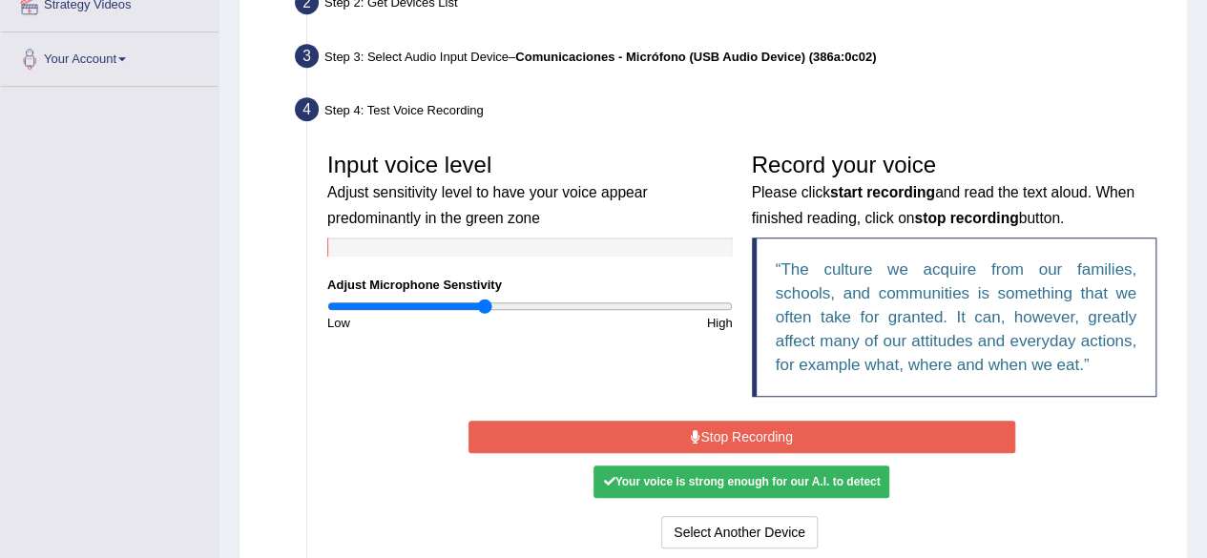
click at [935, 423] on button "Stop Recording" at bounding box center [742, 437] width 547 height 32
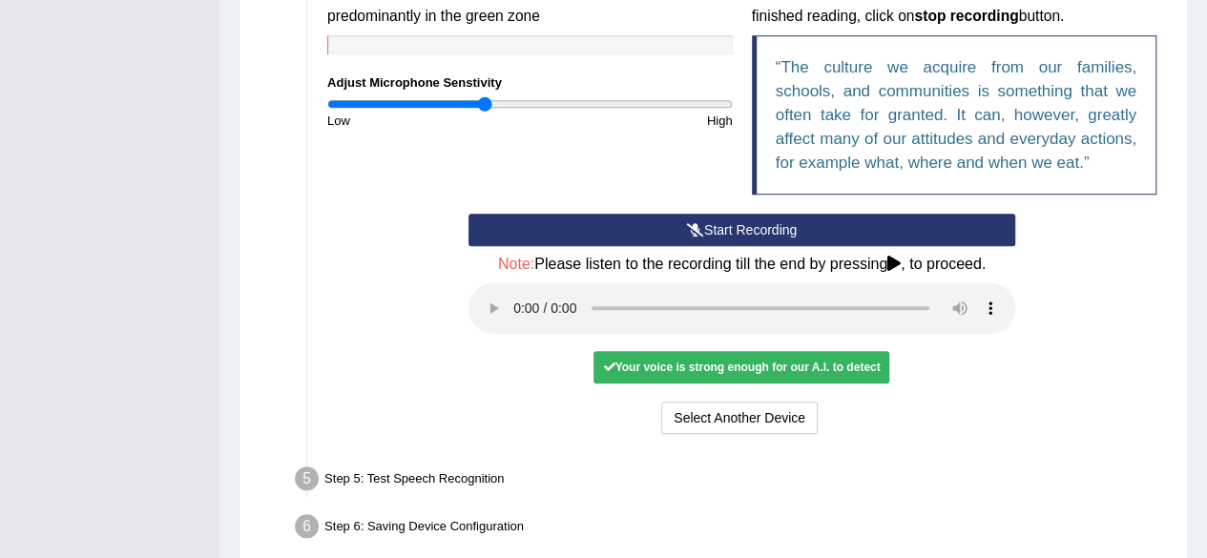
scroll to position [730, 0]
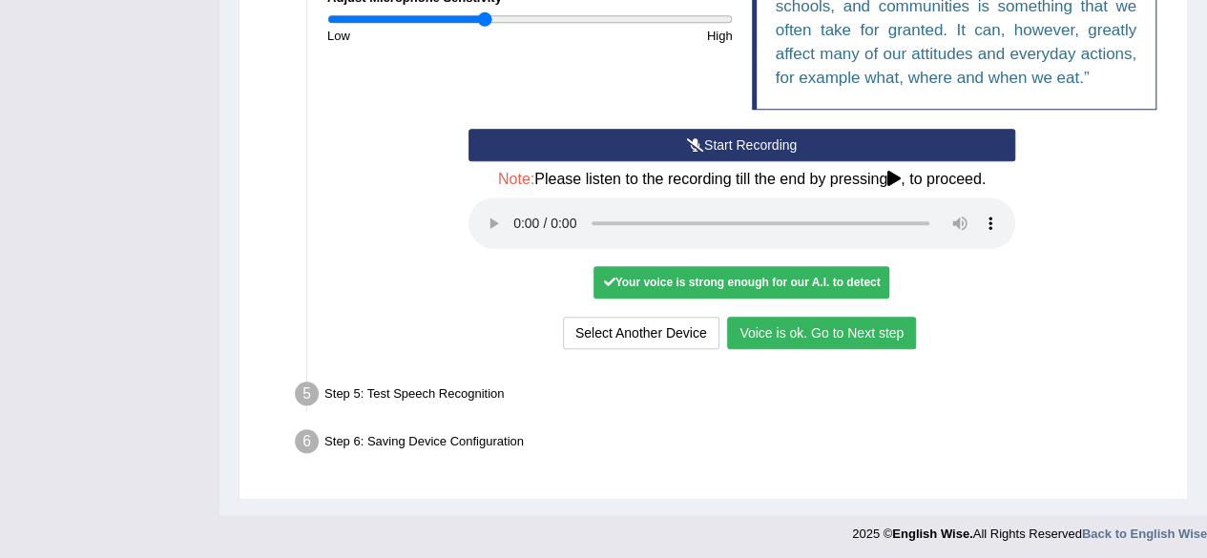
click at [790, 324] on button "Voice is ok. Go to Next step" at bounding box center [821, 333] width 189 height 32
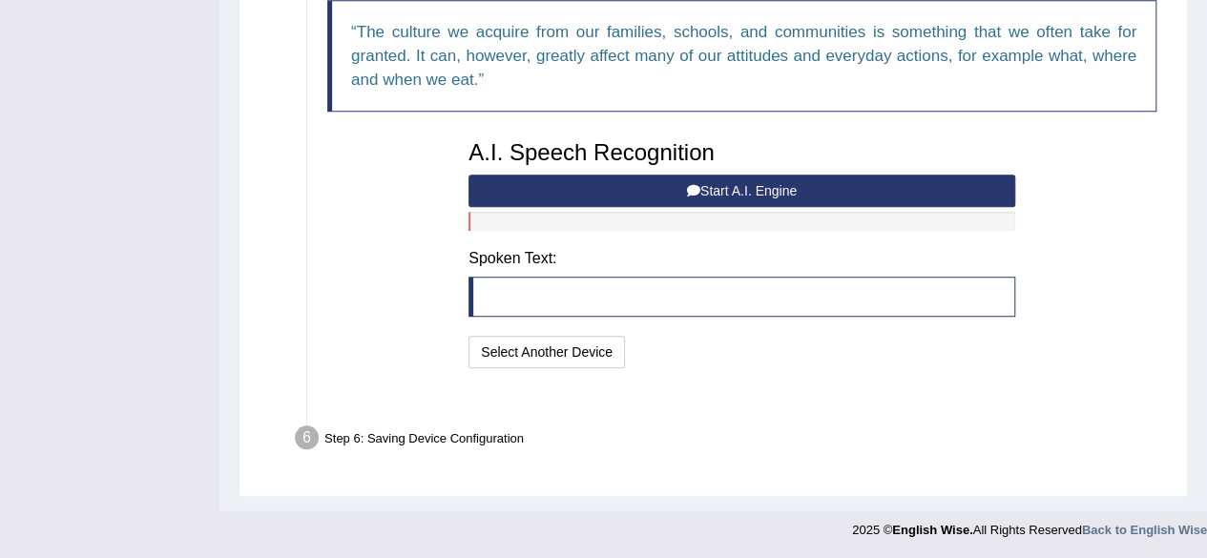
scroll to position [655, 0]
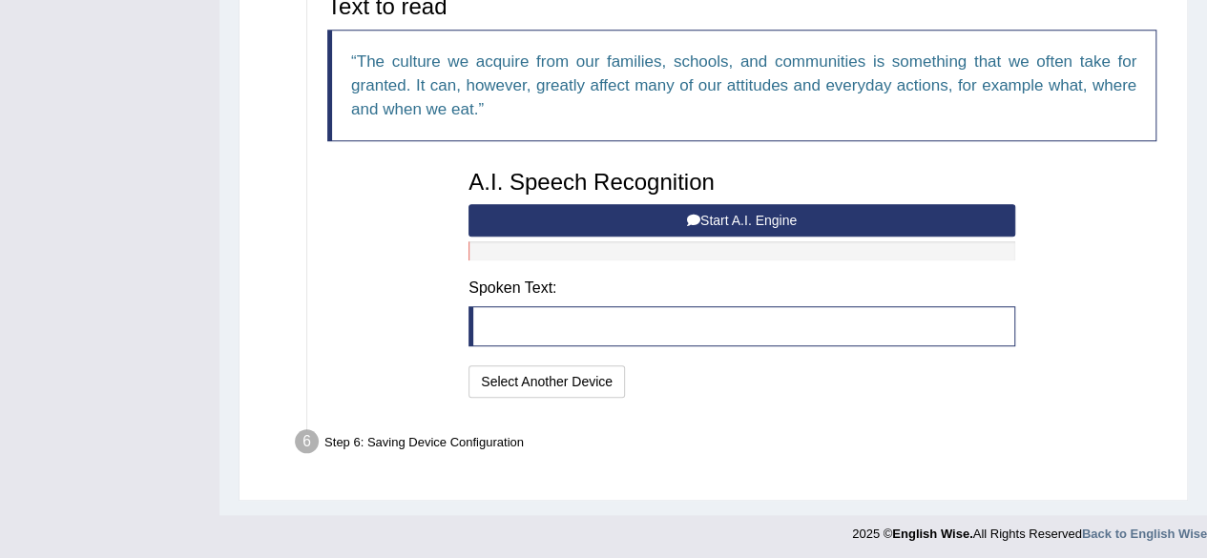
click at [531, 316] on blockquote at bounding box center [742, 326] width 547 height 40
click at [846, 220] on button "Start A.I. Engine" at bounding box center [742, 220] width 547 height 32
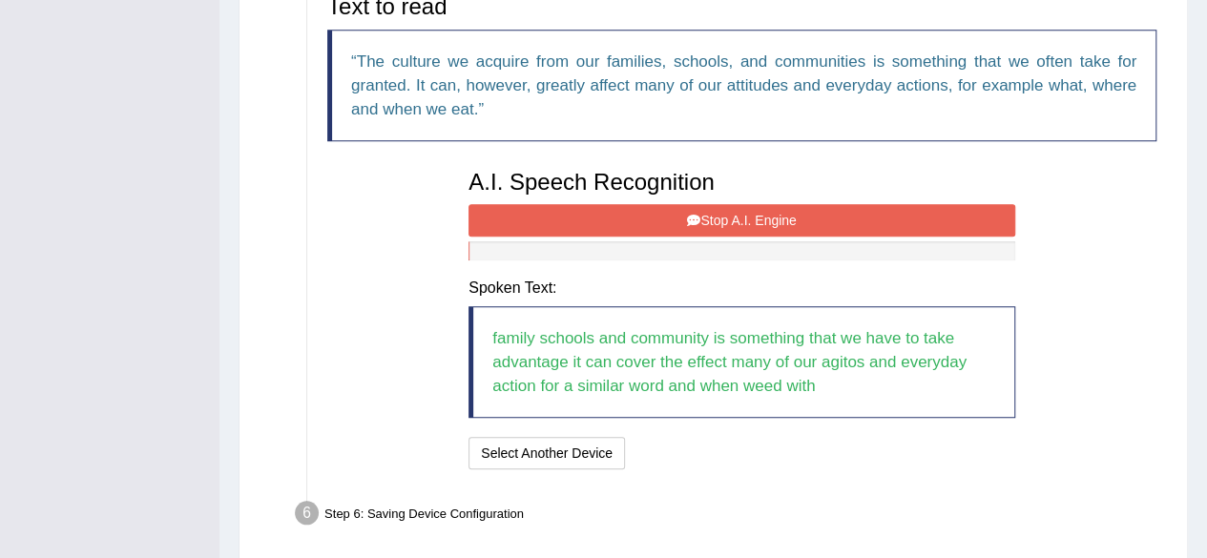
scroll to position [726, 0]
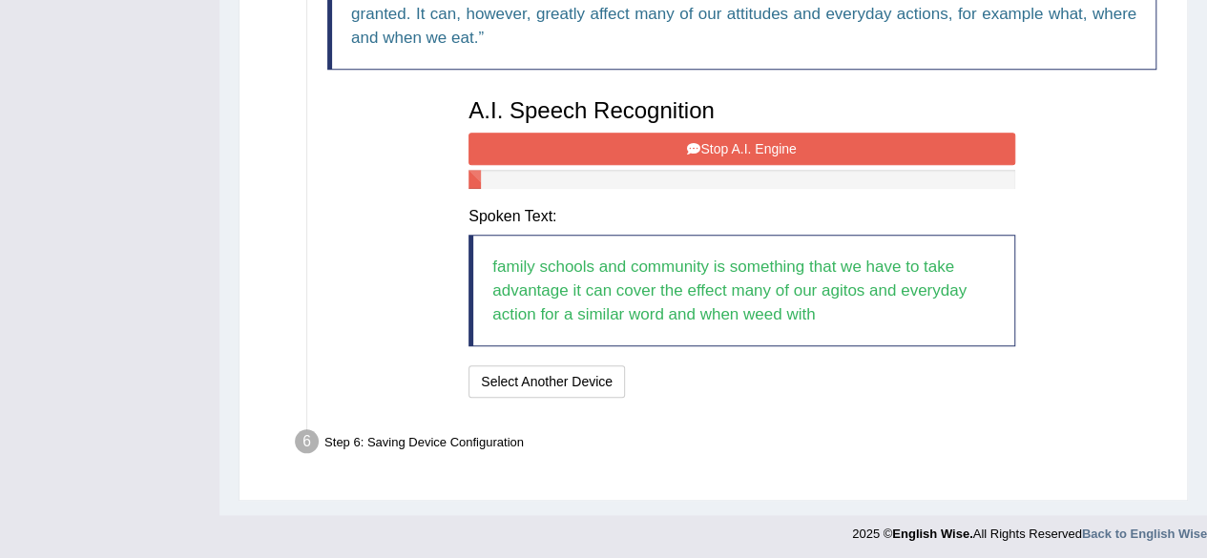
click at [817, 150] on button "Stop A.I. Engine" at bounding box center [742, 149] width 547 height 32
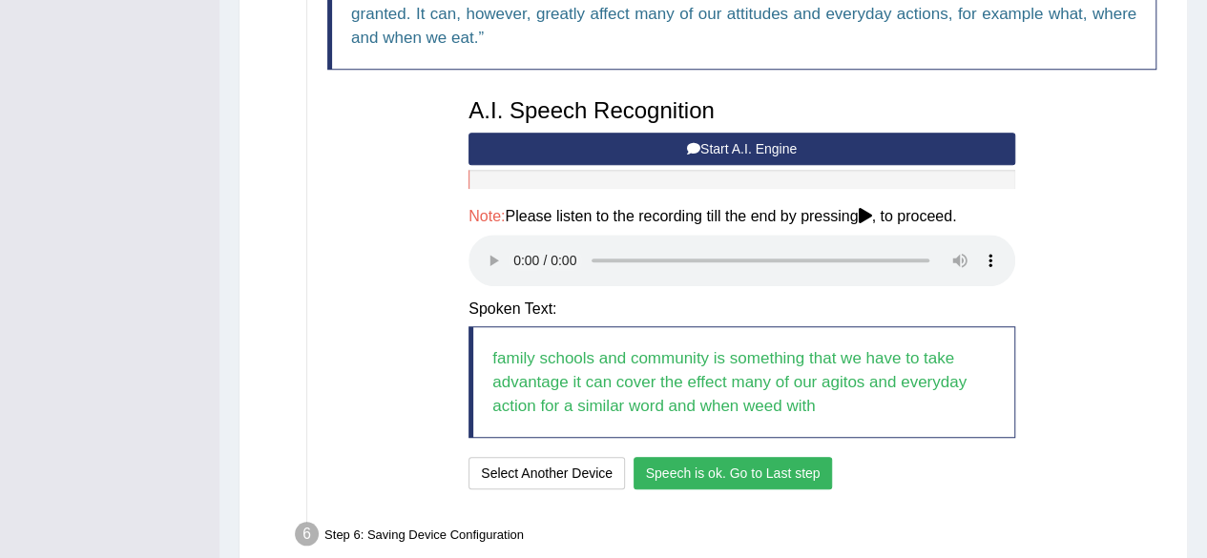
click at [687, 470] on button "Speech is ok. Go to Last step" at bounding box center [733, 473] width 199 height 32
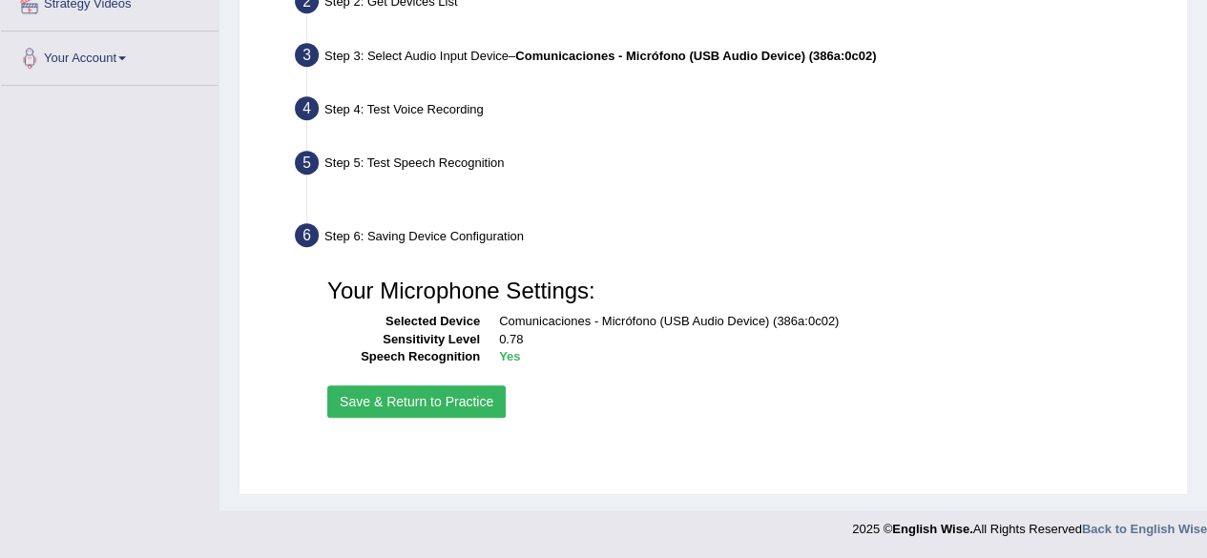
scroll to position [443, 0]
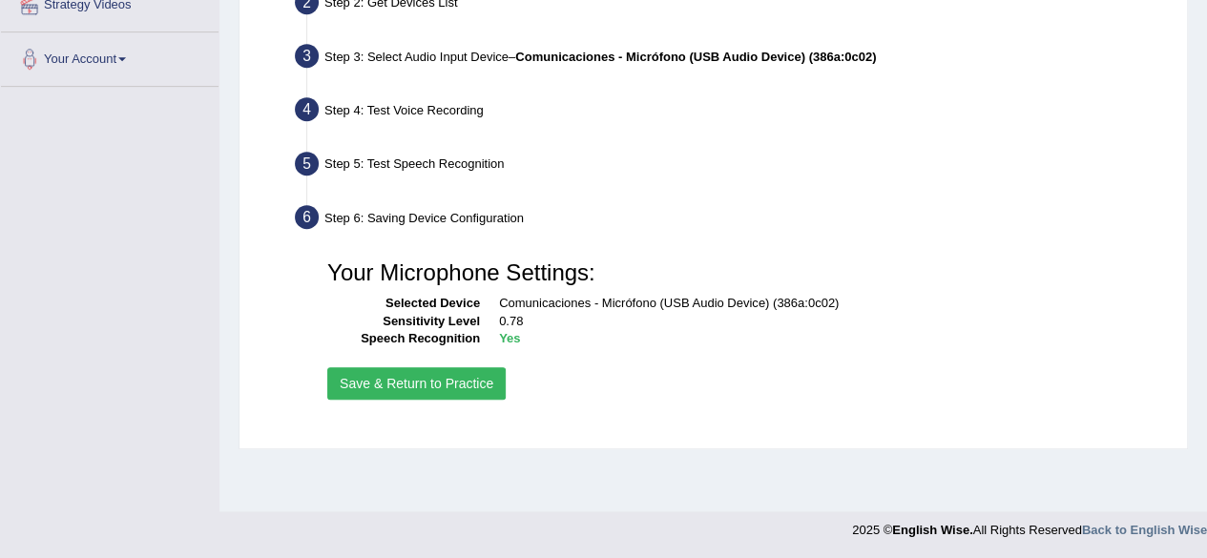
click at [353, 382] on button "Save & Return to Practice" at bounding box center [416, 383] width 178 height 32
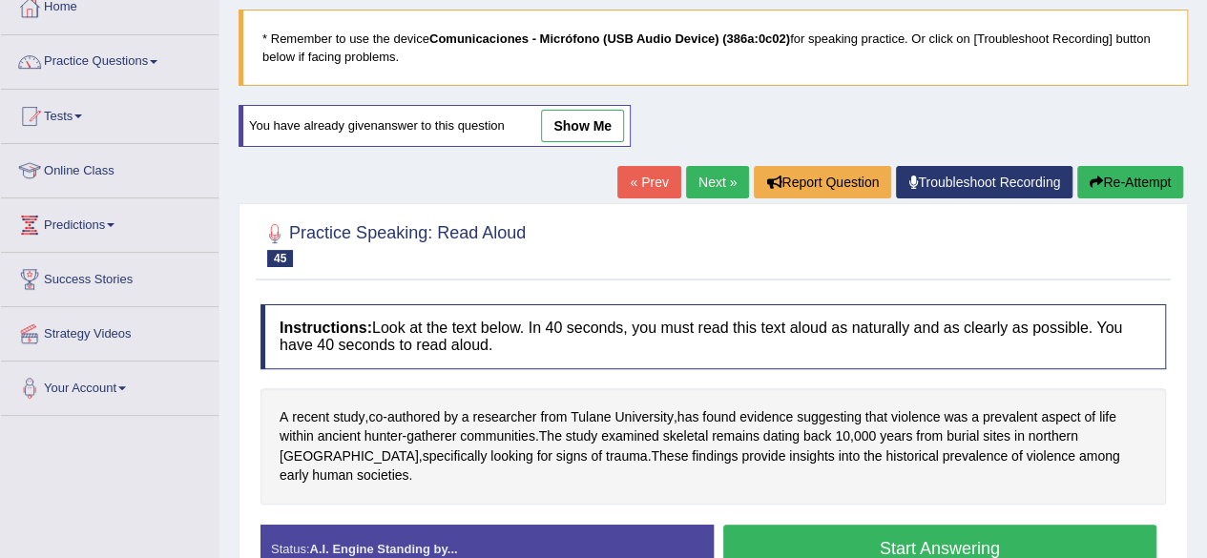
scroll to position [129, 0]
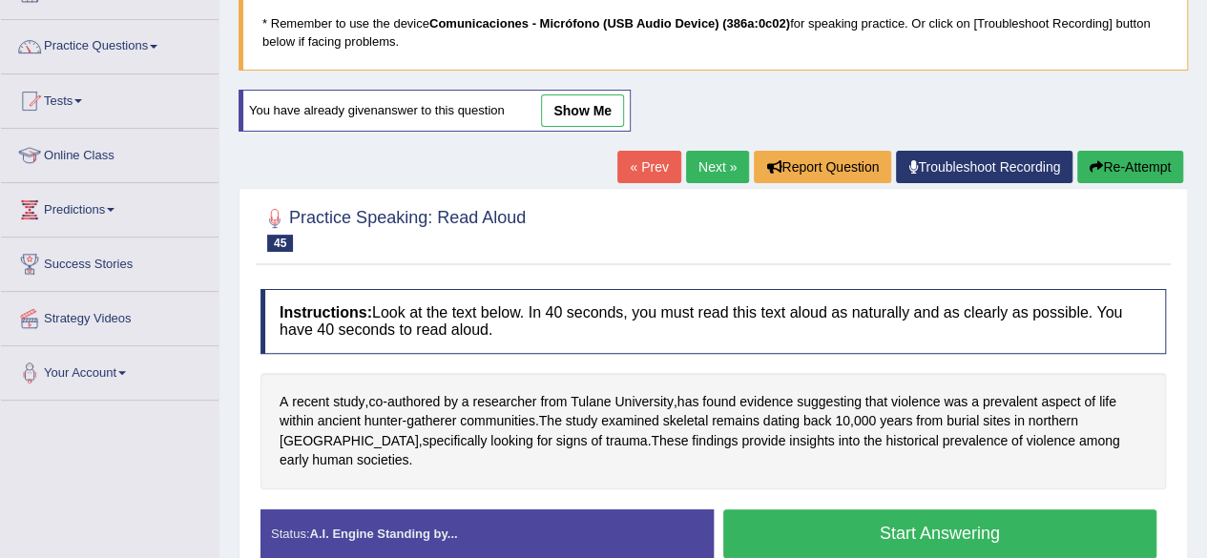
click at [724, 169] on link "Next »" at bounding box center [717, 167] width 63 height 32
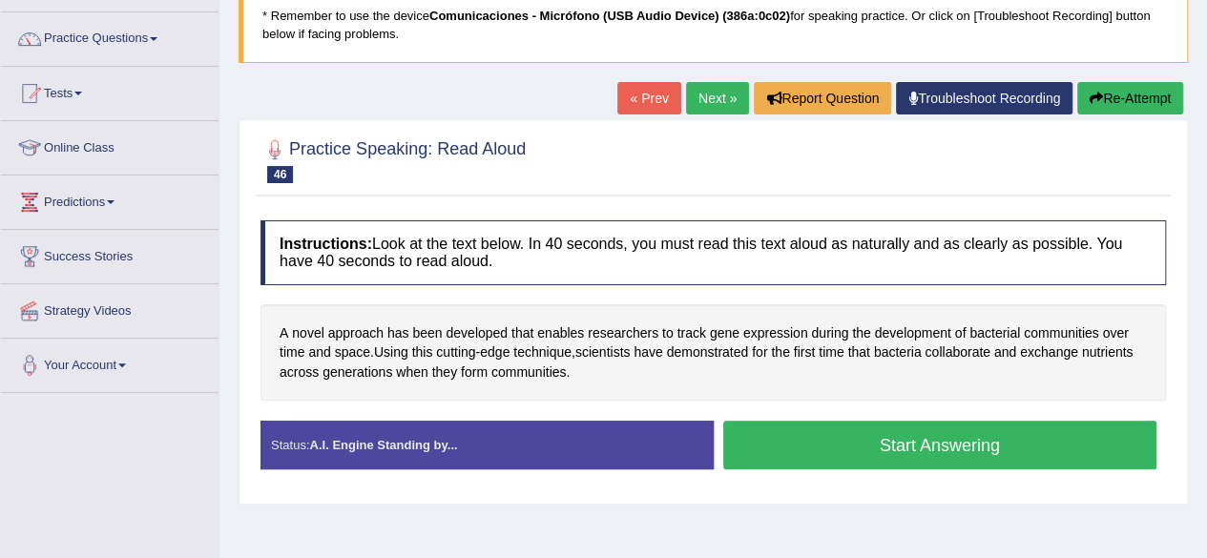
scroll to position [140, 0]
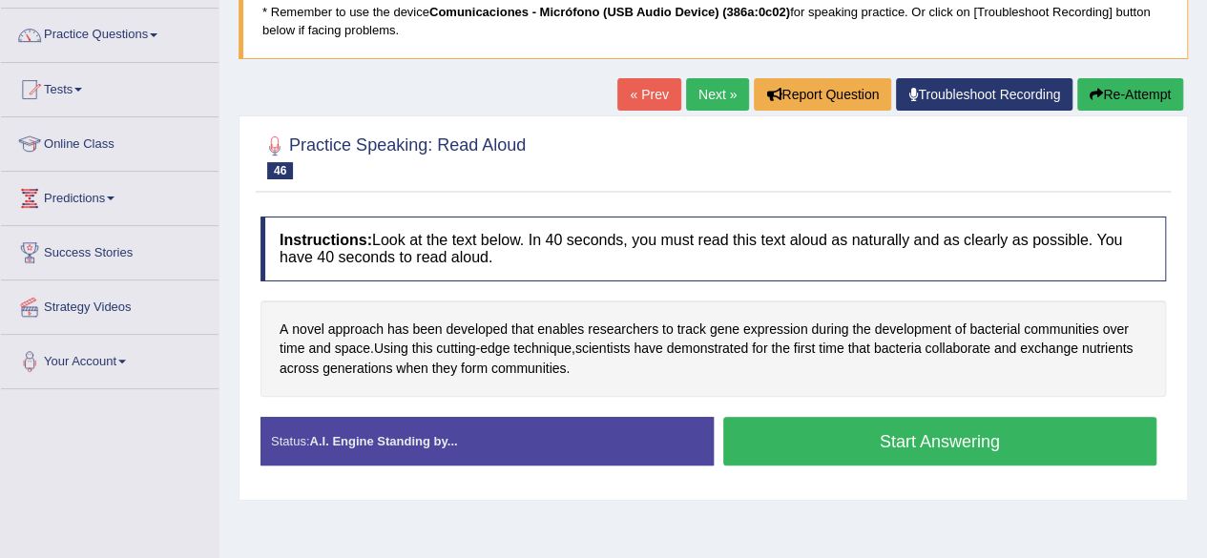
click at [882, 465] on div "Start Answering" at bounding box center [940, 443] width 453 height 53
click at [878, 455] on button "Start Answering" at bounding box center [940, 441] width 434 height 49
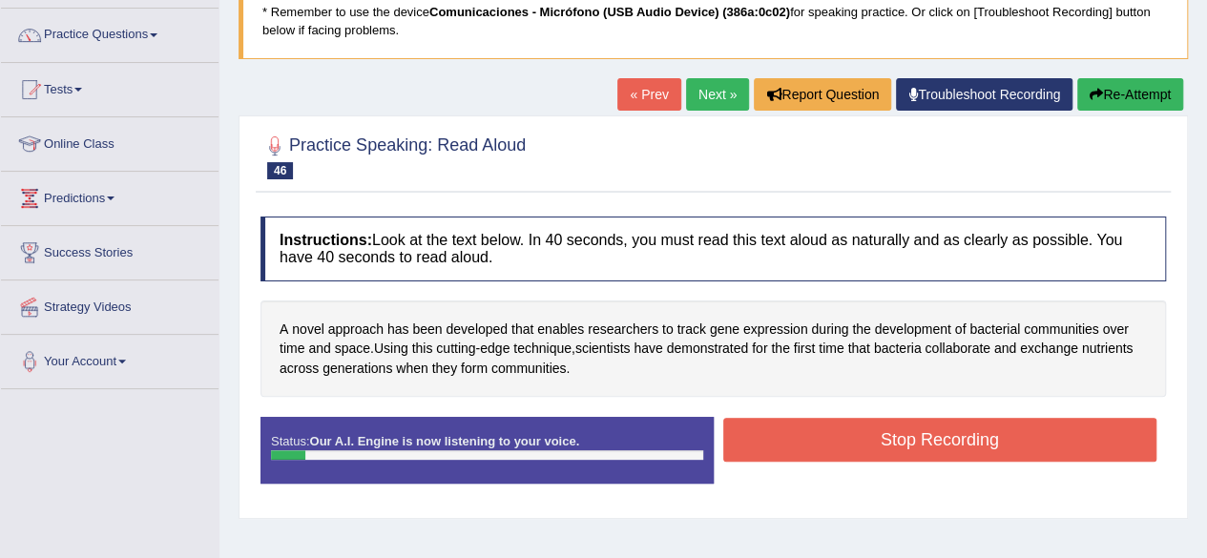
click at [918, 435] on button "Stop Recording" at bounding box center [940, 440] width 434 height 44
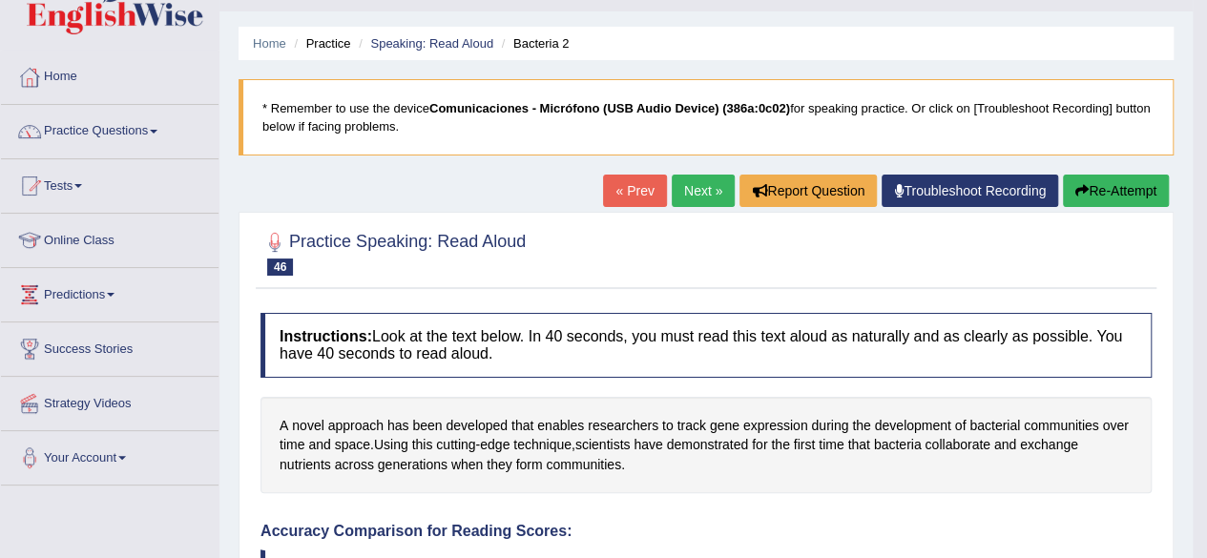
scroll to position [37, 0]
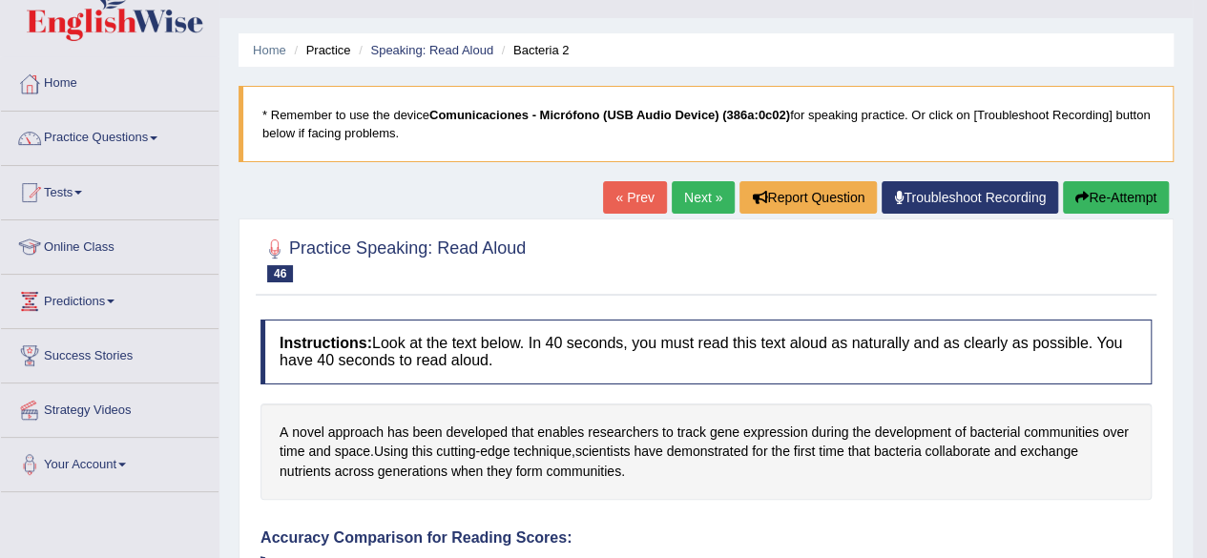
click at [380, 417] on div "A novel approach has been developed that enables researchers to track gene expr…" at bounding box center [706, 452] width 891 height 97
click at [371, 429] on span "approach" at bounding box center [355, 433] width 55 height 20
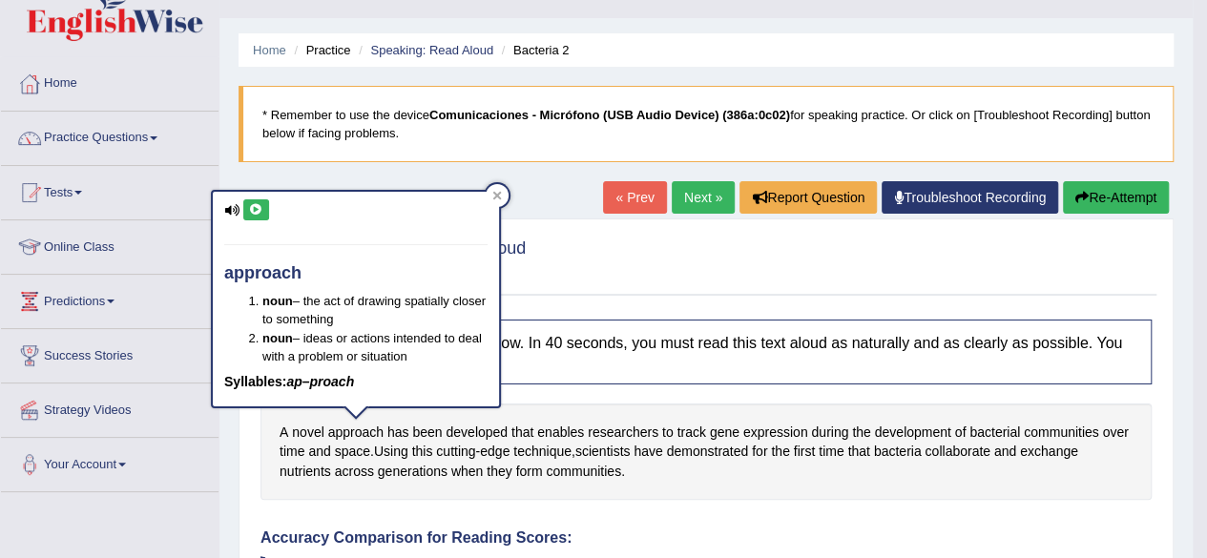
click at [249, 212] on icon at bounding box center [256, 209] width 14 height 11
click at [495, 189] on div at bounding box center [497, 195] width 23 height 23
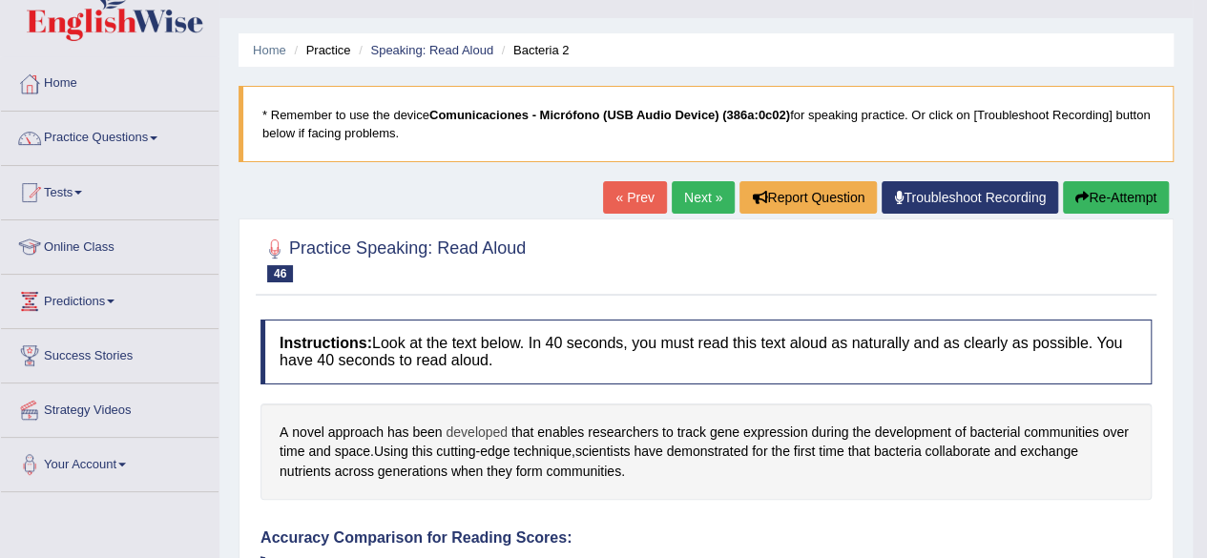
click at [479, 428] on span "developed" at bounding box center [477, 433] width 62 height 20
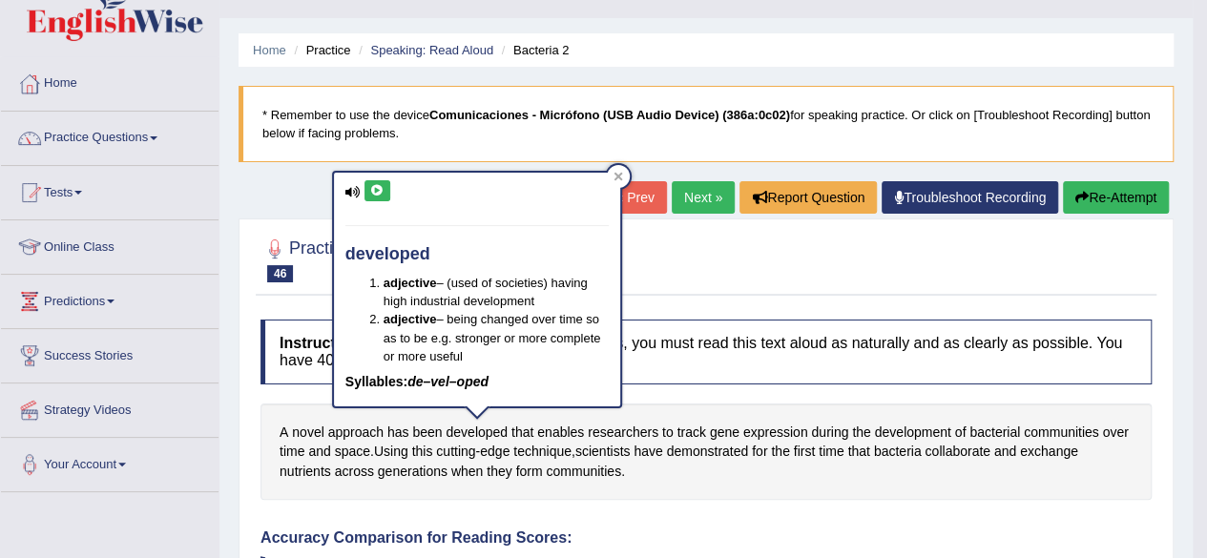
click at [383, 185] on icon at bounding box center [377, 190] width 14 height 11
click at [615, 180] on icon at bounding box center [619, 177] width 10 height 10
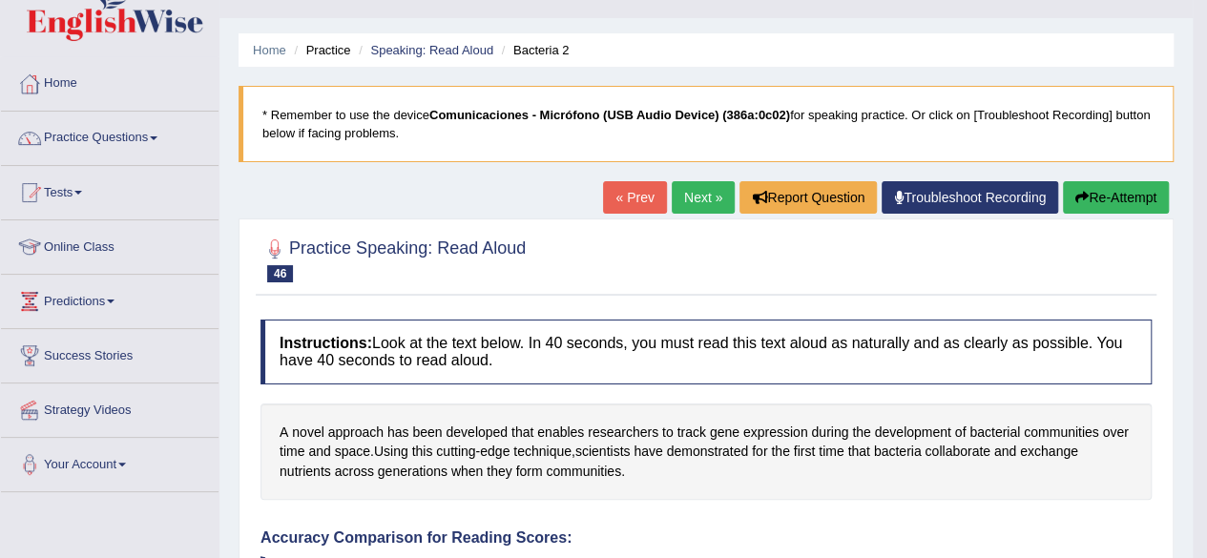
click at [1138, 202] on button "Re-Attempt" at bounding box center [1116, 197] width 106 height 32
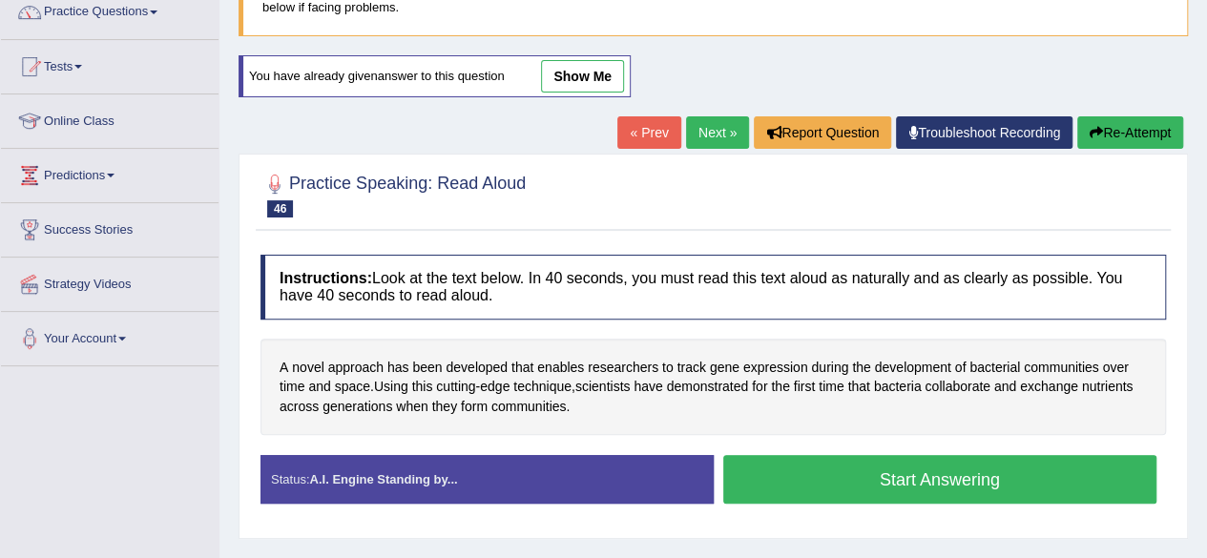
scroll to position [216, 0]
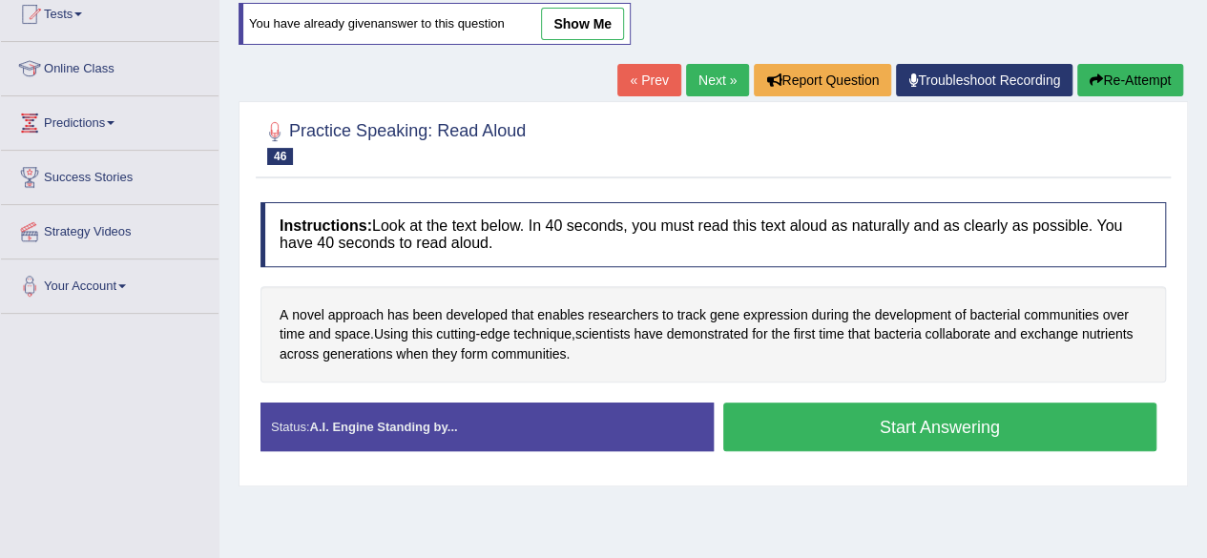
click at [891, 432] on button "Start Answering" at bounding box center [940, 427] width 434 height 49
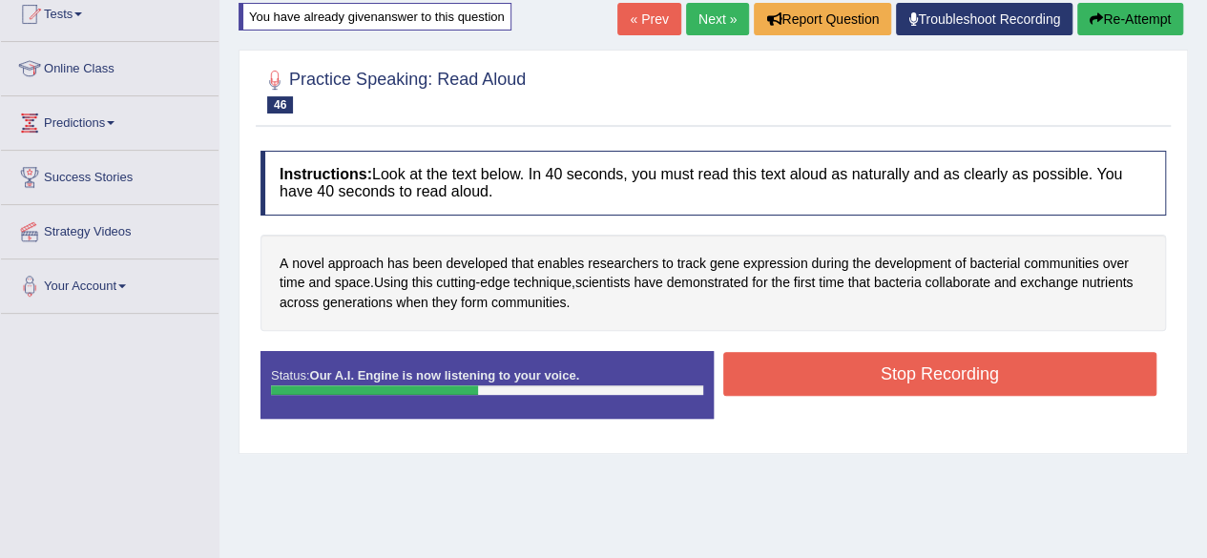
click at [966, 385] on button "Stop Recording" at bounding box center [940, 374] width 434 height 44
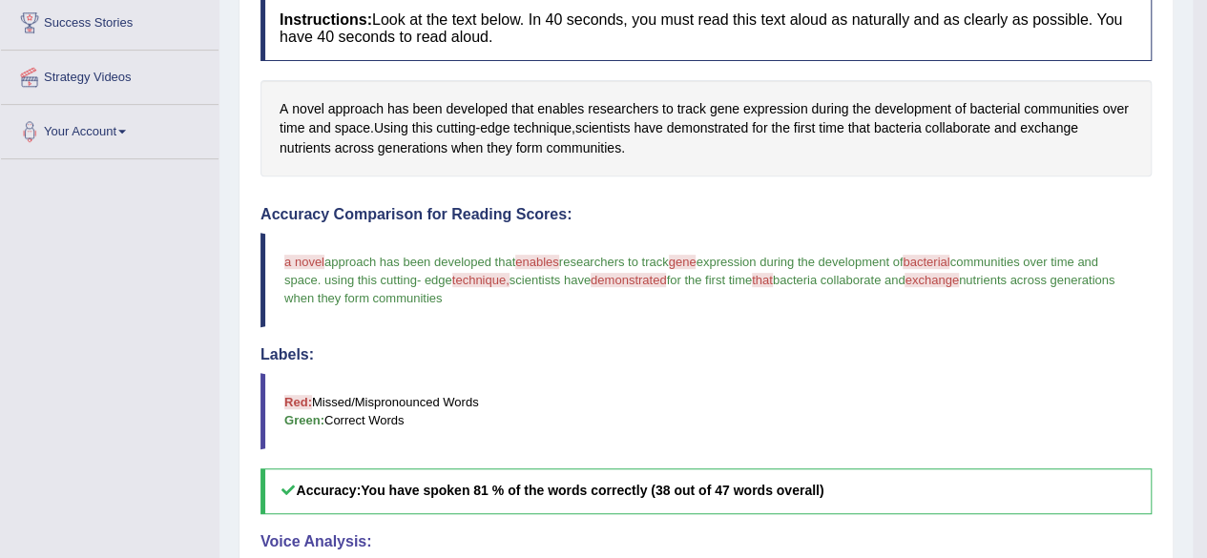
scroll to position [368, 0]
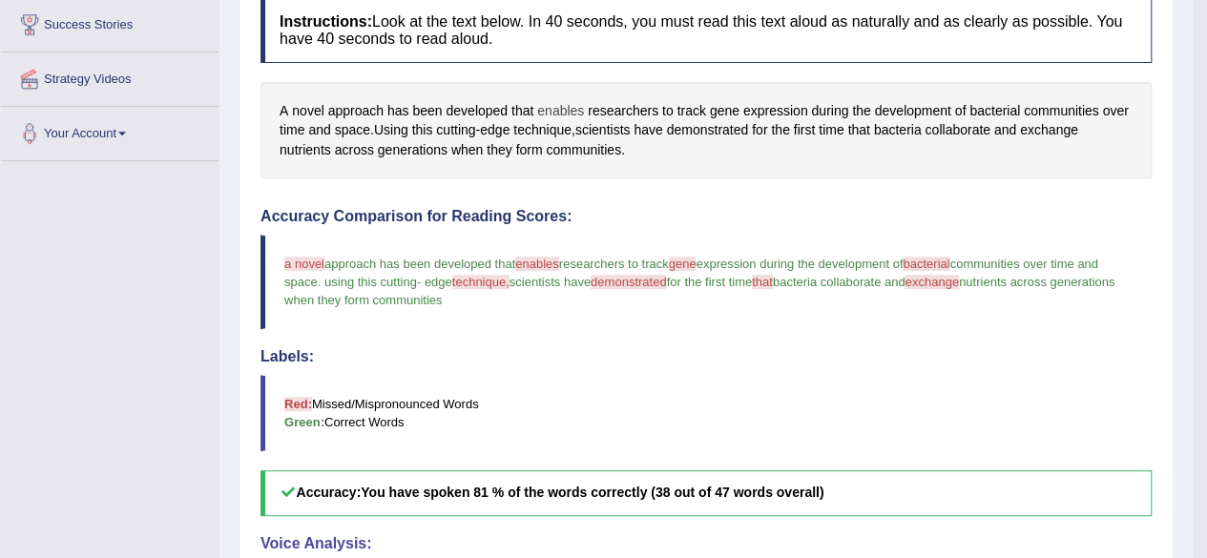
click at [561, 104] on span "enables" at bounding box center [560, 111] width 47 height 20
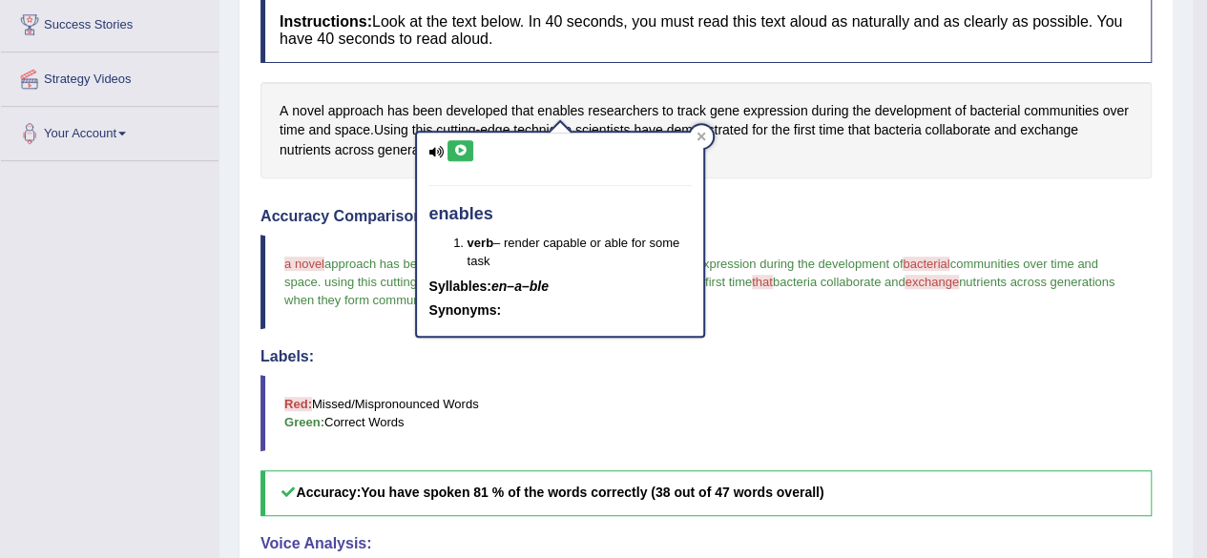
click at [468, 151] on button at bounding box center [461, 150] width 26 height 21
click at [791, 199] on div "Instructions: Look at the text below. In 40 seconds, you must read this text al…" at bounding box center [706, 439] width 901 height 901
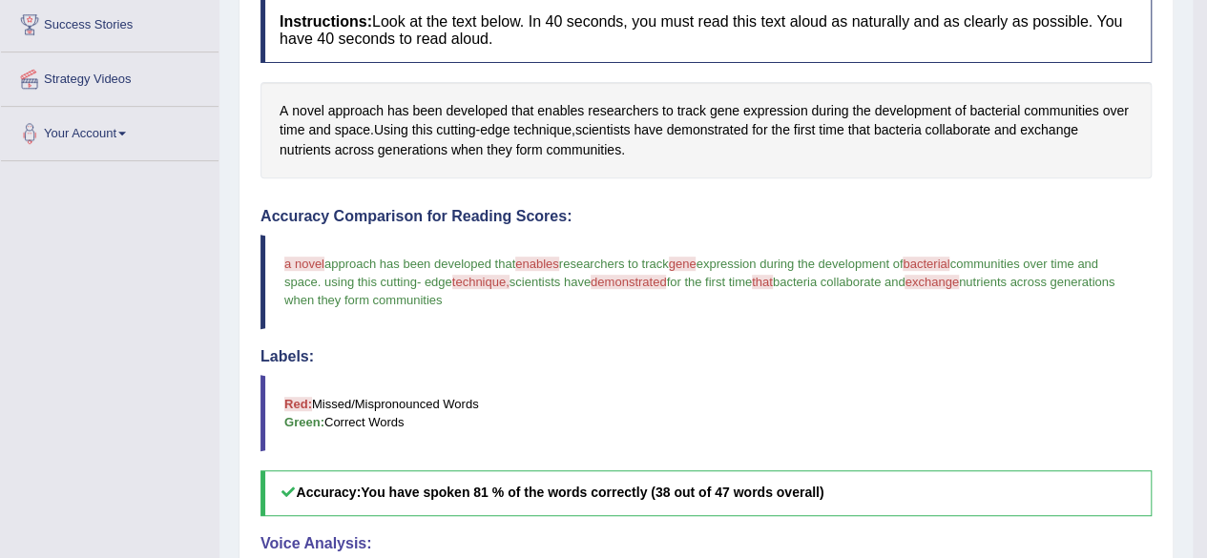
click at [697, 261] on span "gene" at bounding box center [683, 264] width 28 height 14
click at [725, 106] on span "gene" at bounding box center [725, 111] width 30 height 20
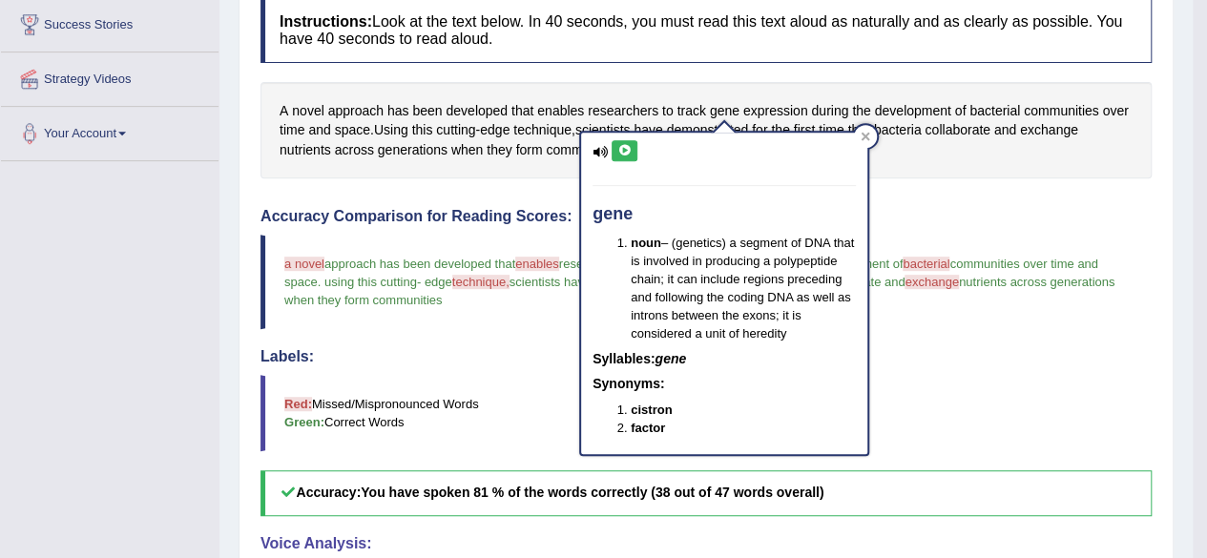
click at [626, 152] on icon at bounding box center [625, 150] width 14 height 11
click at [933, 352] on h4 "Labels:" at bounding box center [706, 356] width 891 height 17
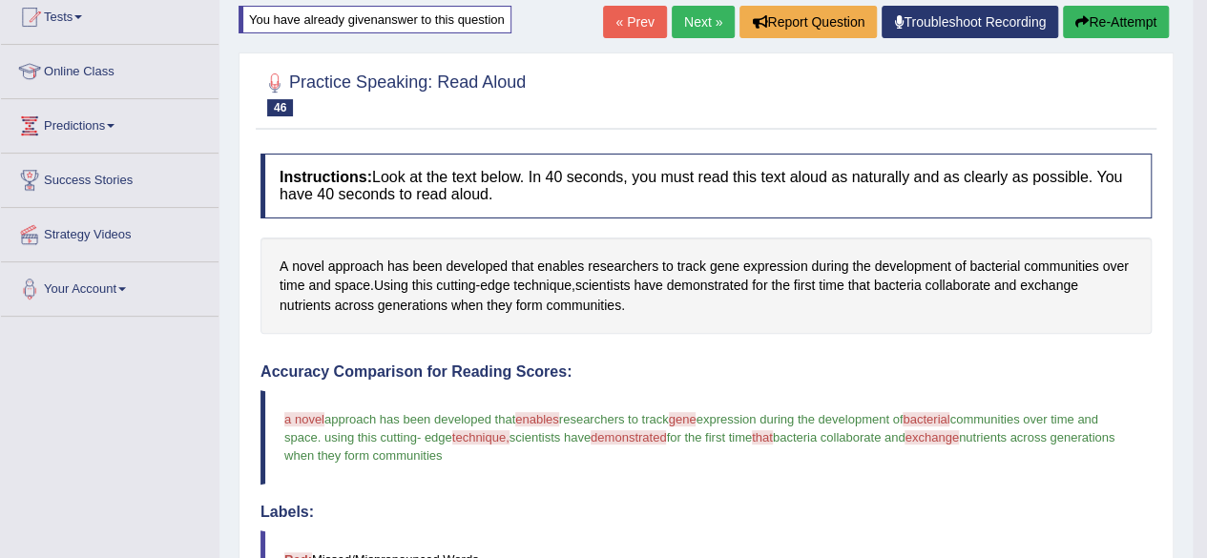
scroll to position [323, 0]
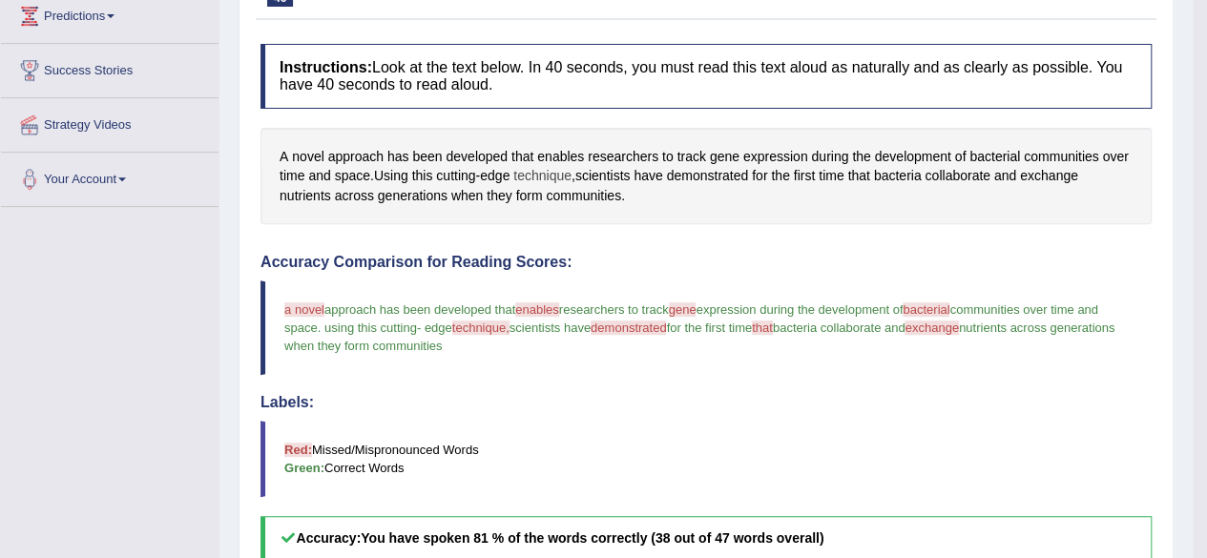
click at [543, 170] on span "technique" at bounding box center [543, 176] width 58 height 20
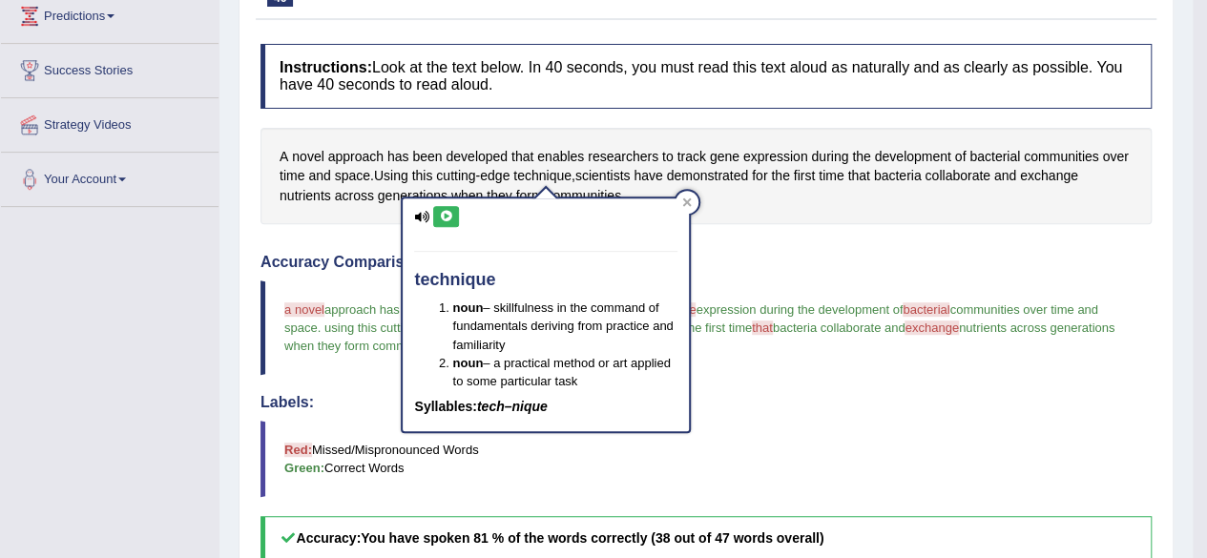
click at [441, 206] on button at bounding box center [446, 216] width 26 height 21
click at [695, 202] on div at bounding box center [687, 202] width 23 height 23
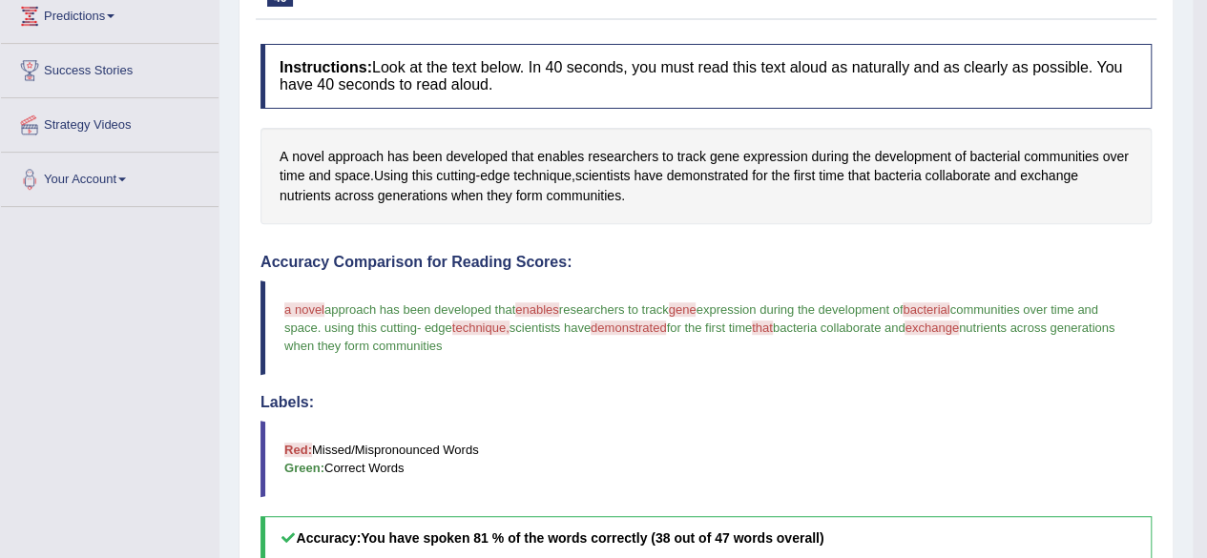
click at [652, 325] on span "demonstrated" at bounding box center [629, 328] width 76 height 14
click at [716, 180] on span "demonstrated" at bounding box center [708, 176] width 82 height 20
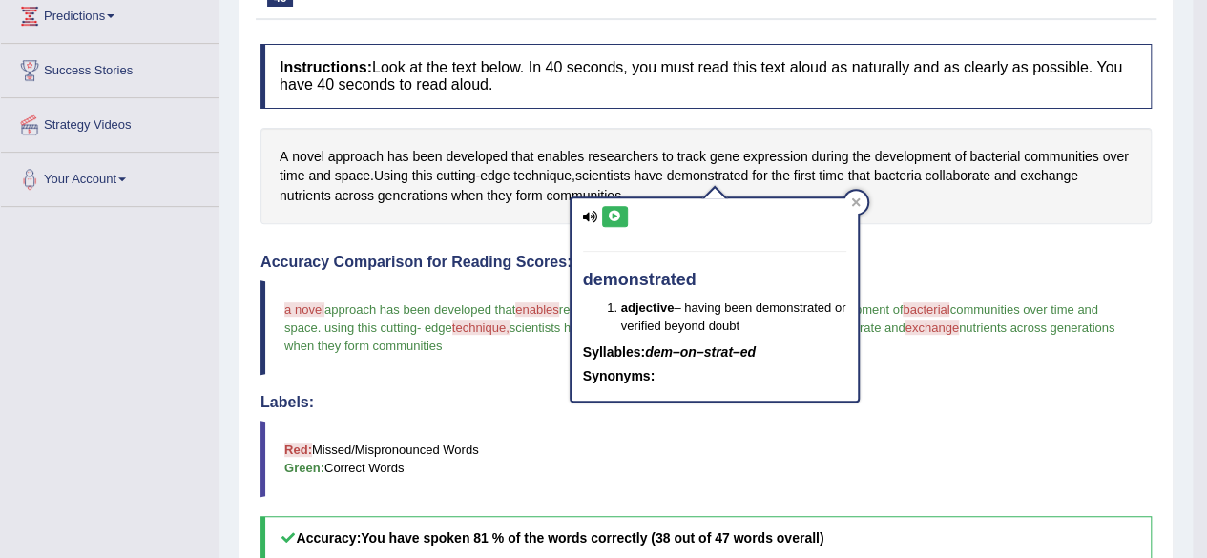
click at [611, 215] on icon at bounding box center [615, 216] width 14 height 11
click at [858, 201] on icon at bounding box center [856, 203] width 10 height 10
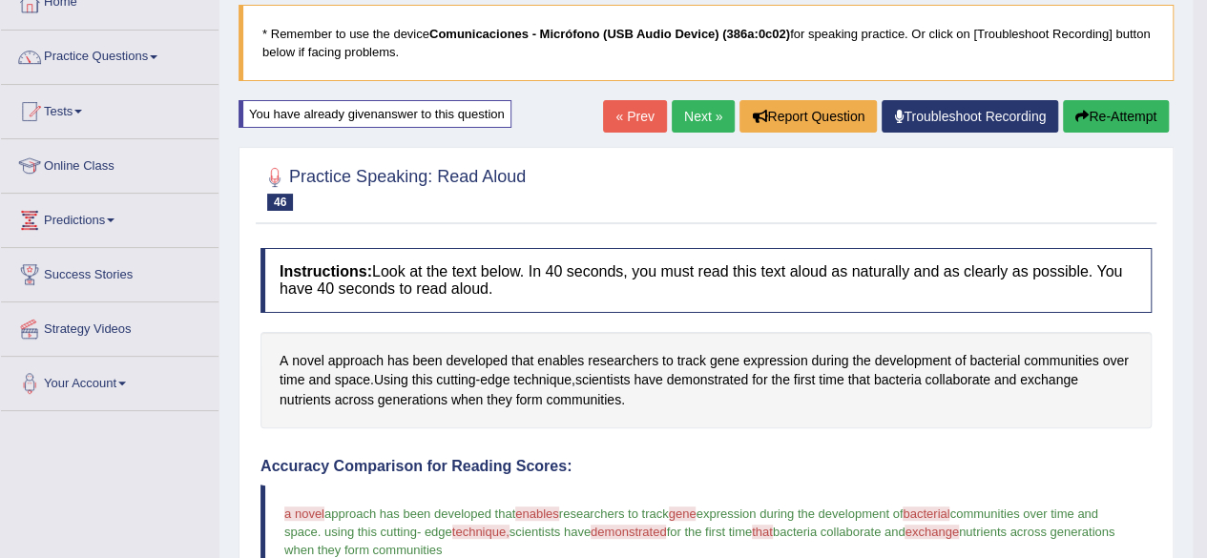
scroll to position [119, 0]
click at [1139, 100] on button "Re-Attempt" at bounding box center [1116, 115] width 106 height 32
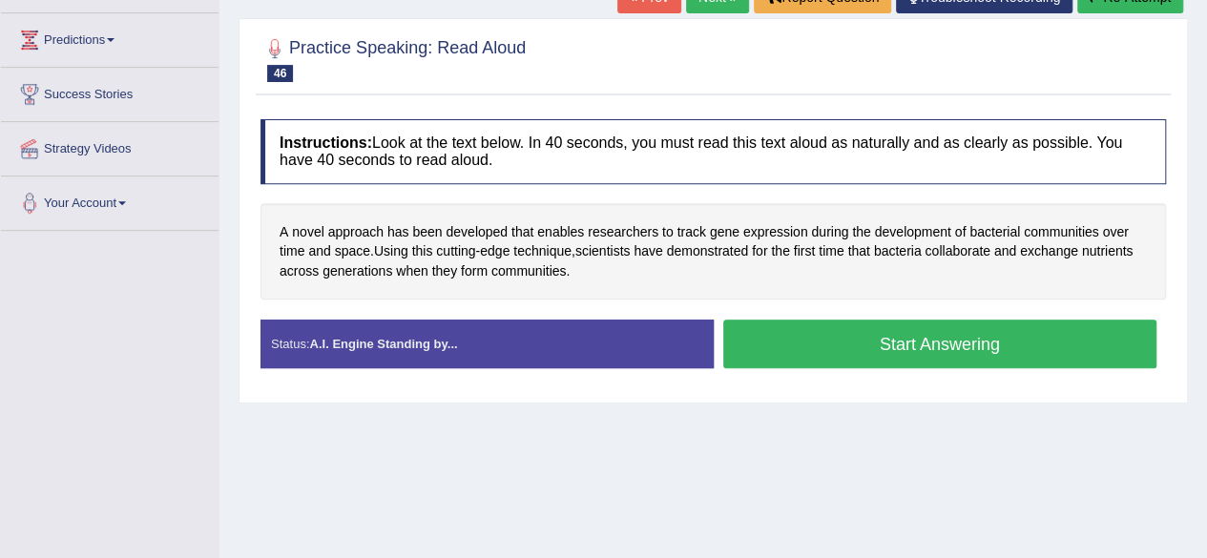
scroll to position [251, 0]
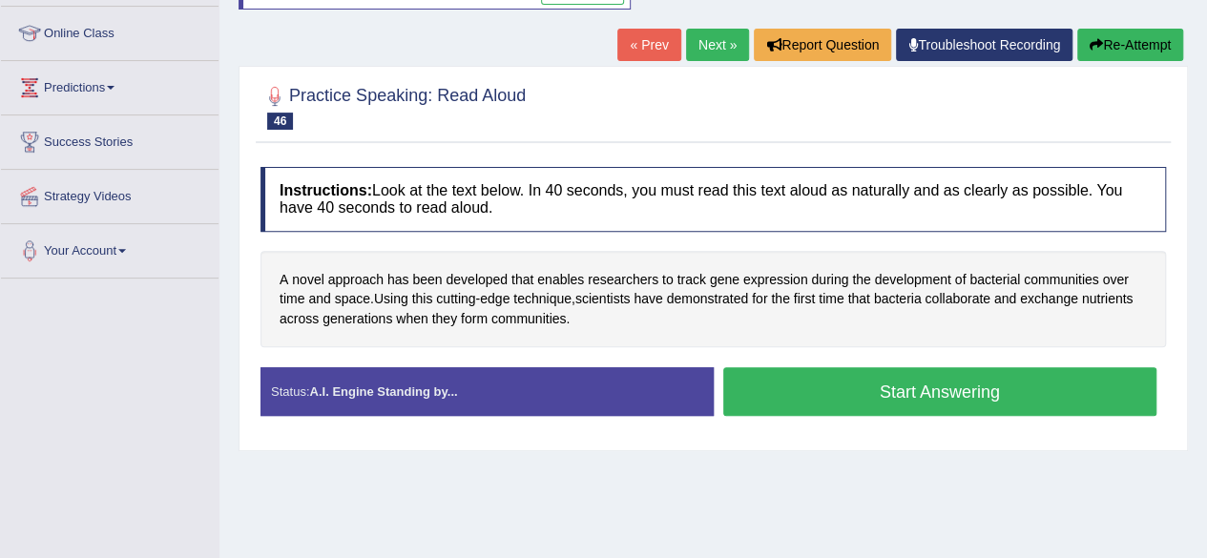
click at [848, 381] on button "Start Answering" at bounding box center [940, 391] width 434 height 49
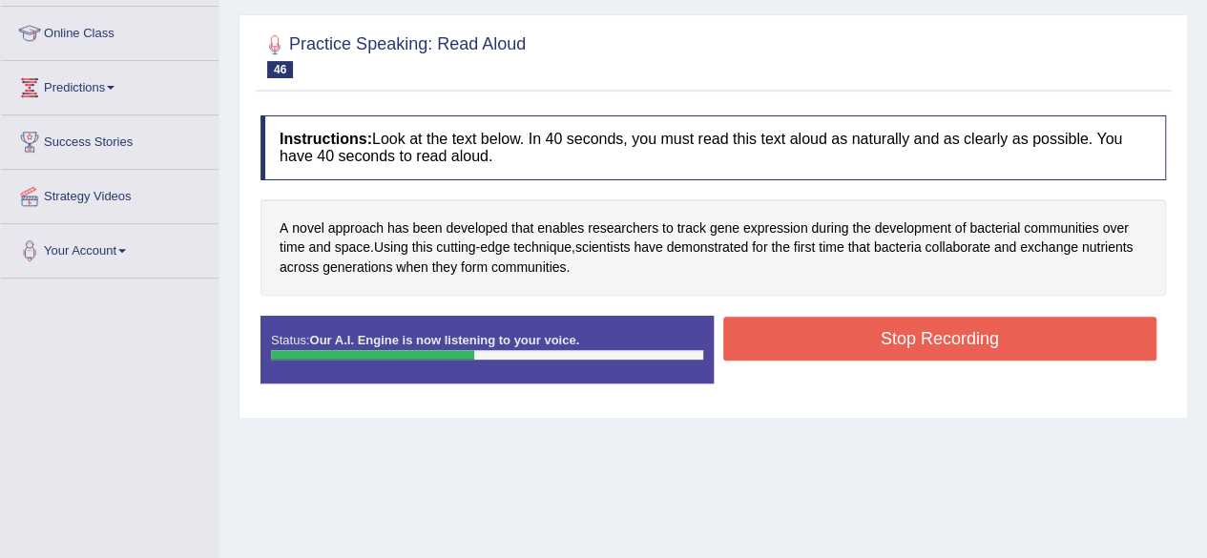
click at [978, 317] on button "Stop Recording" at bounding box center [940, 339] width 434 height 44
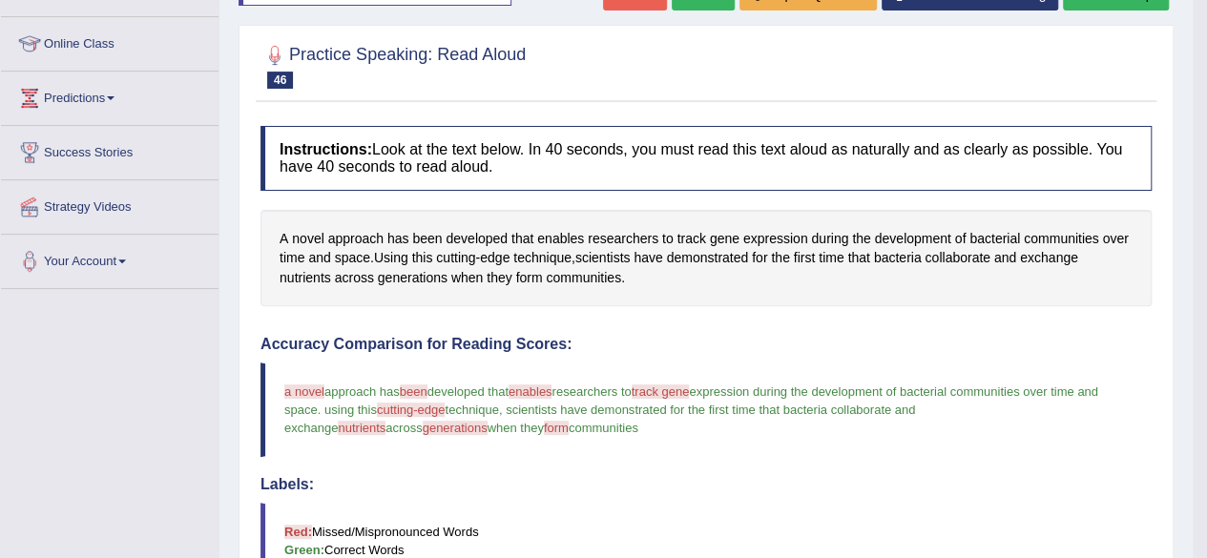
scroll to position [153, 0]
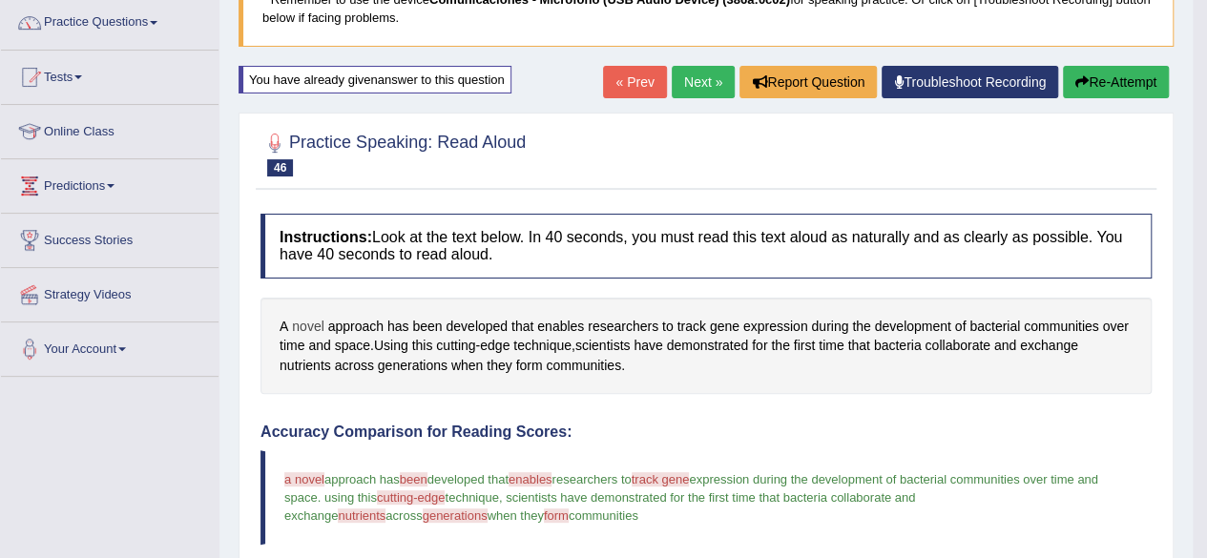
click at [302, 317] on span "novel" at bounding box center [307, 327] width 31 height 20
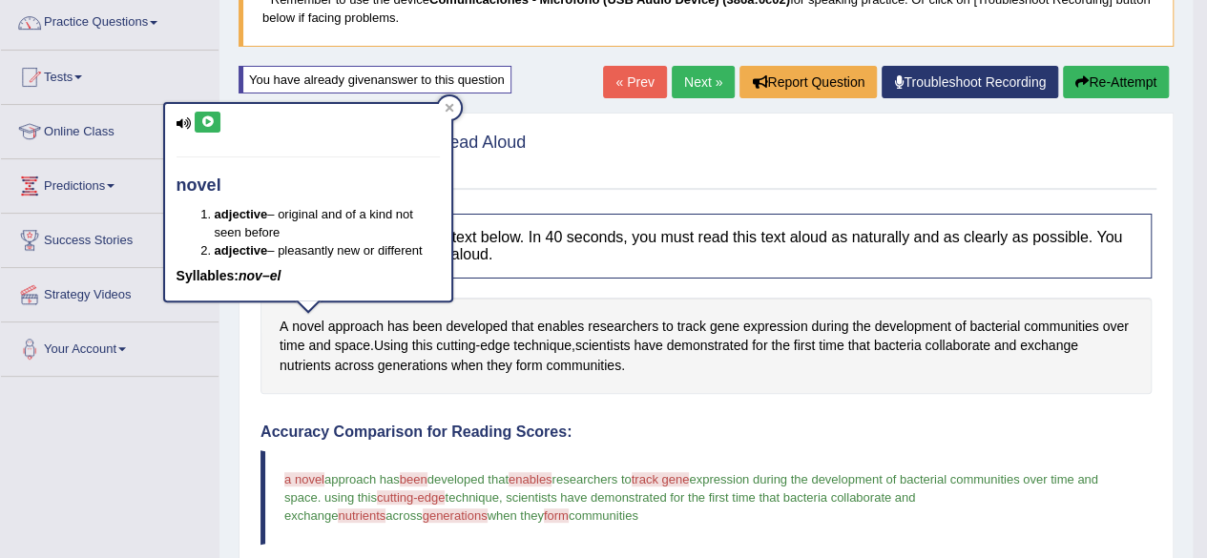
click at [213, 128] on button at bounding box center [208, 122] width 26 height 21
click at [449, 114] on div at bounding box center [449, 107] width 23 height 23
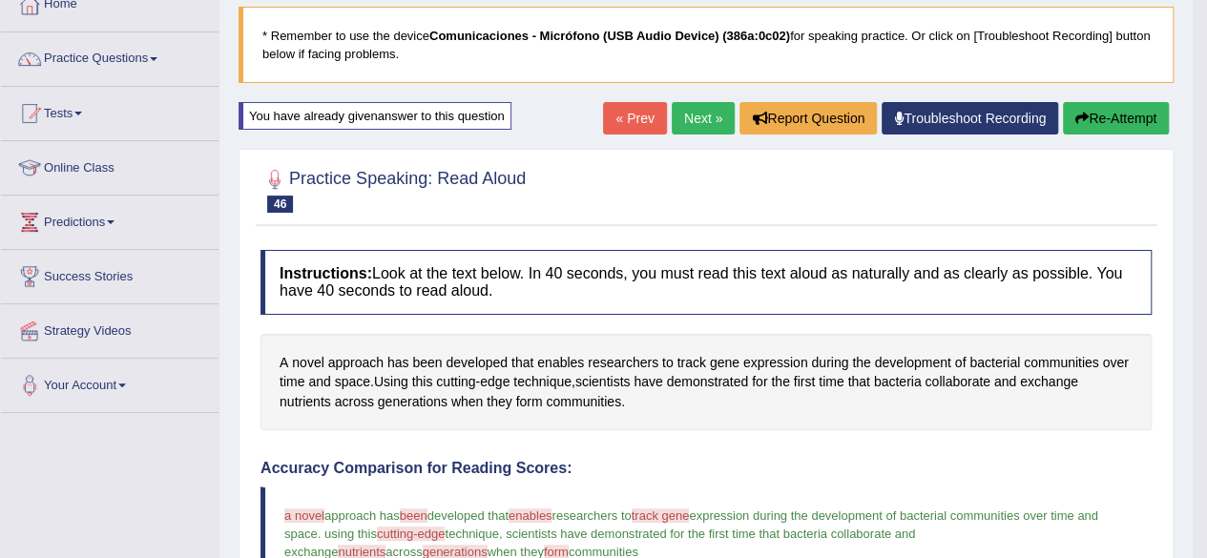
scroll to position [0, 0]
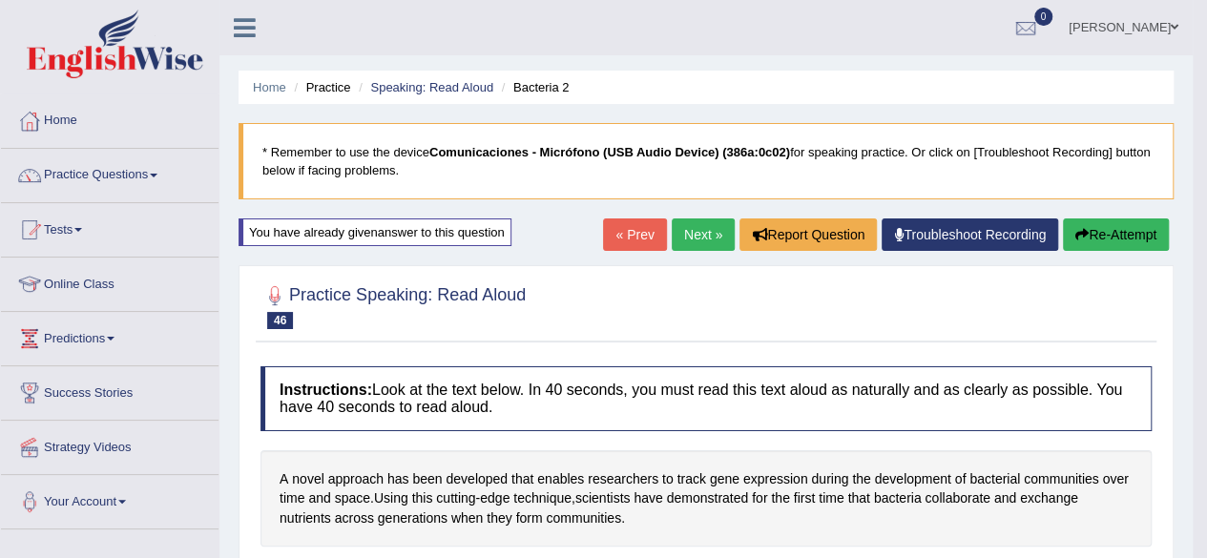
click at [1106, 246] on button "Re-Attempt" at bounding box center [1116, 235] width 106 height 32
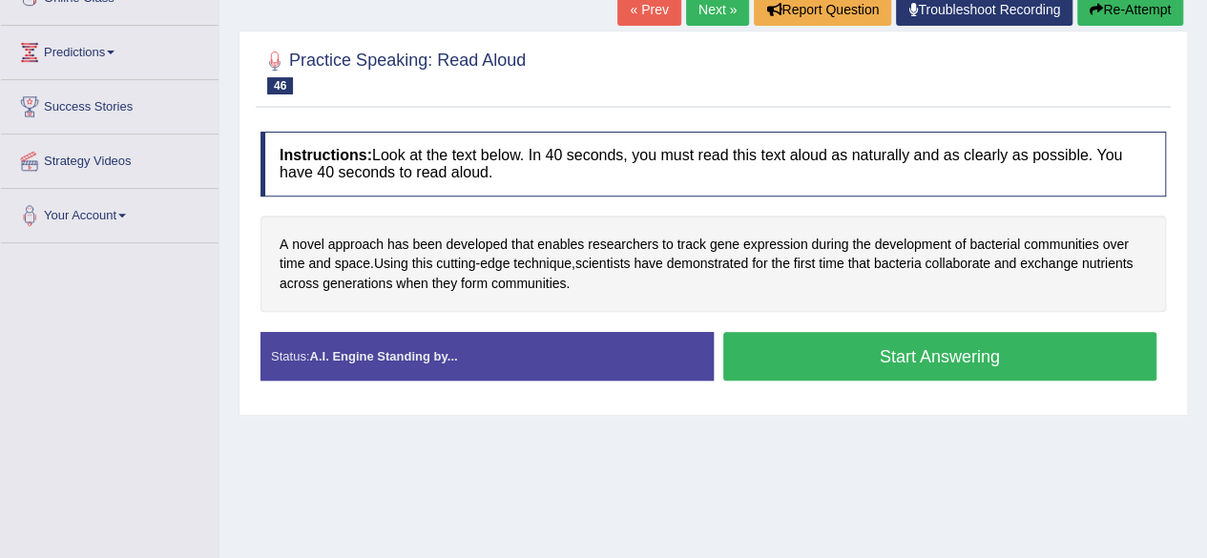
scroll to position [287, 0]
click at [936, 360] on button "Start Answering" at bounding box center [940, 355] width 434 height 49
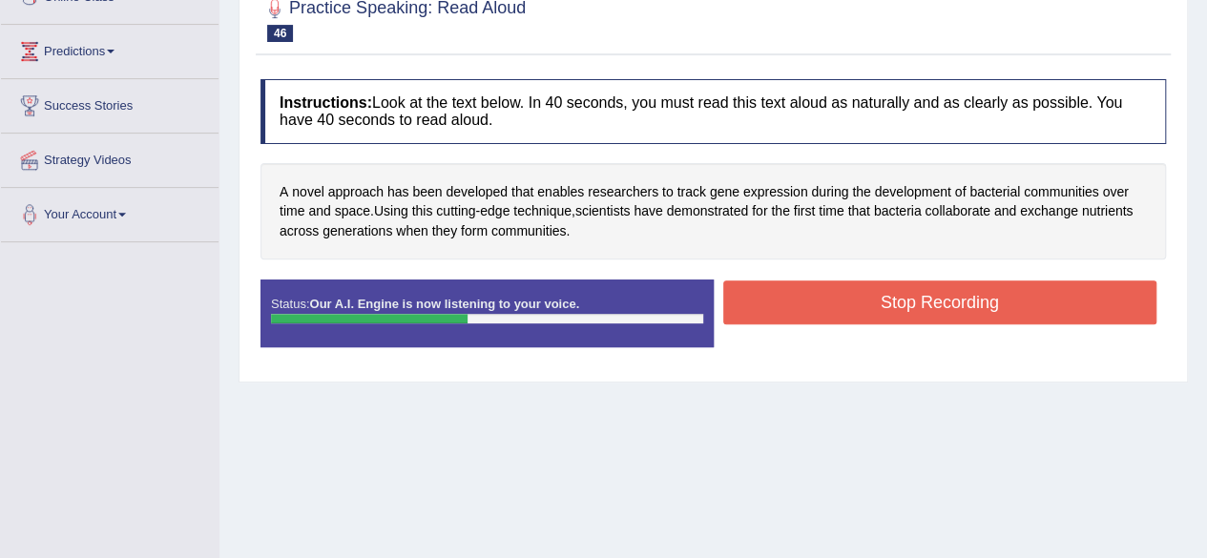
click at [935, 316] on button "Stop Recording" at bounding box center [940, 303] width 434 height 44
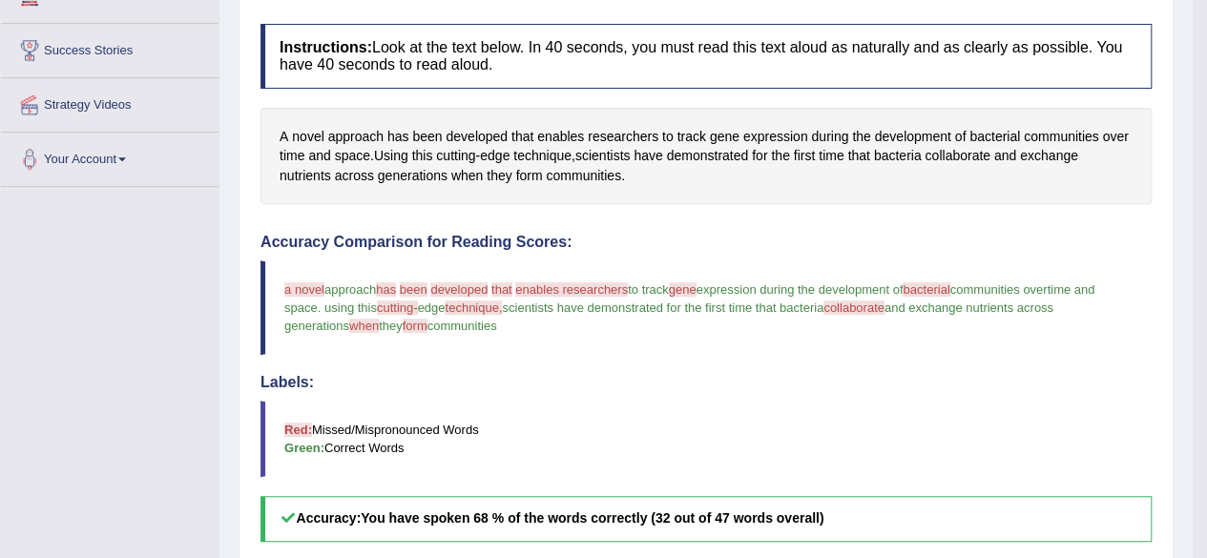
scroll to position [57, 0]
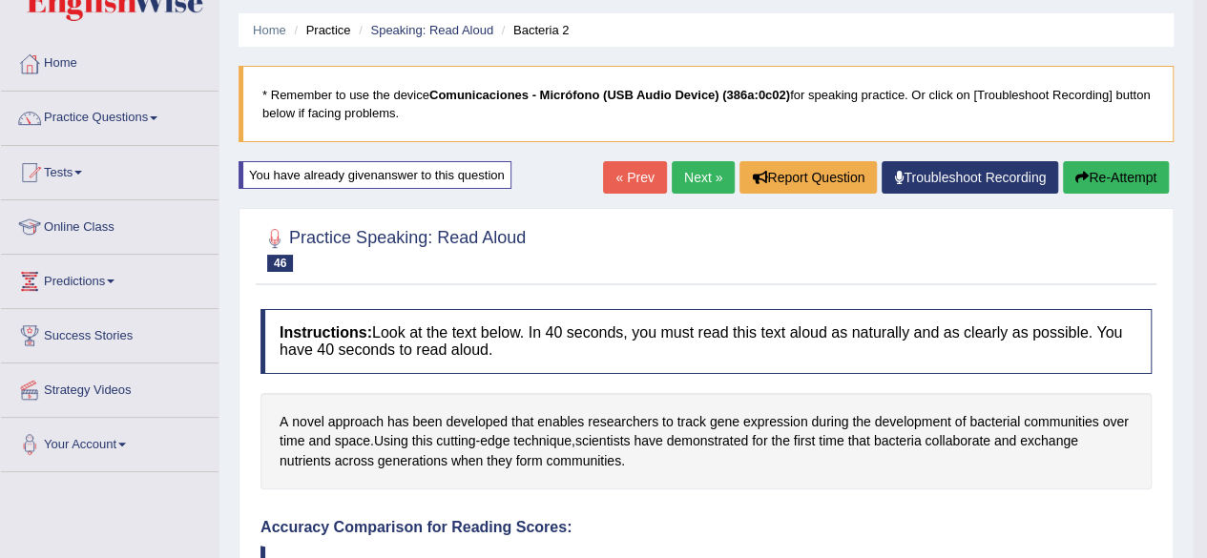
click at [710, 171] on link "Next »" at bounding box center [703, 177] width 63 height 32
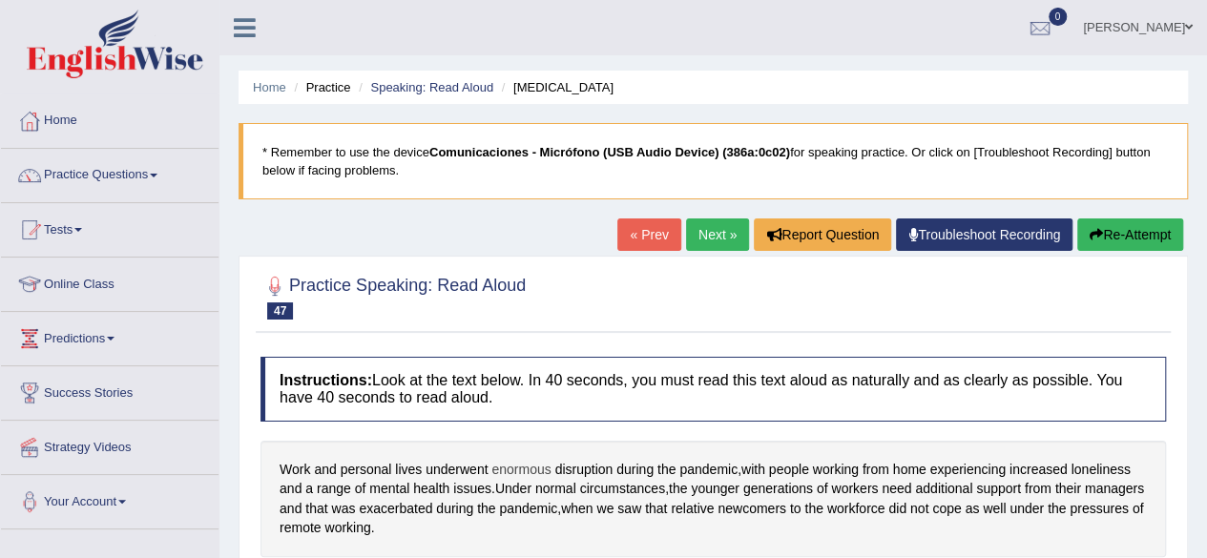
click at [538, 463] on span "enormous" at bounding box center [521, 470] width 59 height 20
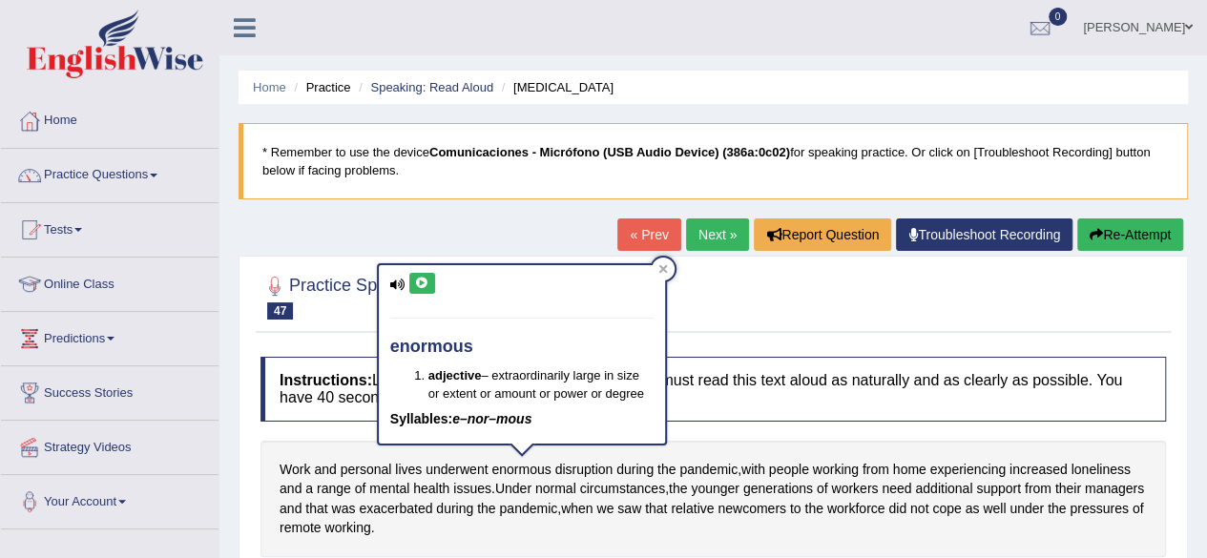
click at [426, 285] on icon at bounding box center [422, 283] width 14 height 11
click at [671, 262] on div at bounding box center [663, 269] width 23 height 23
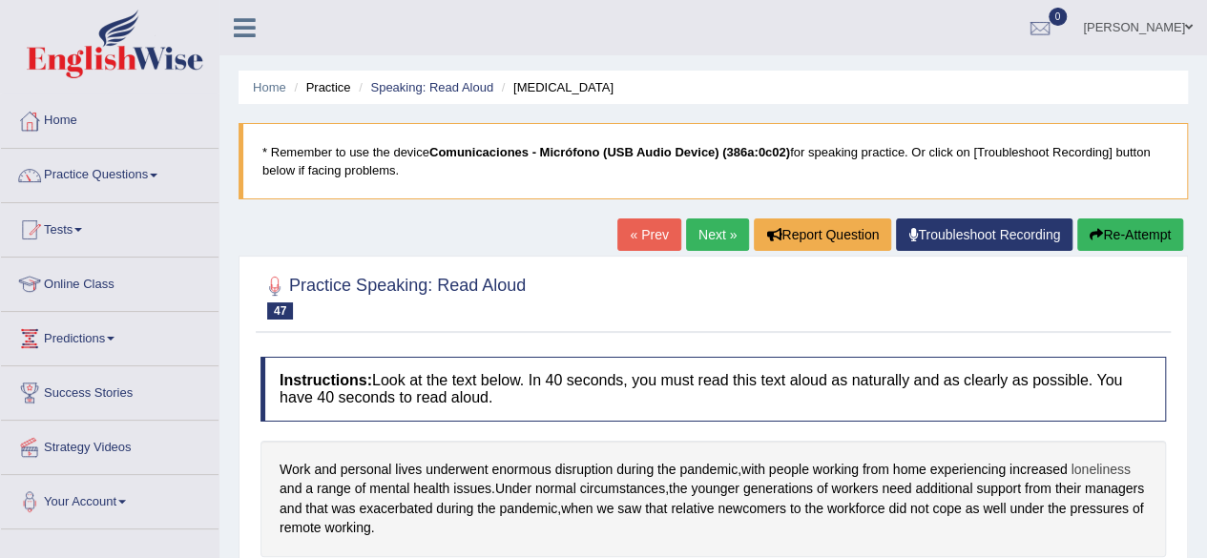
click at [1125, 460] on span "loneliness" at bounding box center [1100, 470] width 59 height 20
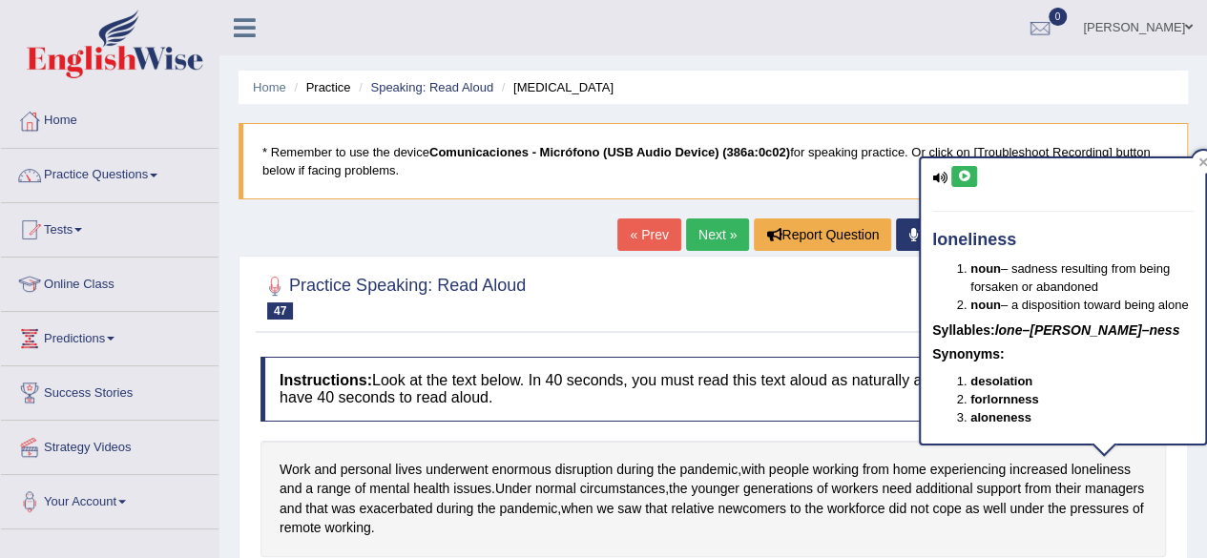
click at [960, 178] on icon at bounding box center [964, 176] width 14 height 11
click at [1203, 163] on icon at bounding box center [1204, 162] width 10 height 10
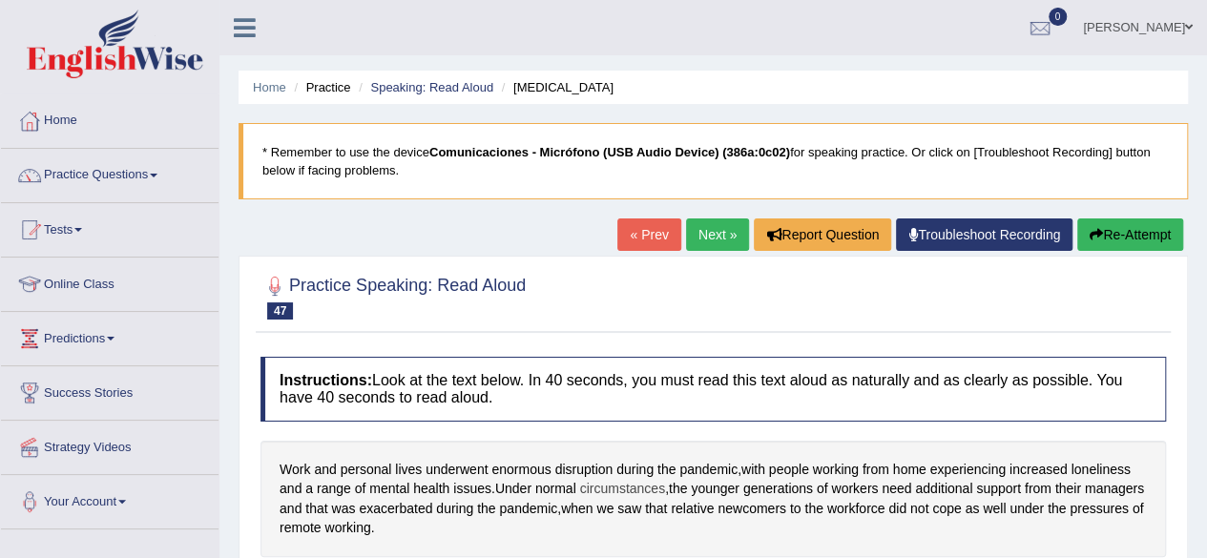
click at [654, 482] on span "circumstances" at bounding box center [621, 489] width 85 height 20
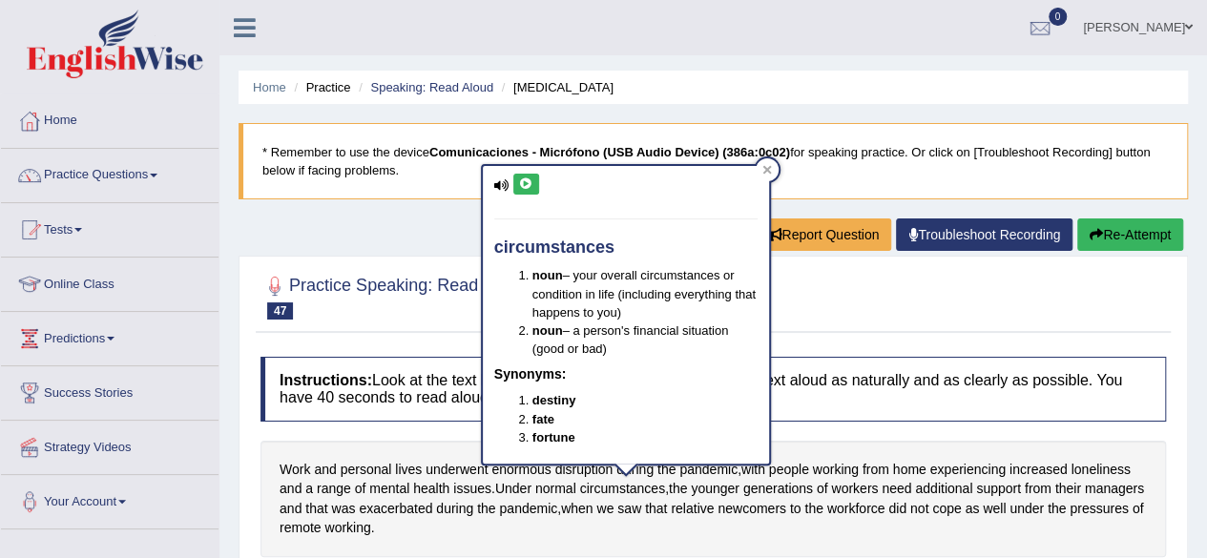
click at [536, 186] on button at bounding box center [527, 184] width 26 height 21
click at [766, 178] on div at bounding box center [767, 169] width 23 height 23
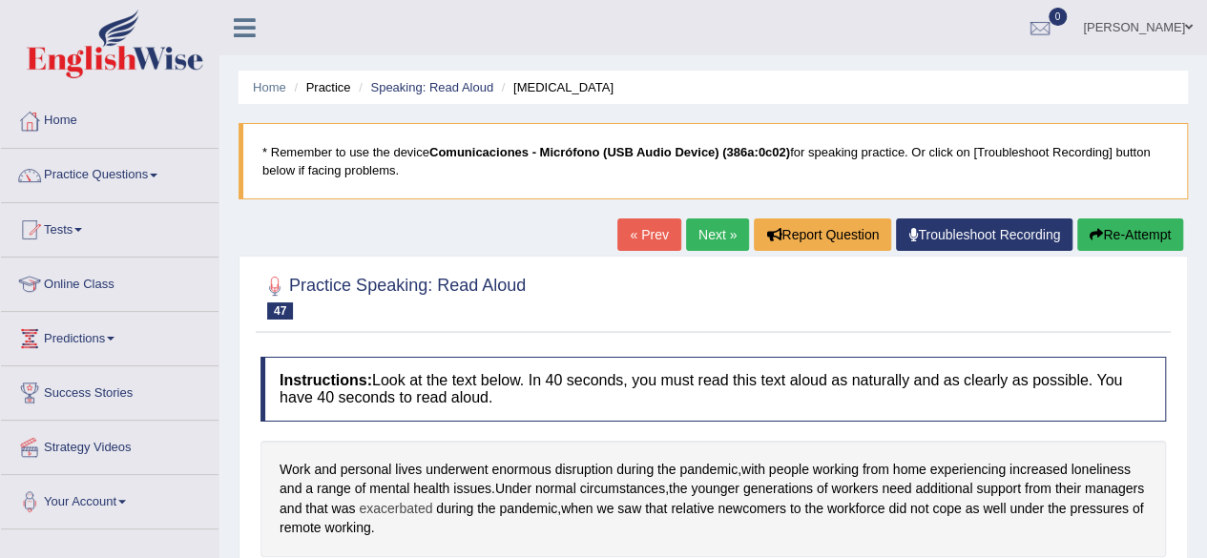
click at [432, 499] on span "exacerbated" at bounding box center [395, 509] width 73 height 20
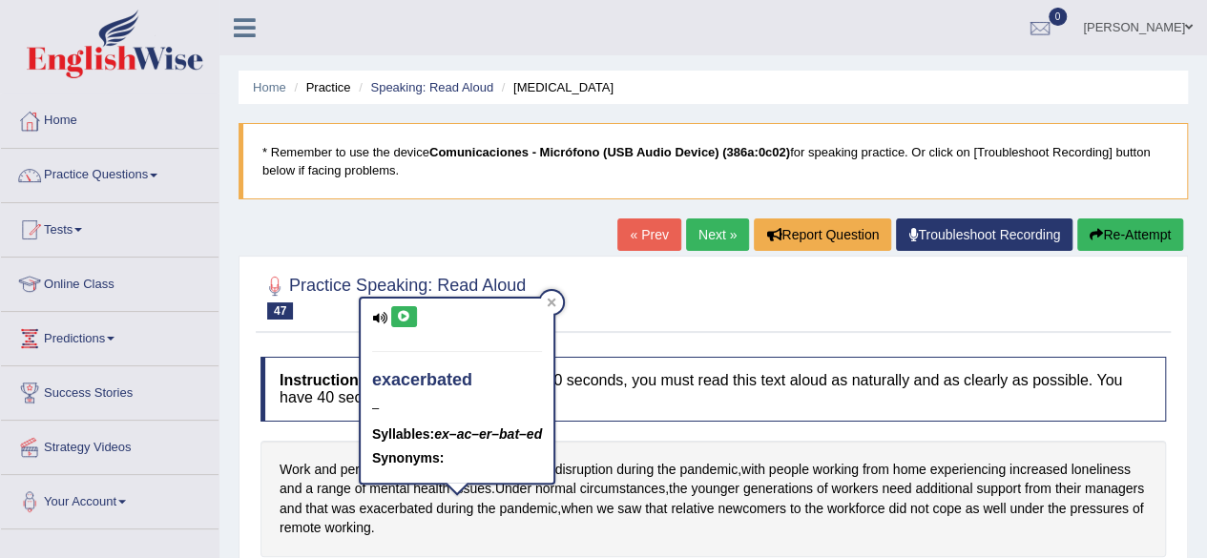
click at [403, 316] on icon at bounding box center [404, 316] width 14 height 11
click at [556, 304] on icon at bounding box center [552, 302] width 9 height 9
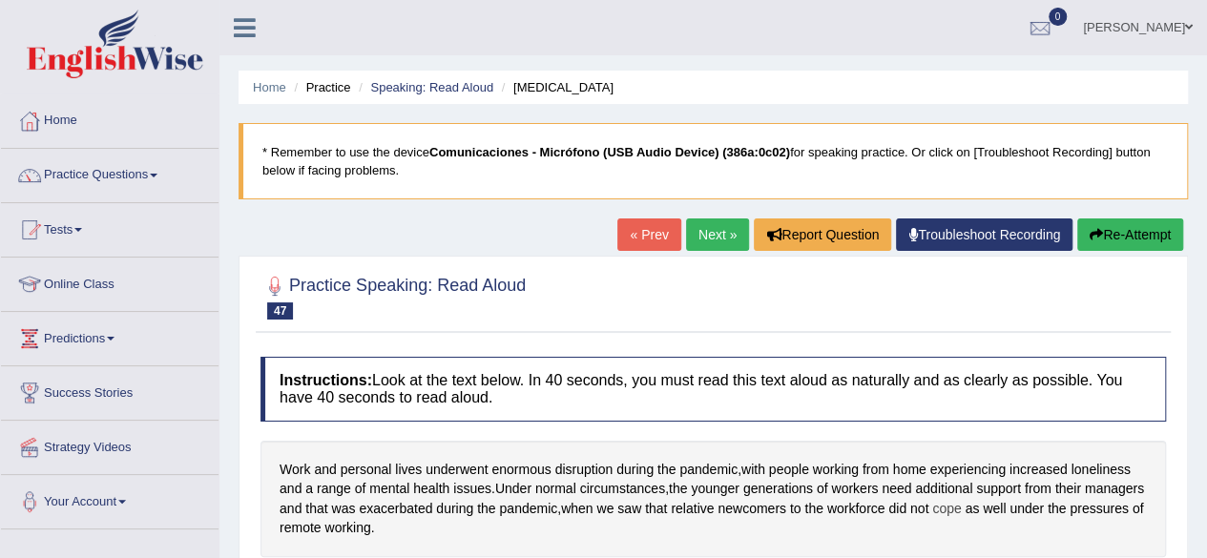
click at [961, 506] on span "cope" at bounding box center [947, 509] width 29 height 20
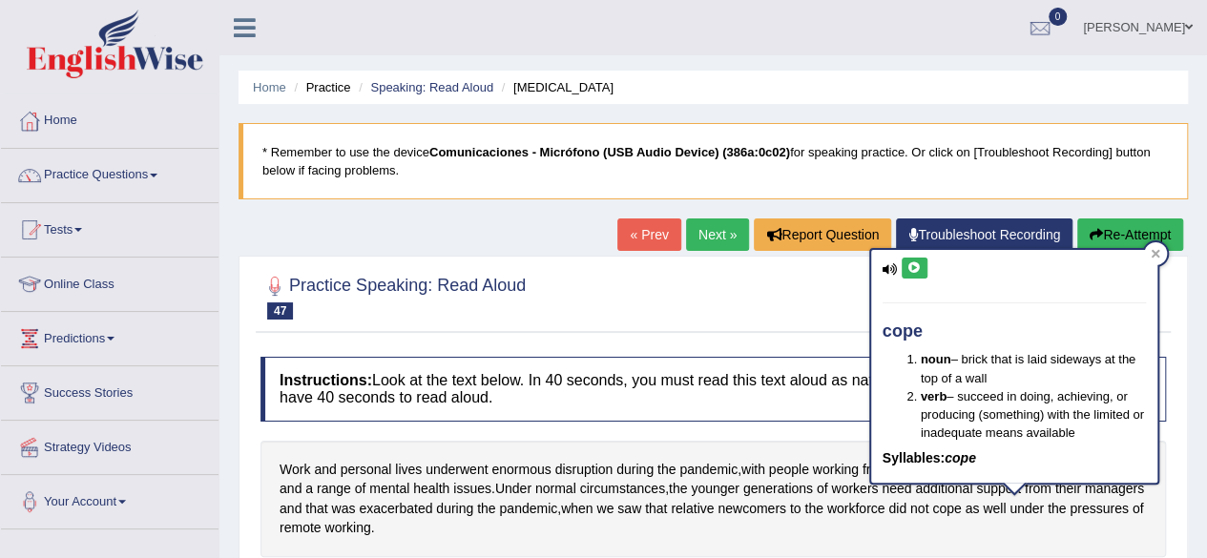
click at [918, 259] on button at bounding box center [915, 268] width 26 height 21
click at [1157, 255] on icon at bounding box center [1155, 253] width 9 height 9
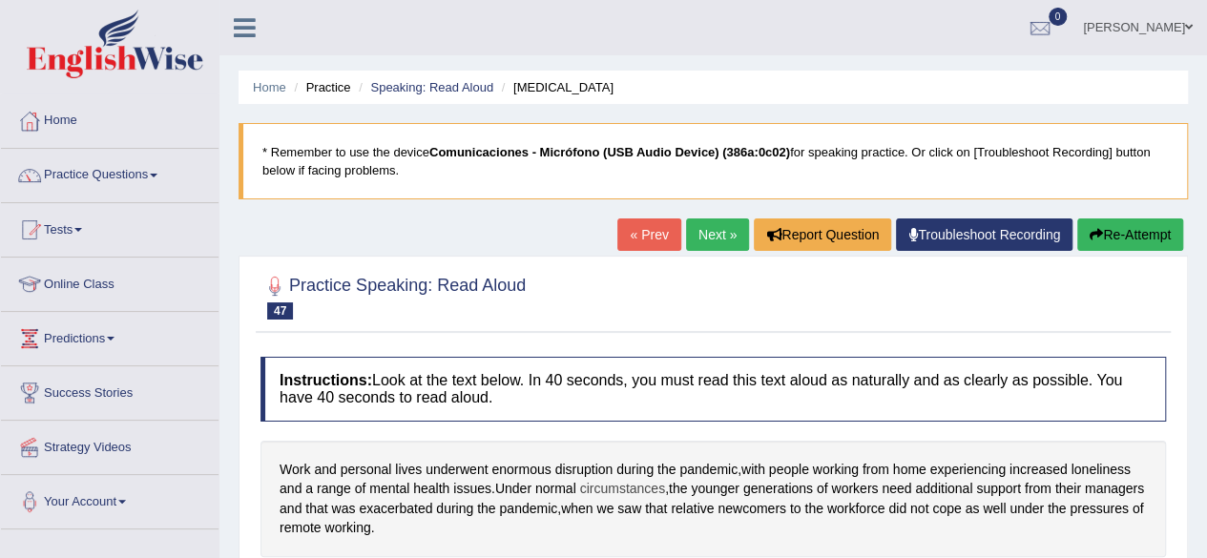
click at [649, 494] on span "circumstances" at bounding box center [621, 489] width 85 height 20
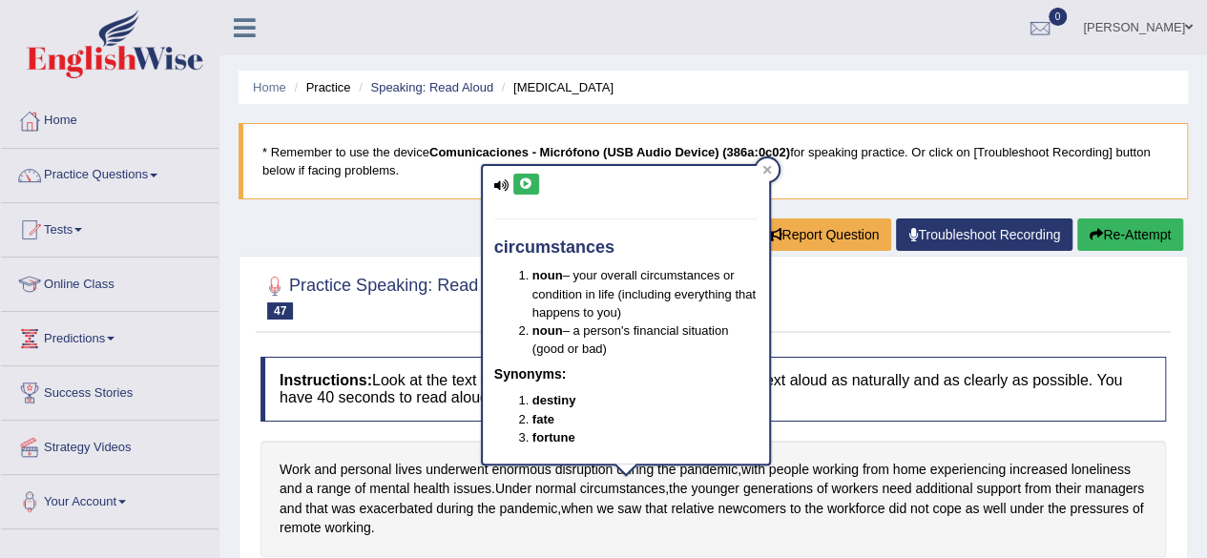
click at [515, 185] on button at bounding box center [527, 184] width 26 height 21
click at [760, 178] on div at bounding box center [767, 169] width 23 height 23
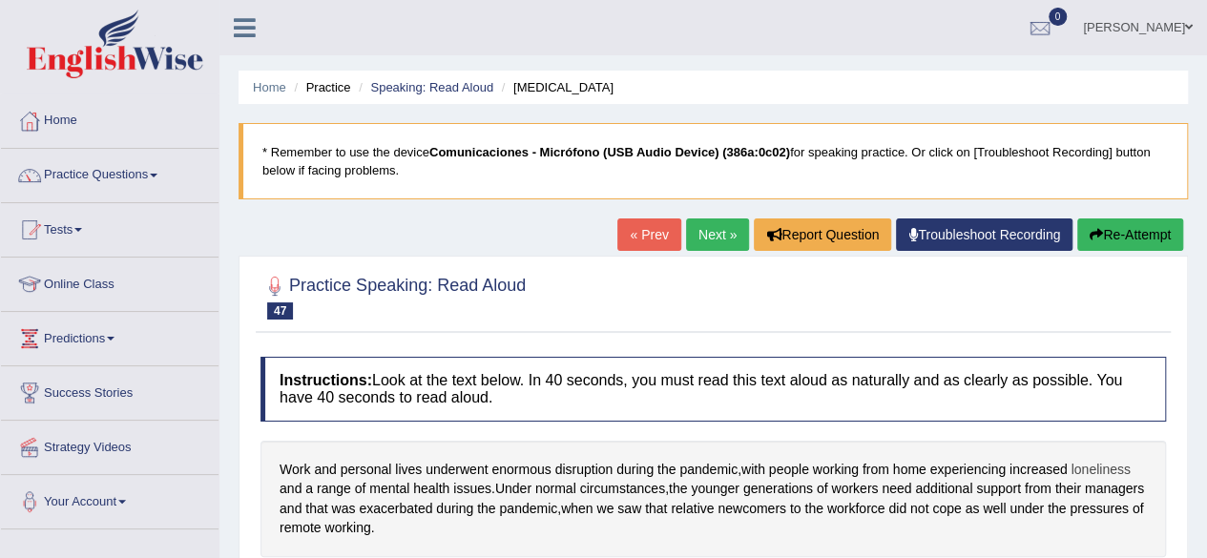
click at [1099, 469] on span "loneliness" at bounding box center [1100, 470] width 59 height 20
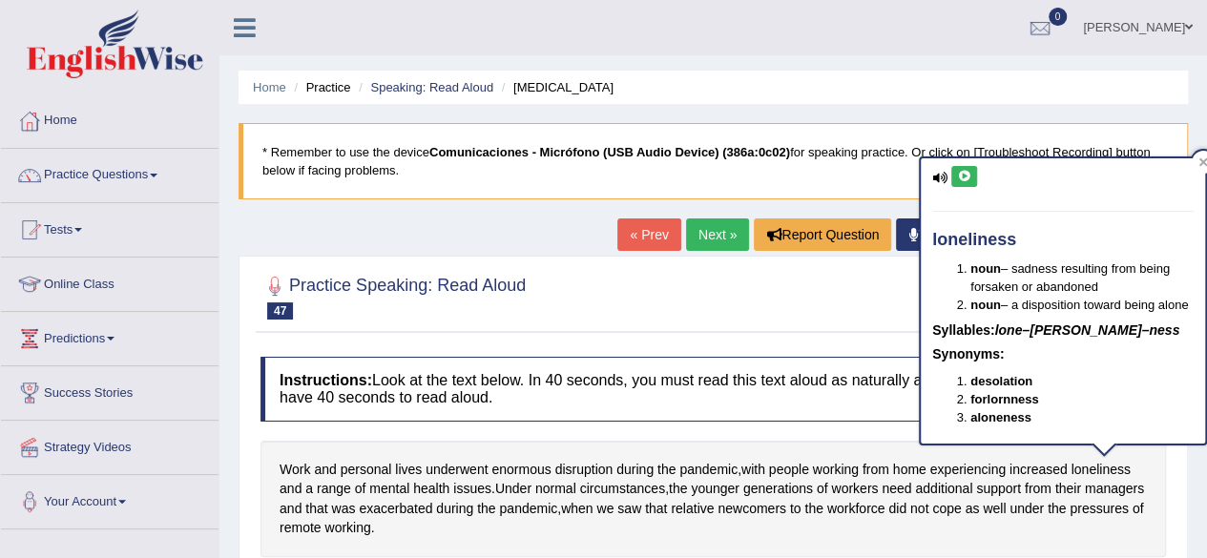
click at [972, 178] on button at bounding box center [965, 176] width 26 height 21
click at [1204, 157] on icon at bounding box center [1204, 162] width 10 height 10
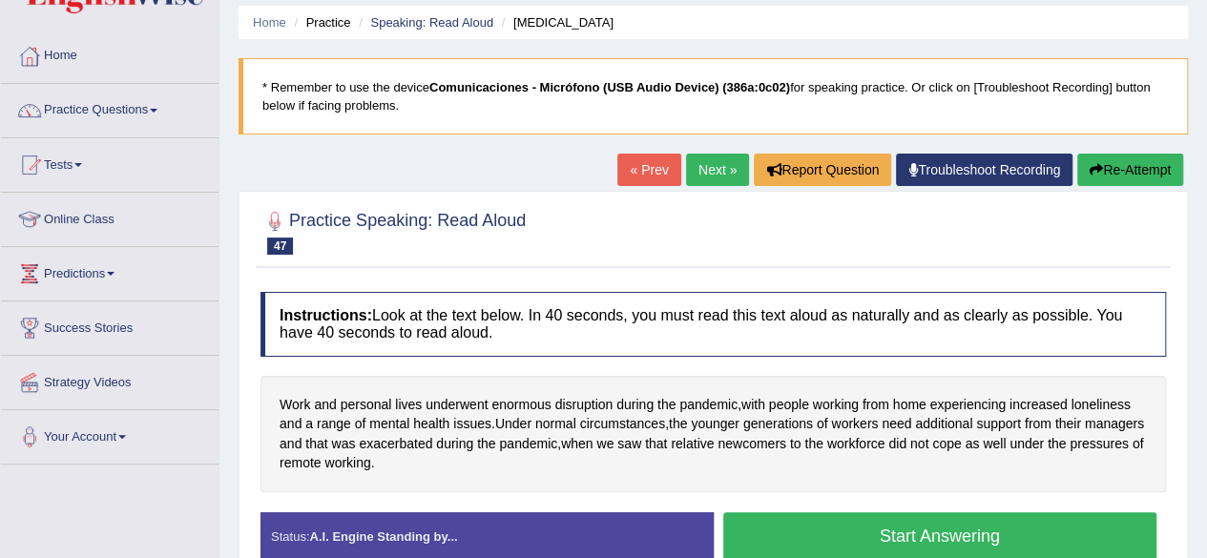
scroll to position [73, 0]
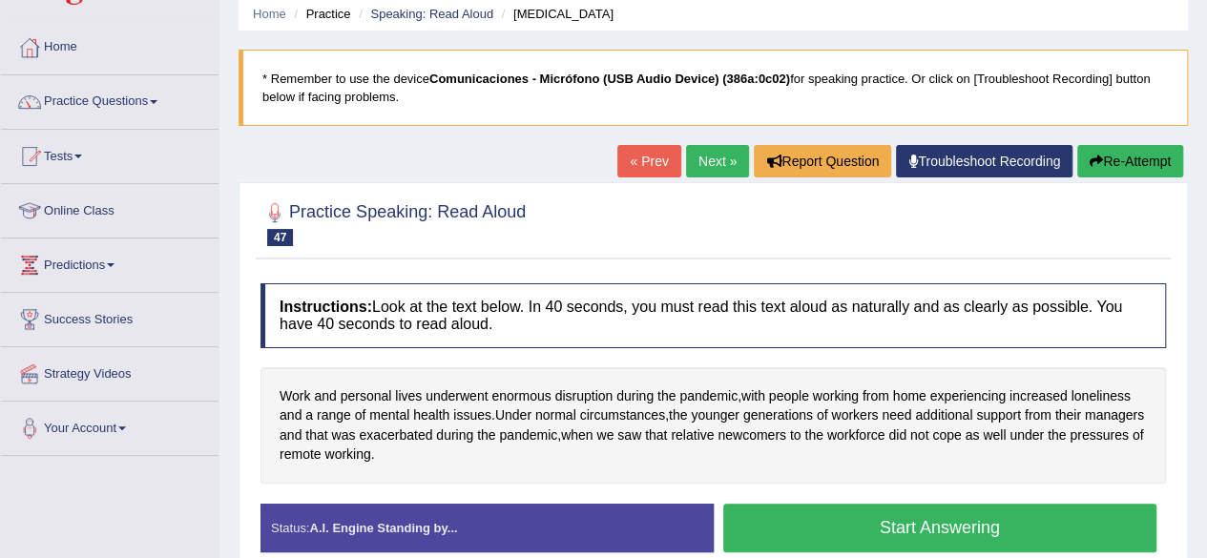
click at [921, 521] on button "Start Answering" at bounding box center [940, 528] width 434 height 49
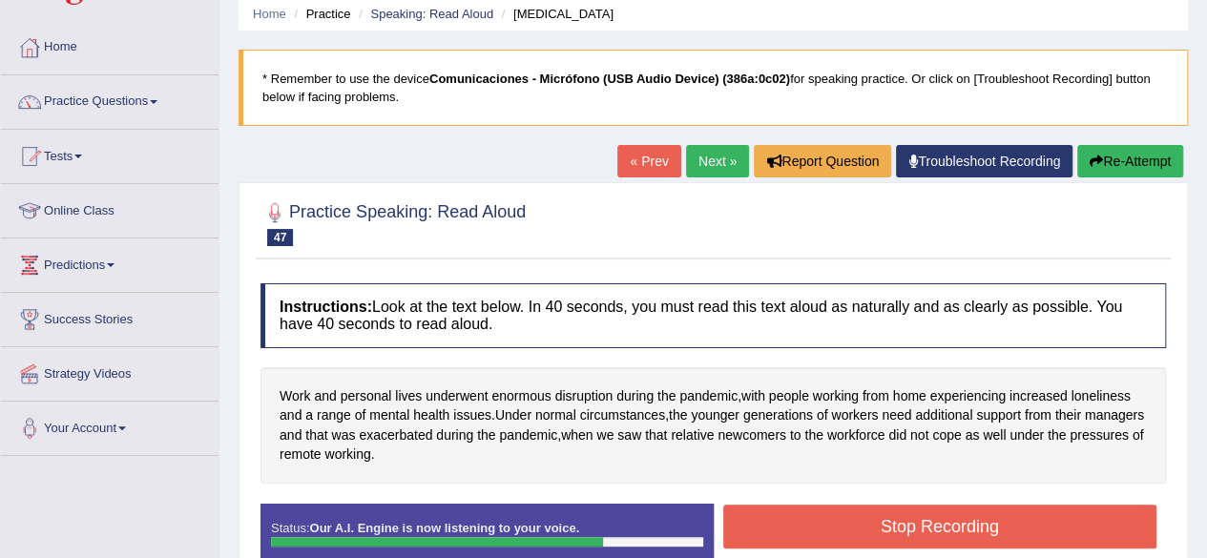
click at [1011, 525] on button "Stop Recording" at bounding box center [940, 527] width 434 height 44
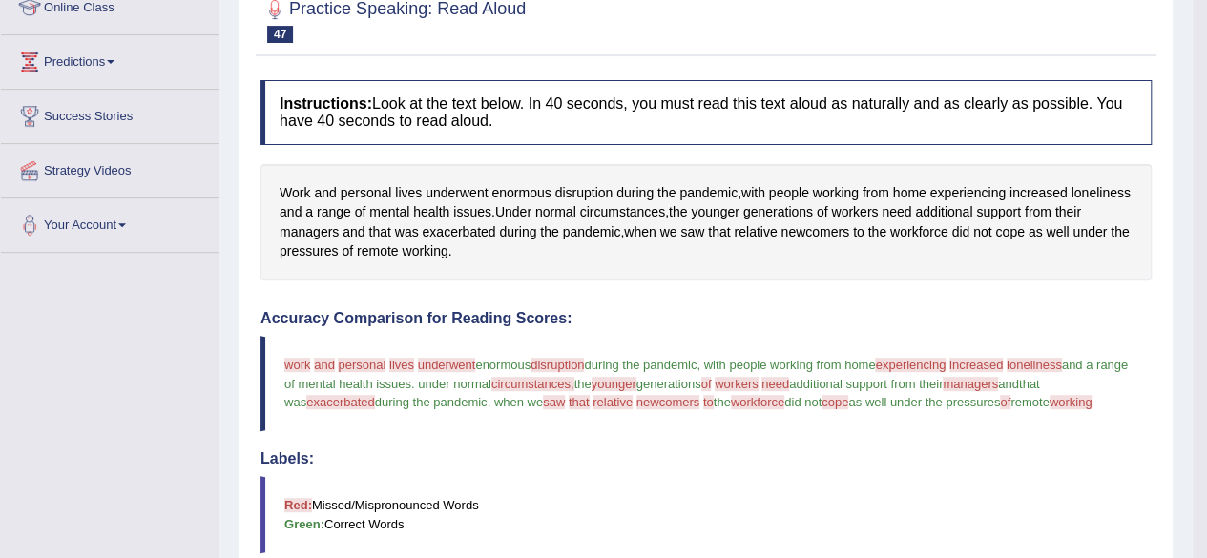
scroll to position [274, 0]
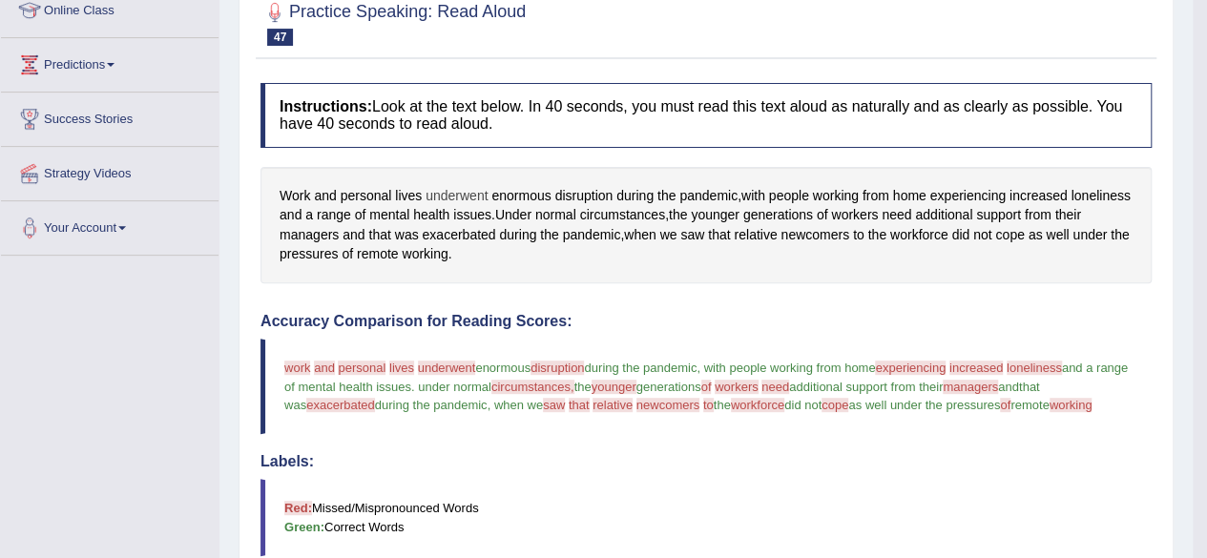
click at [462, 186] on span "underwent" at bounding box center [457, 196] width 62 height 20
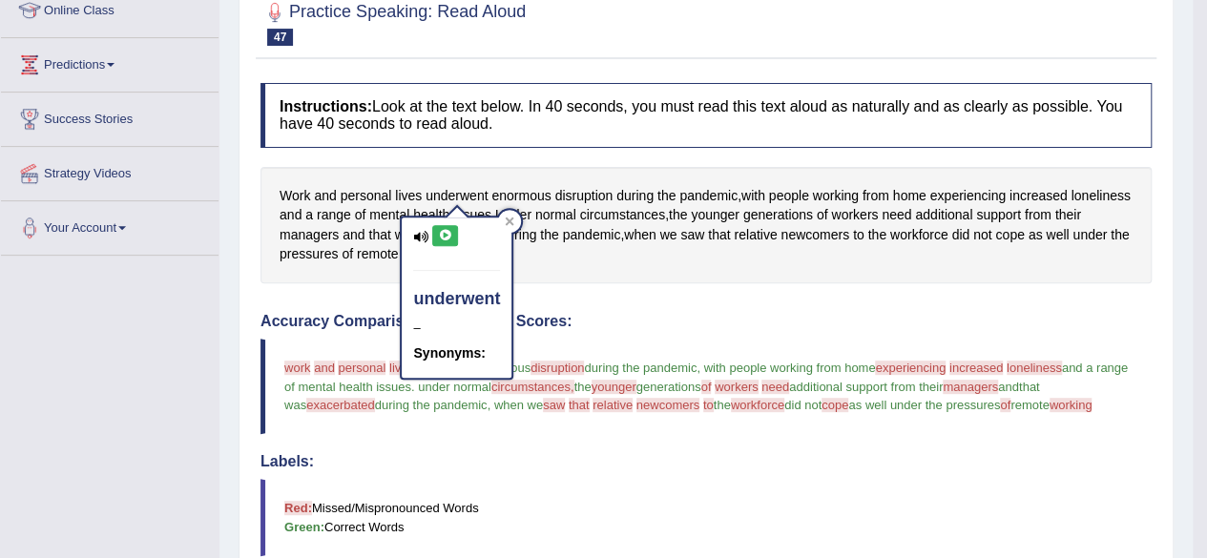
click at [439, 232] on icon at bounding box center [445, 235] width 14 height 11
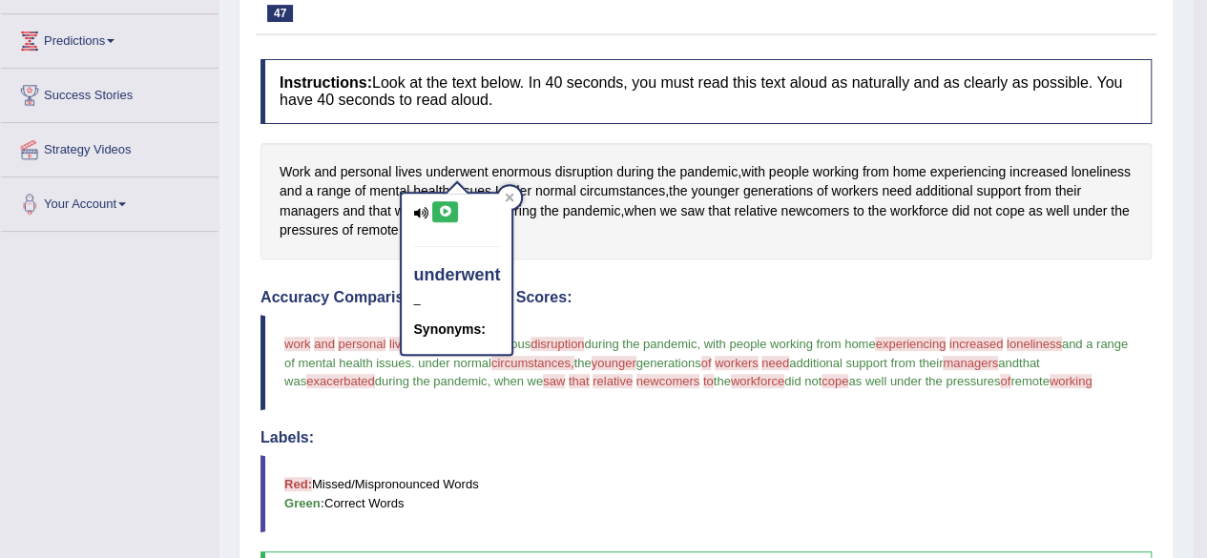
scroll to position [46, 0]
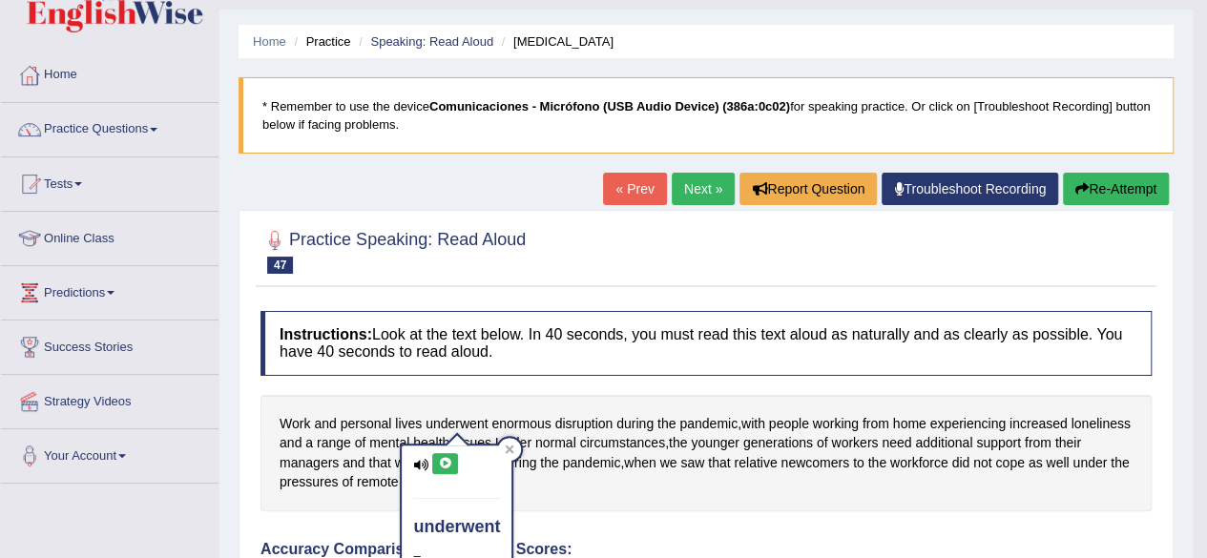
click at [684, 190] on link "Next »" at bounding box center [703, 189] width 63 height 32
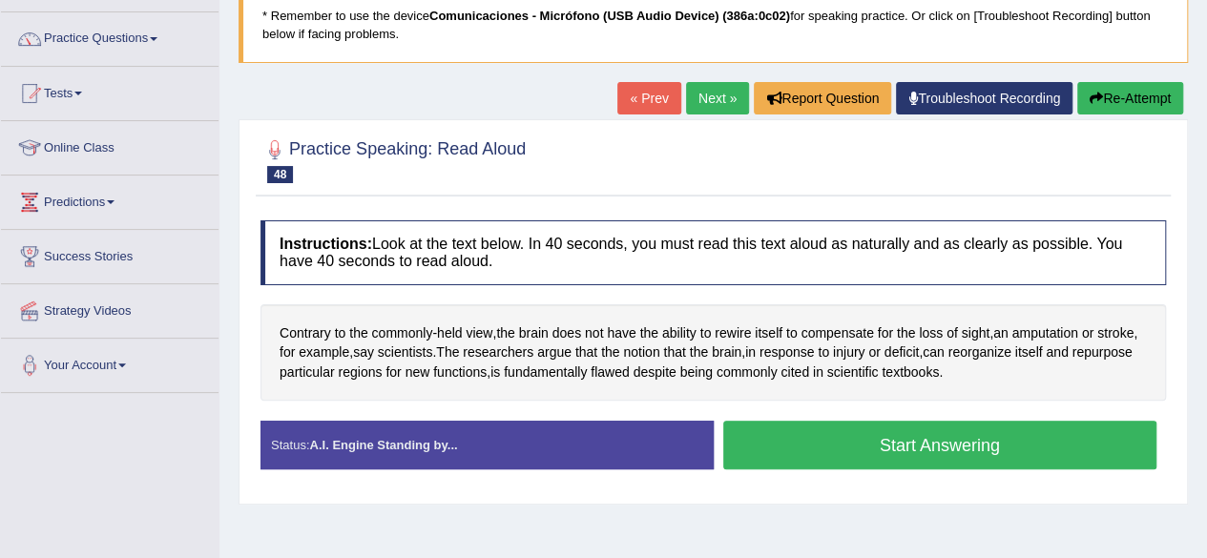
scroll to position [151, 0]
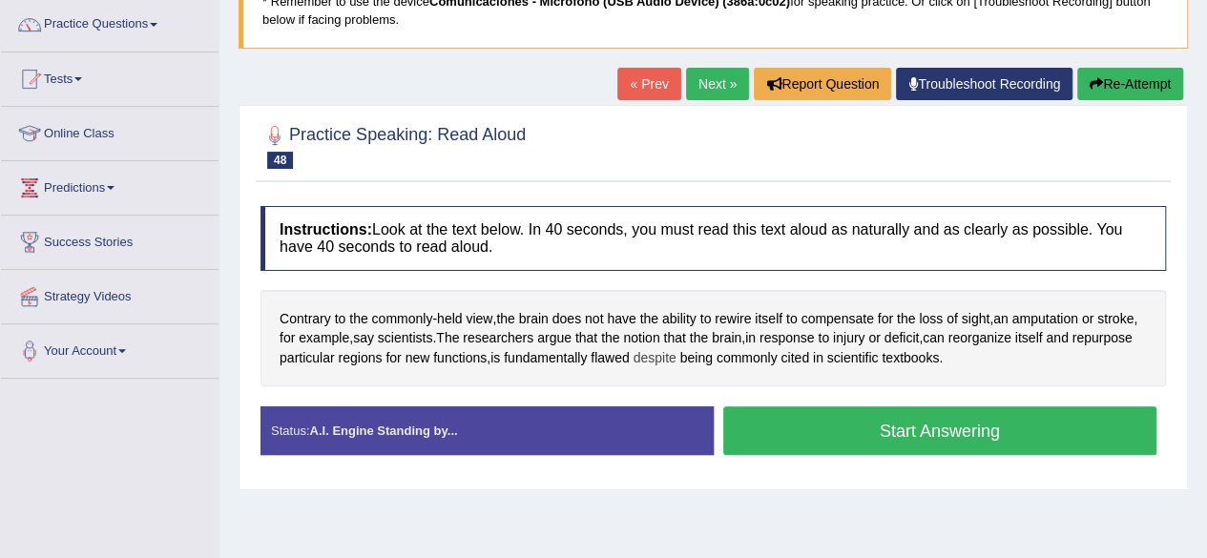
click at [655, 348] on span "despite" at bounding box center [654, 358] width 43 height 20
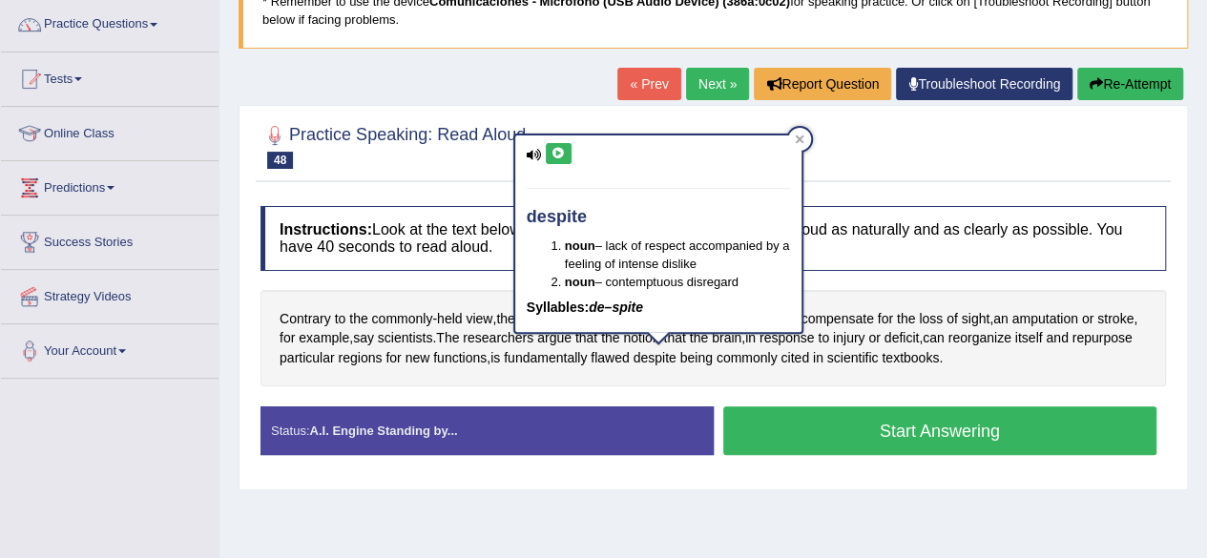
click at [563, 150] on icon at bounding box center [559, 153] width 14 height 11
click at [802, 145] on div at bounding box center [799, 139] width 23 height 23
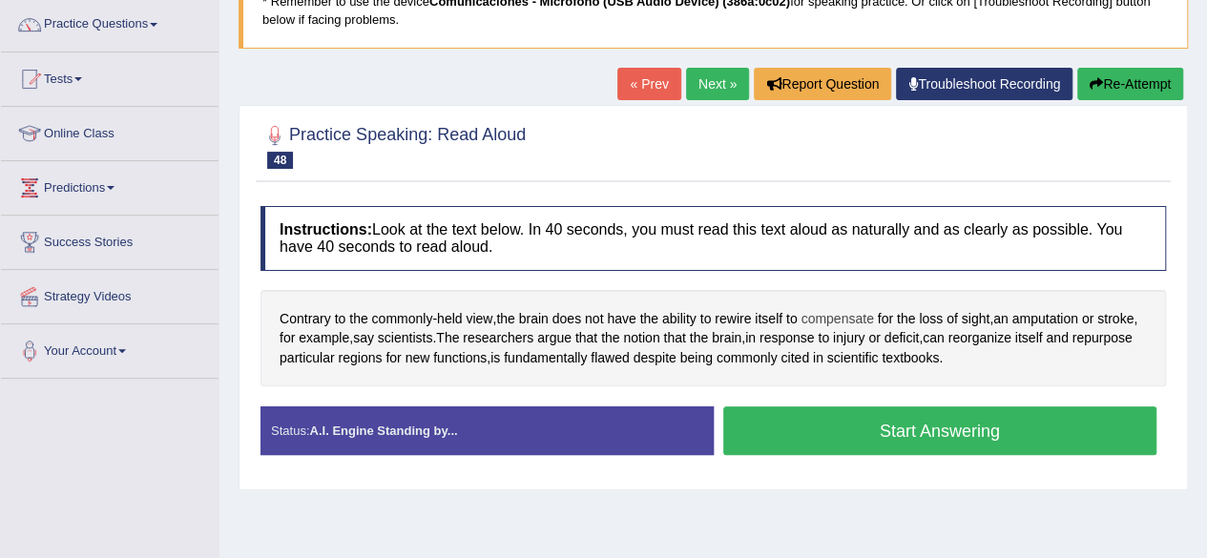
click at [834, 312] on span "compensate" at bounding box center [837, 319] width 73 height 20
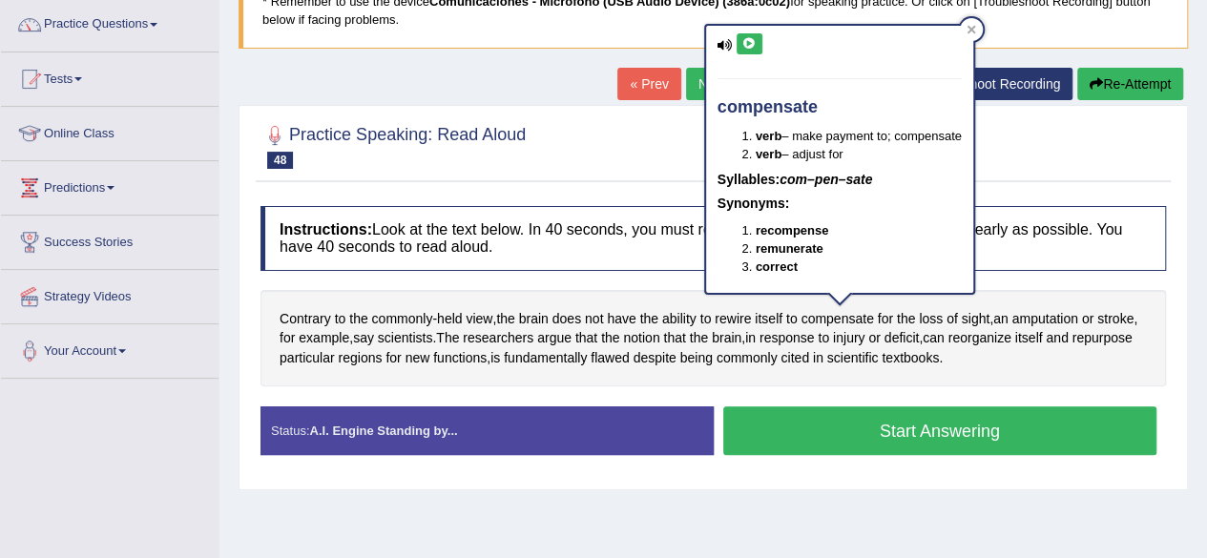
click at [754, 52] on button at bounding box center [750, 43] width 26 height 21
click at [567, 189] on div "Practice Speaking: Read [PERSON_NAME] 48 'Rewire' Themselves Instructions: Look…" at bounding box center [714, 298] width 950 height 386
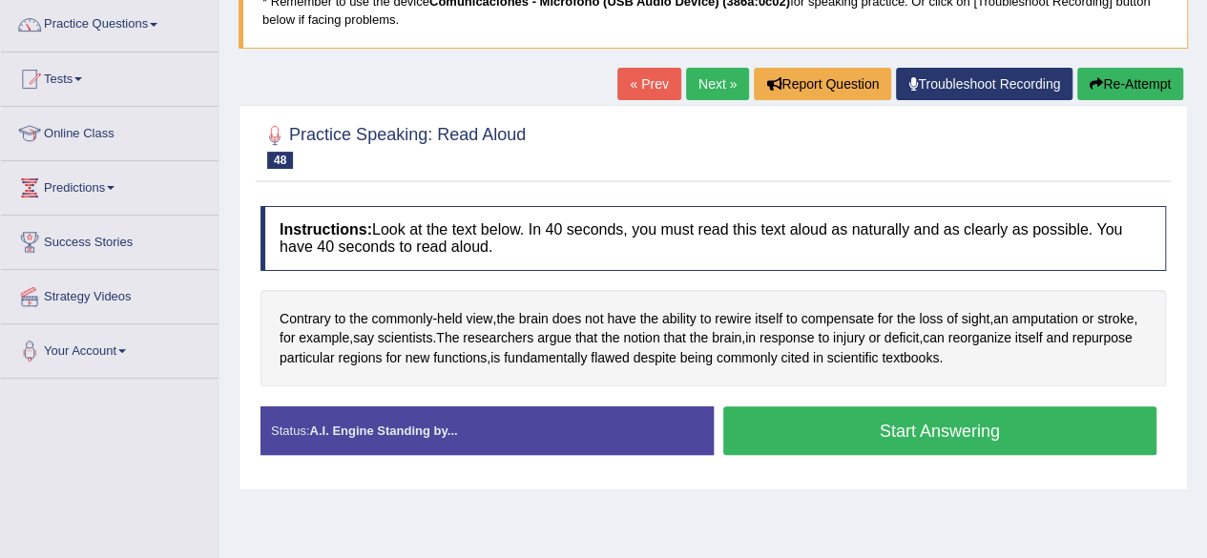
click at [597, 157] on div at bounding box center [714, 145] width 906 height 58
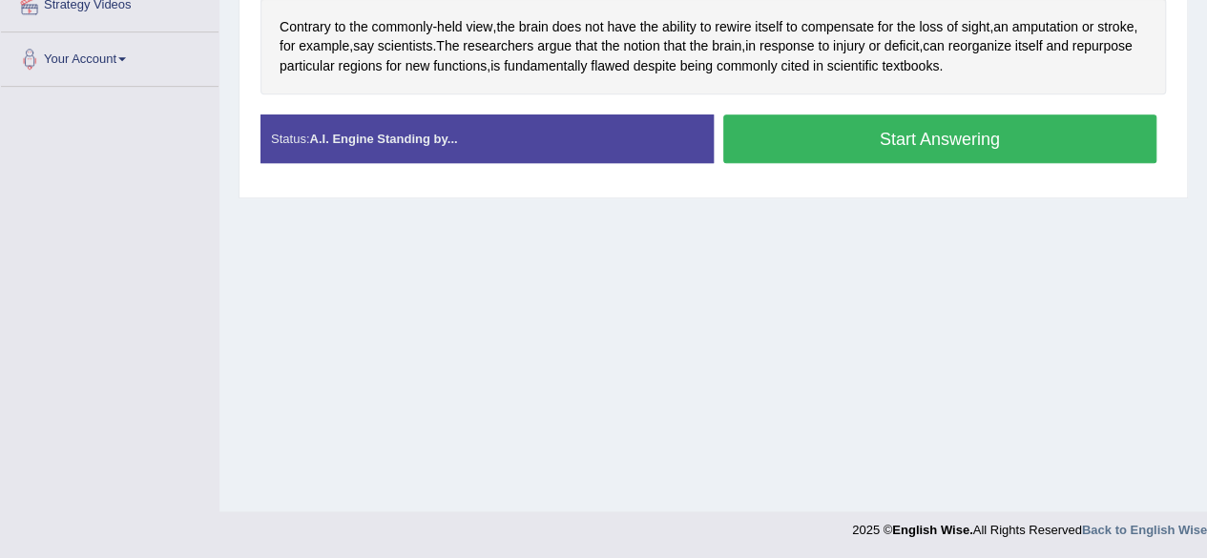
drag, startPoint x: 1221, startPoint y: 231, endPoint x: 1155, endPoint y: 96, distance: 149.8
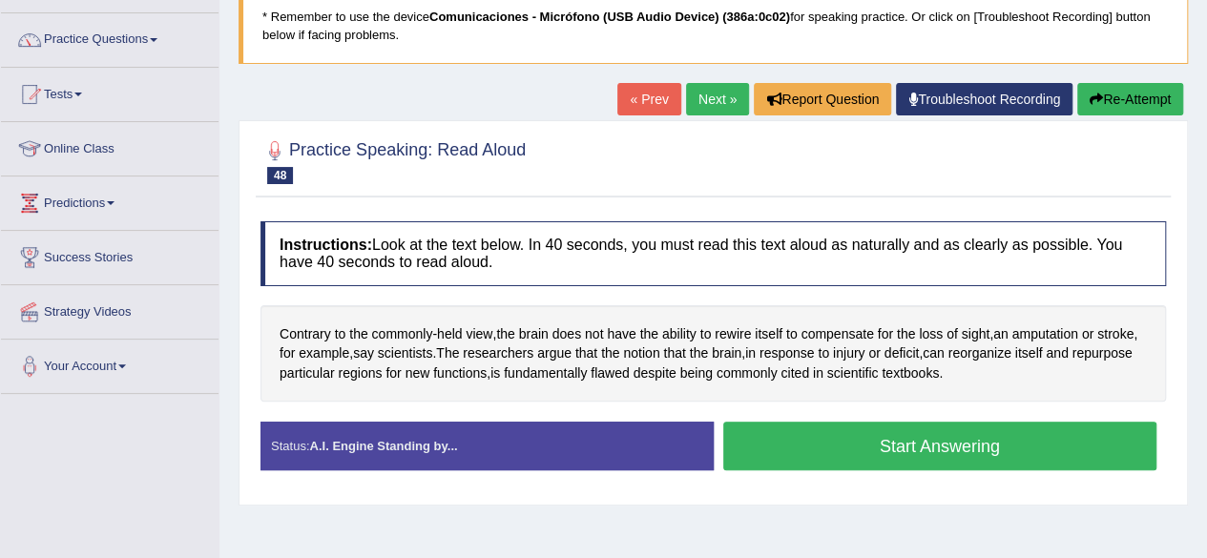
scroll to position [134, 0]
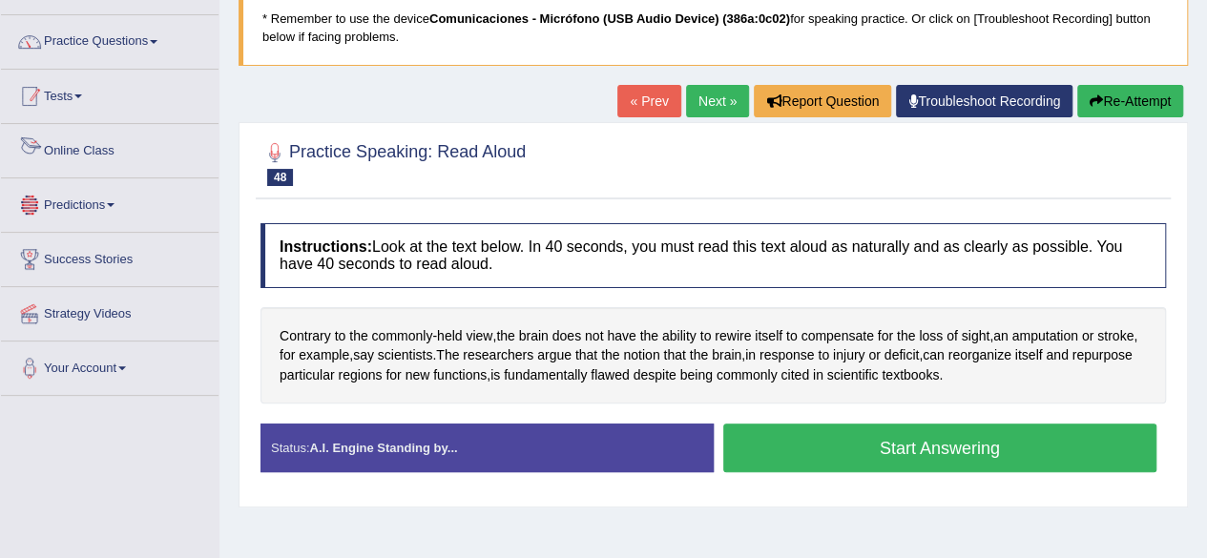
click at [103, 110] on link "Tests" at bounding box center [110, 94] width 218 height 48
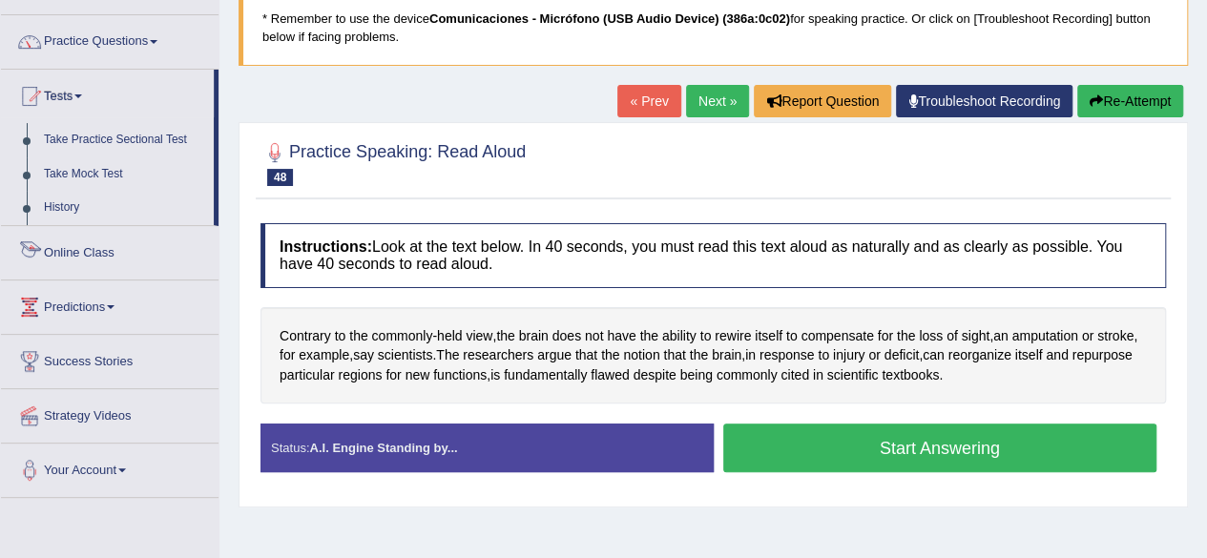
click at [101, 256] on link "Online Class" at bounding box center [110, 250] width 218 height 48
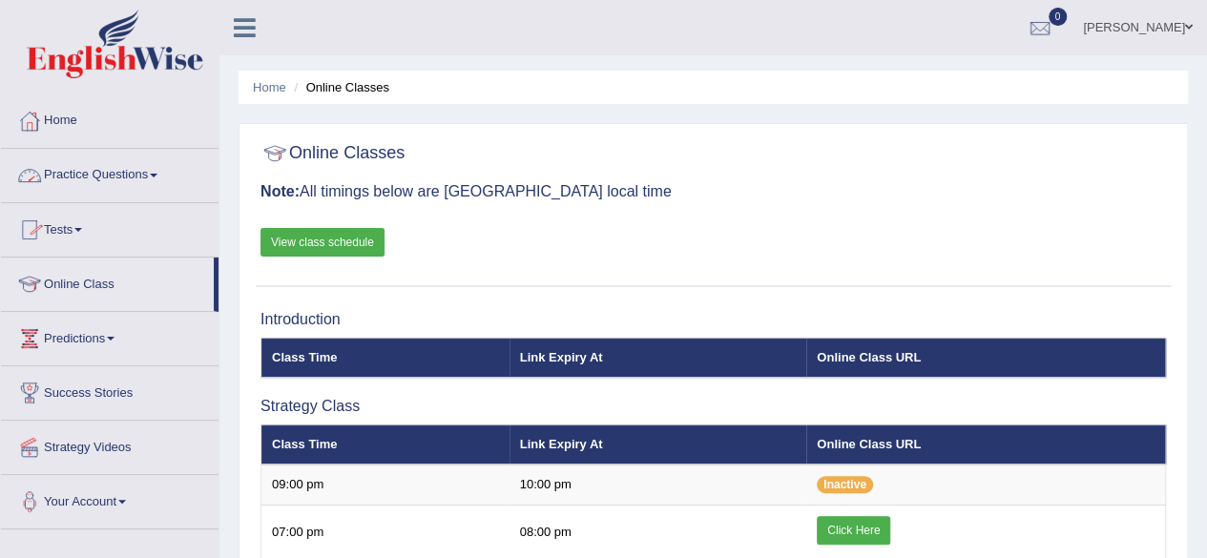
click at [128, 172] on link "Practice Questions" at bounding box center [110, 173] width 218 height 48
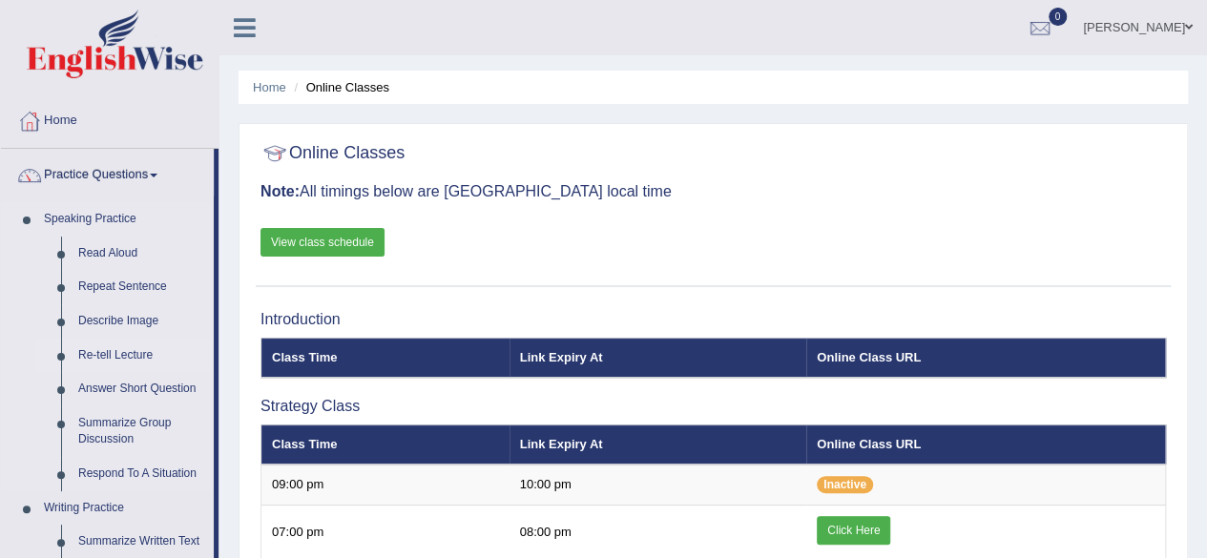
click at [124, 358] on link "Re-tell Lecture" at bounding box center [142, 356] width 144 height 34
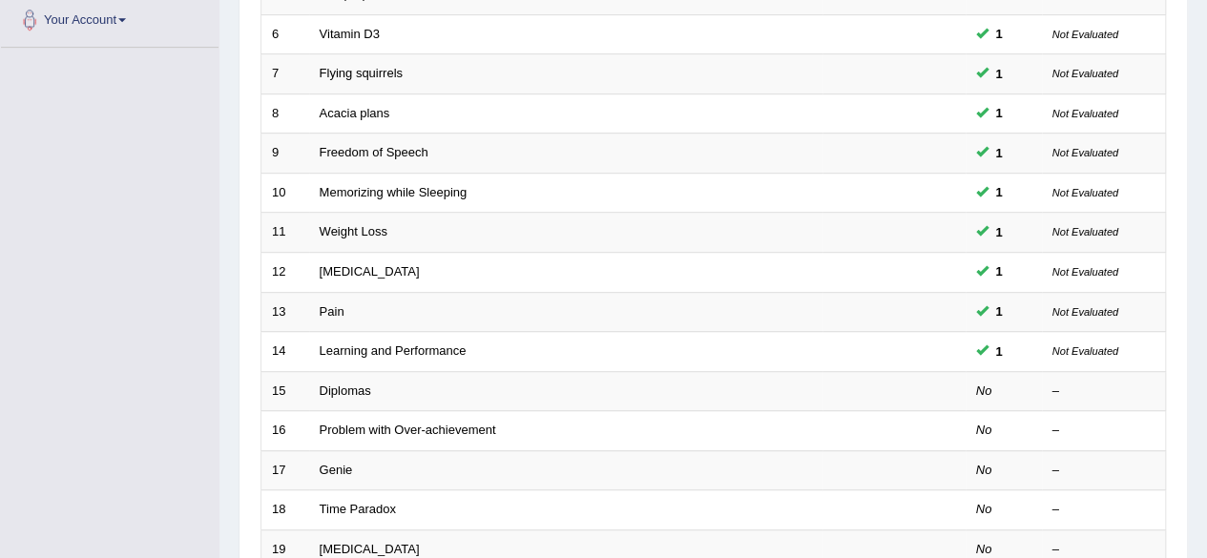
scroll to position [554, 0]
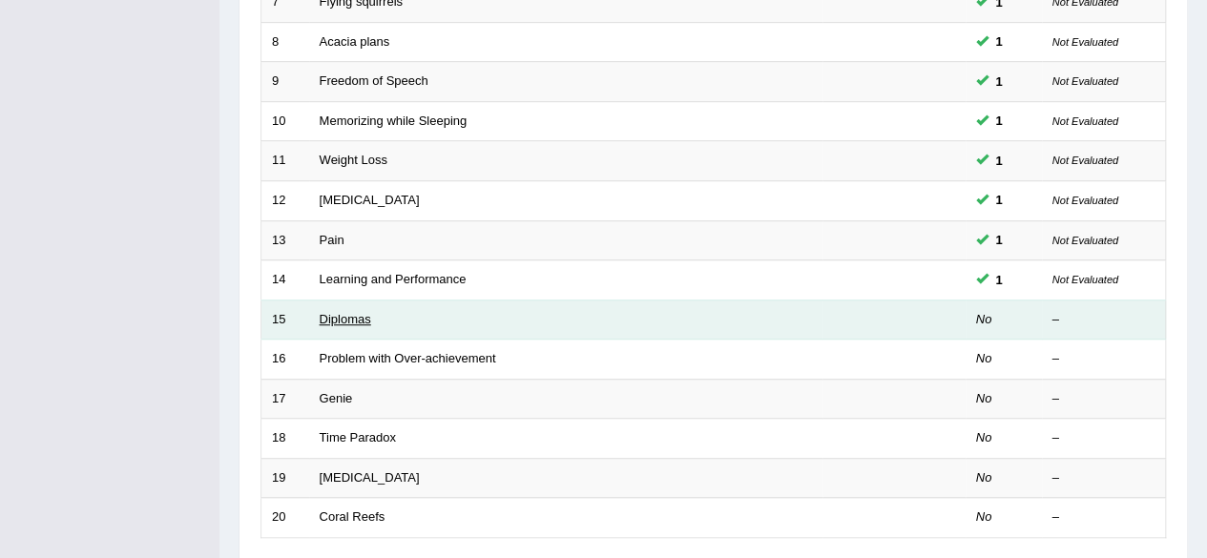
click at [363, 314] on link "Diplomas" at bounding box center [346, 319] width 52 height 14
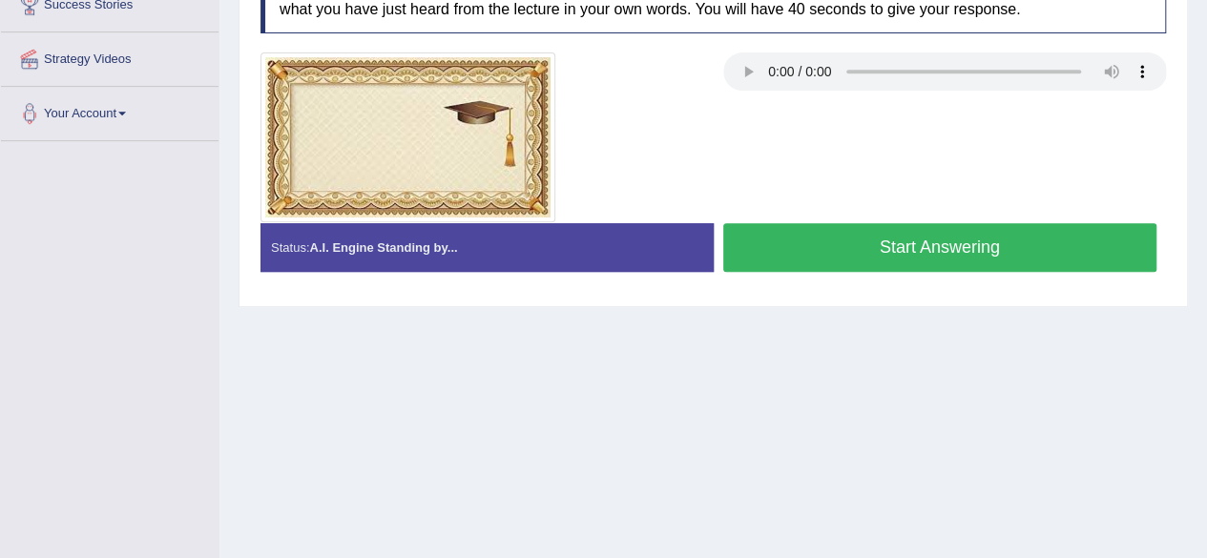
scroll to position [395, 0]
